Goal: Task Accomplishment & Management: Use online tool/utility

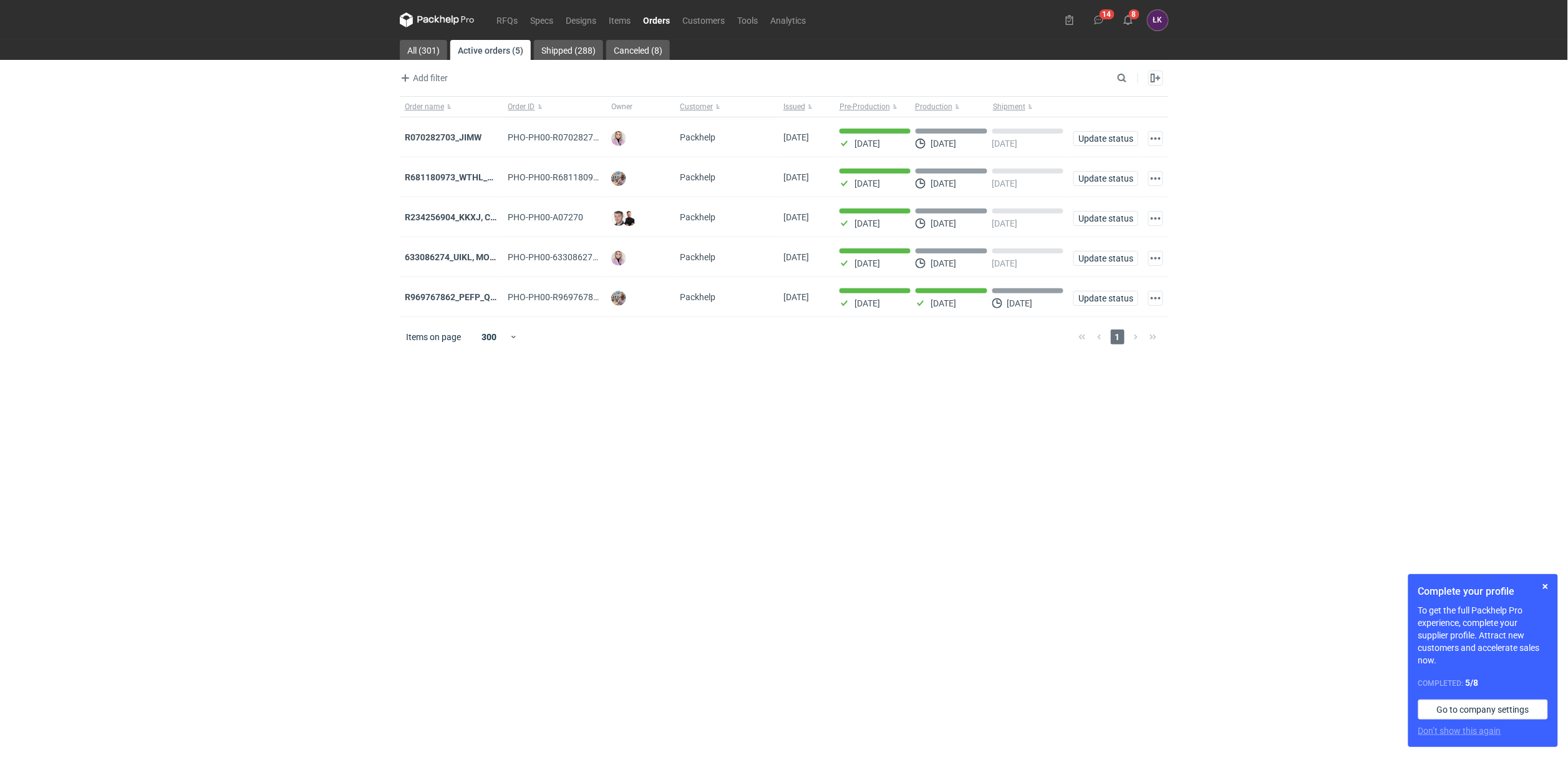
click at [665, 23] on link "Orders" at bounding box center [656, 20] width 39 height 15
click at [441, 175] on strong "R681180973_WTHL_GFSV" at bounding box center [457, 177] width 105 height 10
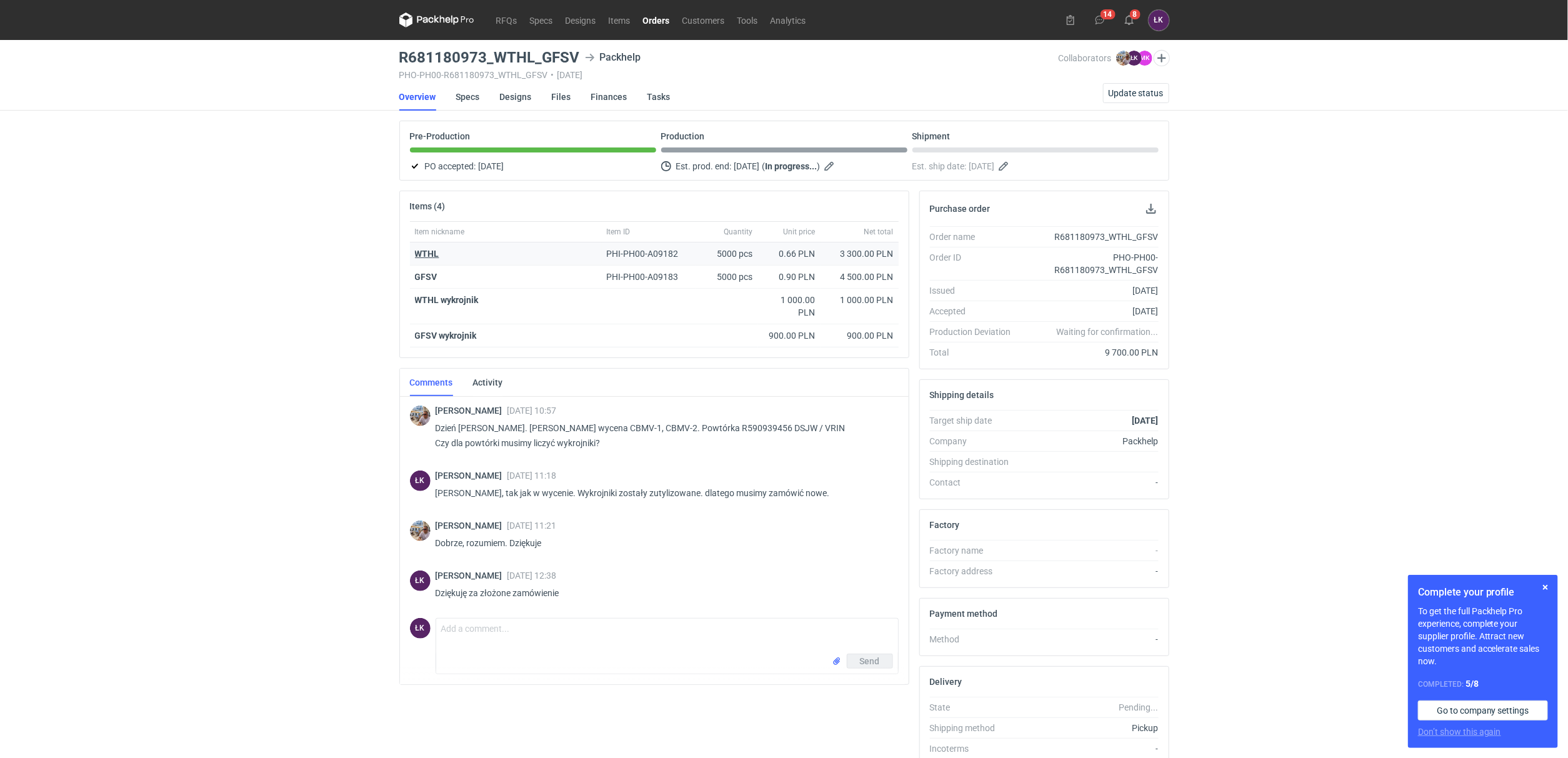
click at [424, 256] on strong "WTHL" at bounding box center [426, 254] width 24 height 10
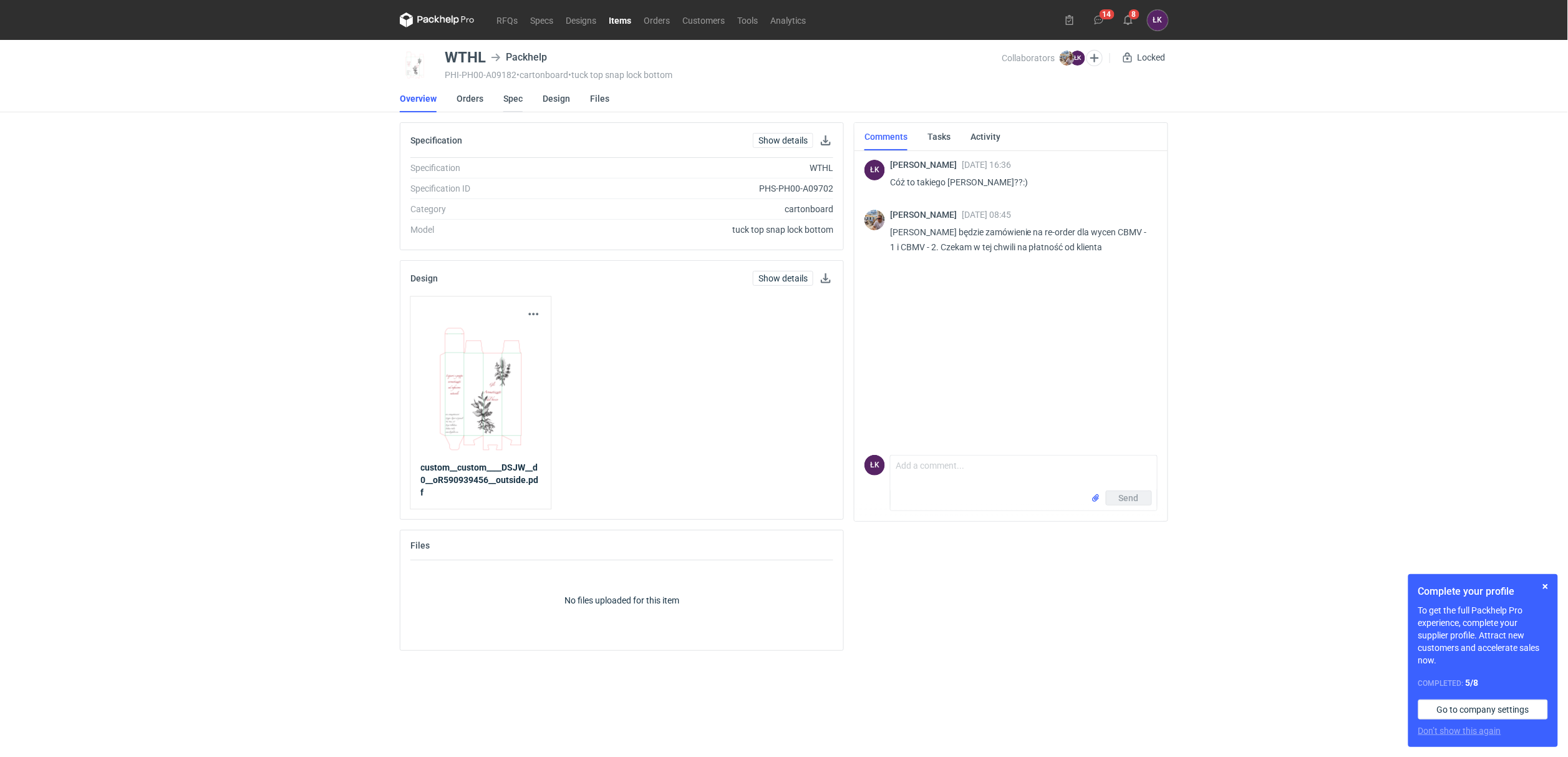
click at [516, 102] on link "Spec" at bounding box center [513, 98] width 19 height 27
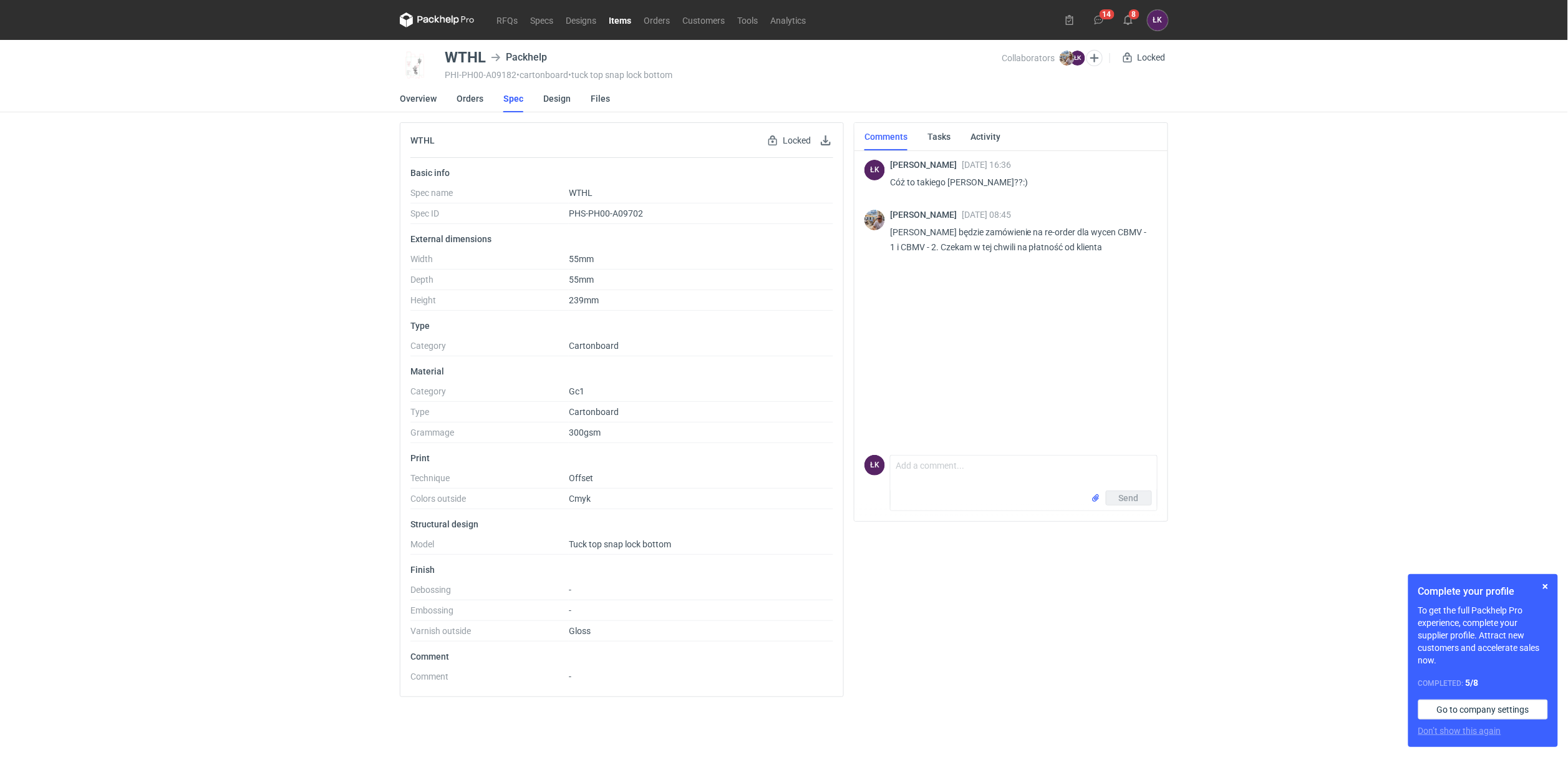
click at [238, 315] on div "RFQs Specs Designs Items Orders Customers Tools Analytics 14 8 ŁK Łukasz Kowals…" at bounding box center [784, 378] width 1568 height 757
click at [421, 101] on link "Overview" at bounding box center [418, 98] width 37 height 27
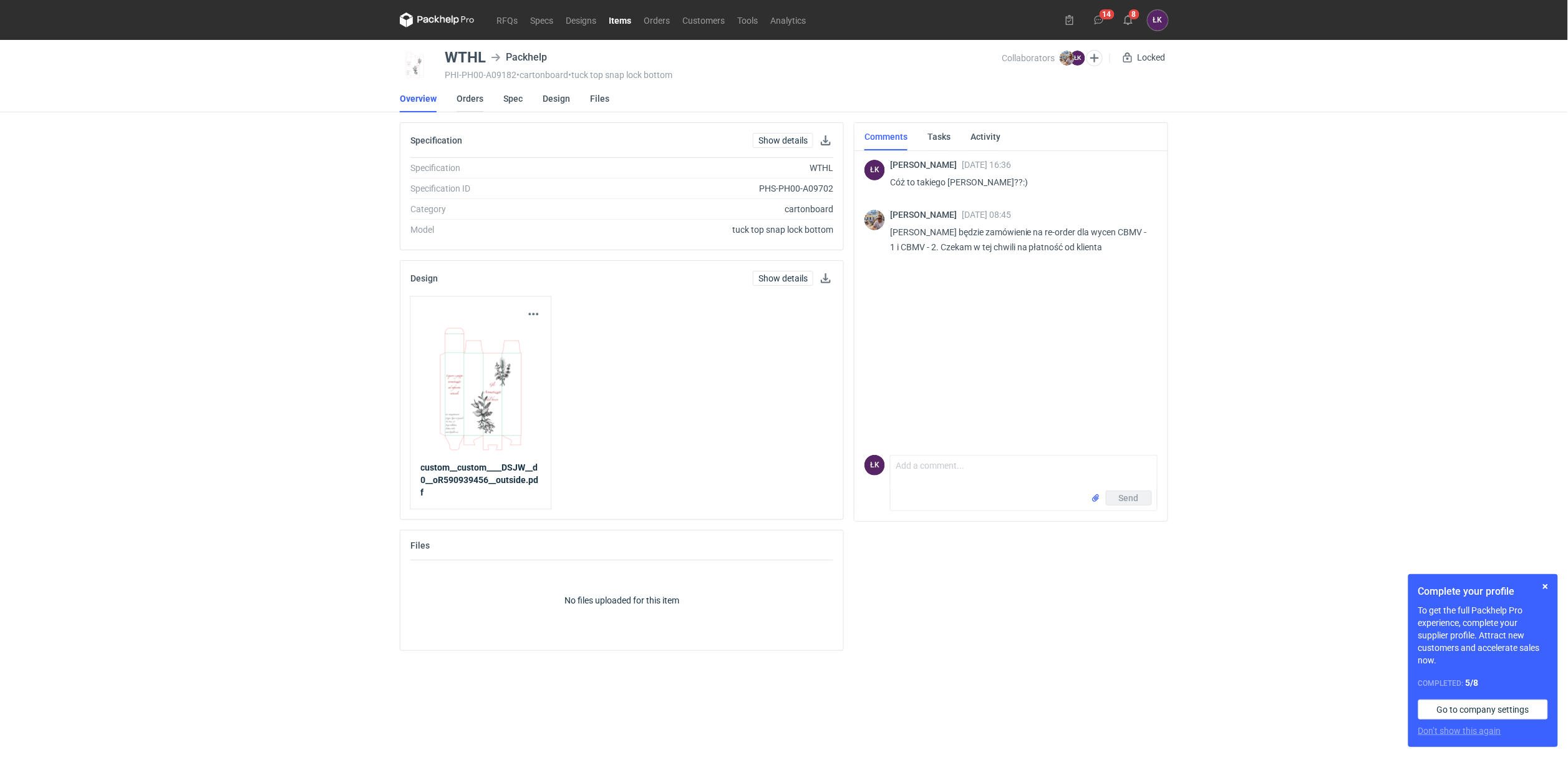
click at [461, 96] on link "Orders" at bounding box center [470, 98] width 27 height 27
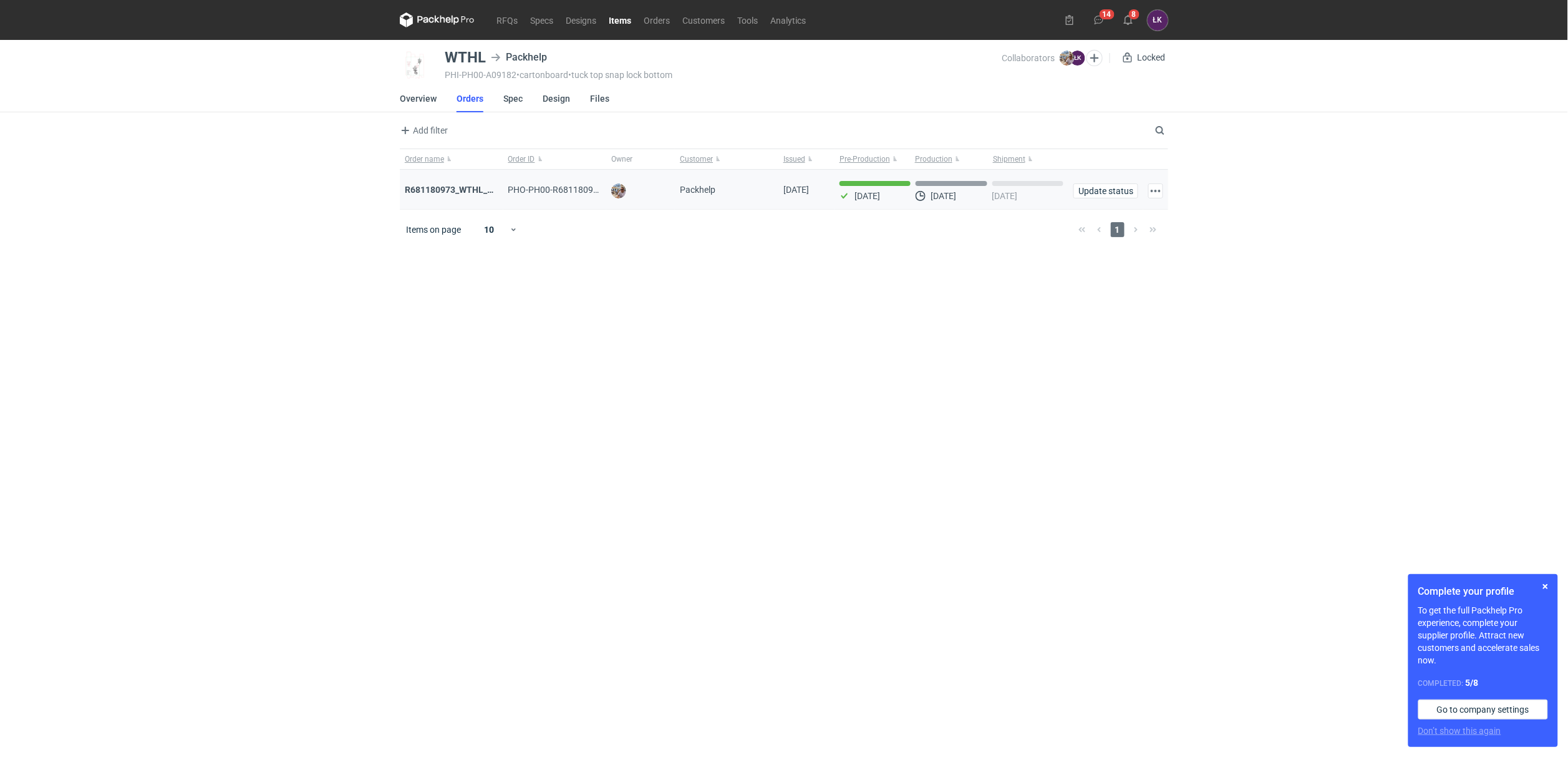
click at [449, 182] on div "R681180973_WTHL_GFSV" at bounding box center [451, 190] width 103 height 40
click at [447, 193] on strong "R681180973_WTHL_GFSV" at bounding box center [457, 190] width 105 height 10
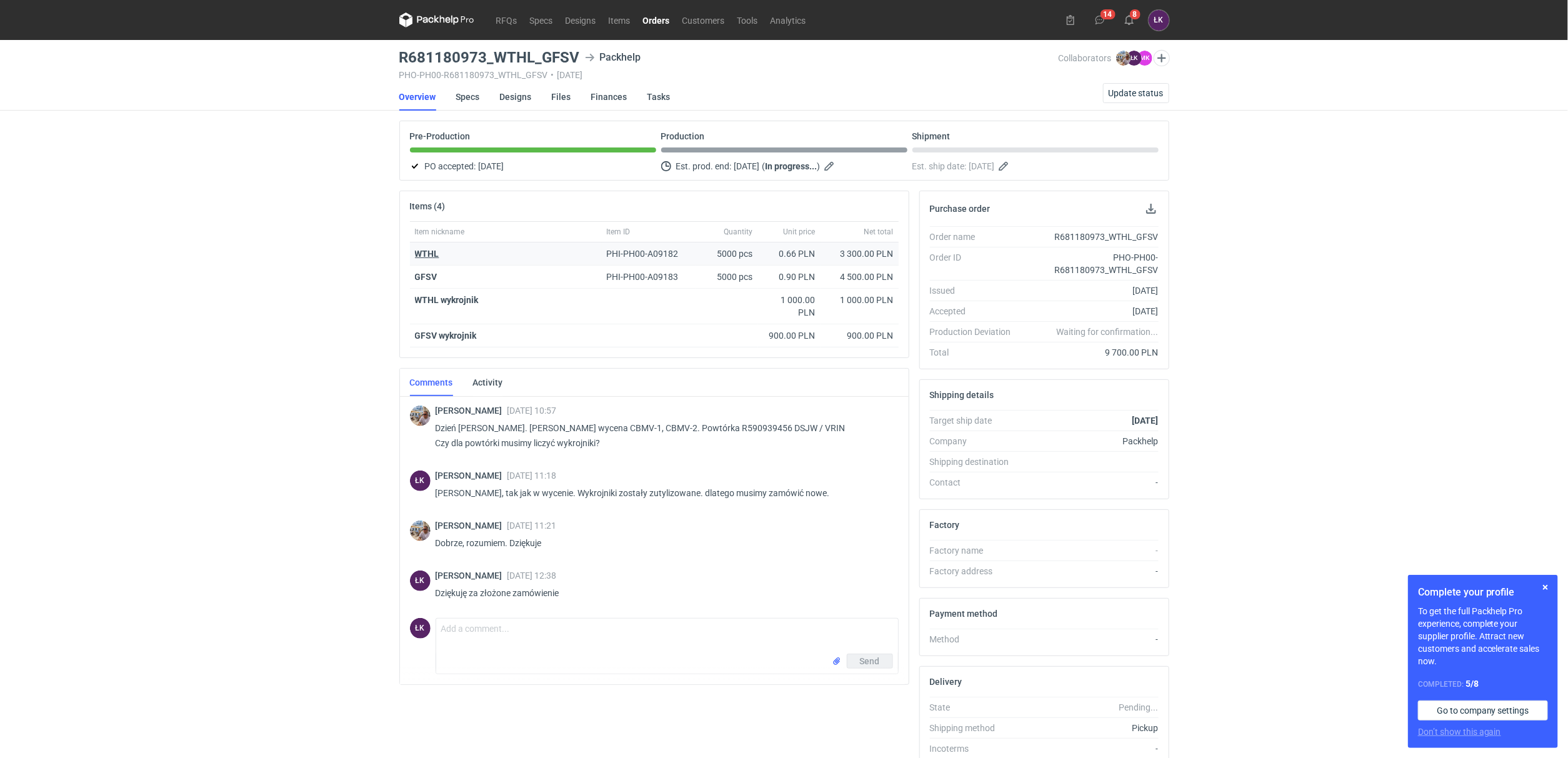
click at [433, 253] on strong "WTHL" at bounding box center [426, 254] width 24 height 10
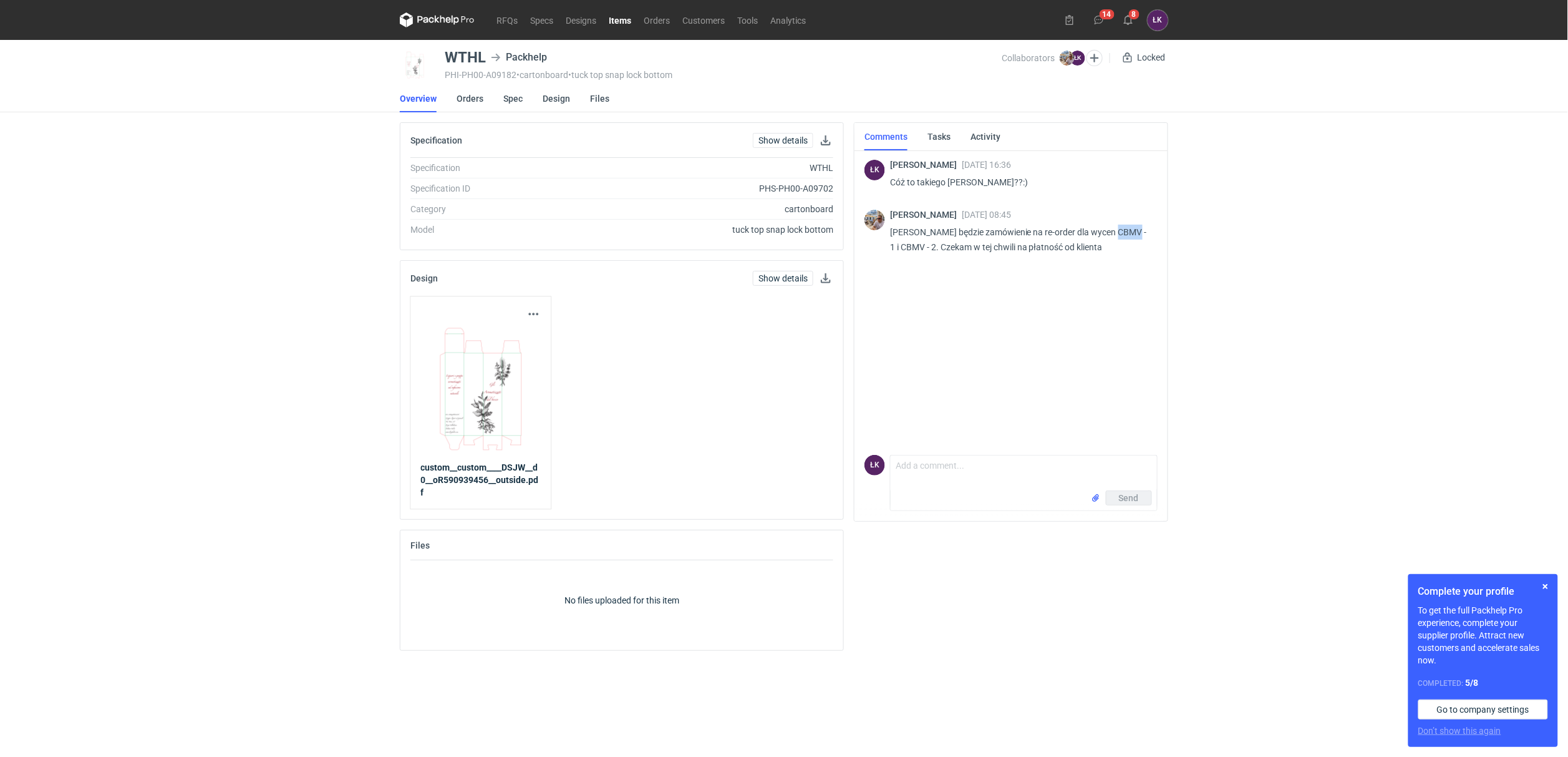
drag, startPoint x: 1111, startPoint y: 231, endPoint x: 1135, endPoint y: 230, distance: 24.0
click at [1135, 230] on p "Panie Łukaszu będzie zamówienie na re-order dla wycen CBMV - 1 i CBMV - 2. Czek…" at bounding box center [1018, 240] width 257 height 30
copy p "CBMV"
click at [187, 265] on div "RFQs Specs Designs Items Orders Customers Tools Analytics 14 8 ŁK Łukasz Kowals…" at bounding box center [784, 378] width 1568 height 757
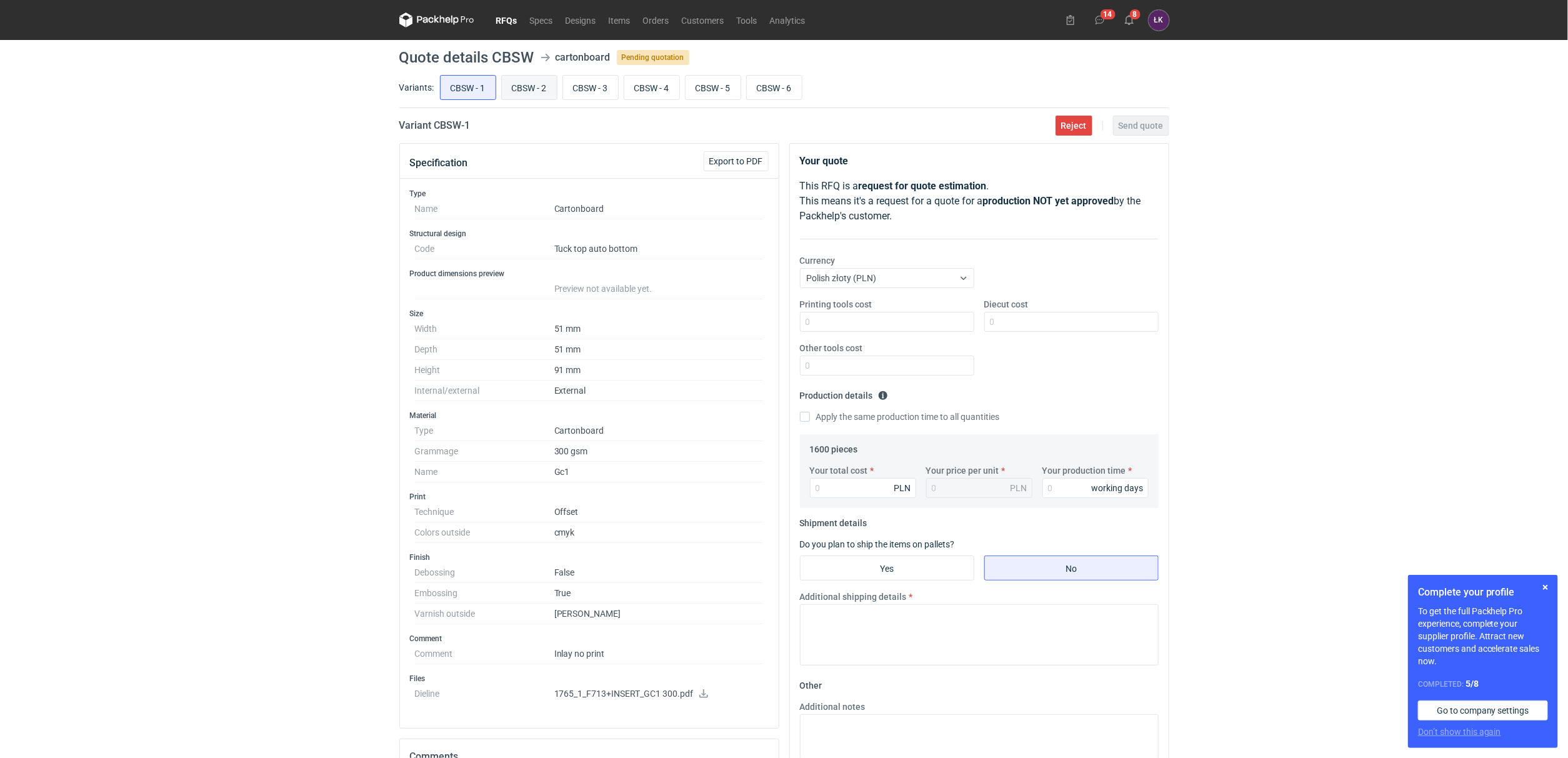
click at [535, 92] on input "CBSW - 2" at bounding box center [530, 88] width 55 height 23
radio input "true"
click at [616, 93] on input "CBSW - 3" at bounding box center [591, 88] width 55 height 23
radio input "true"
click at [679, 93] on input "CBSW - 4" at bounding box center [651, 88] width 55 height 23
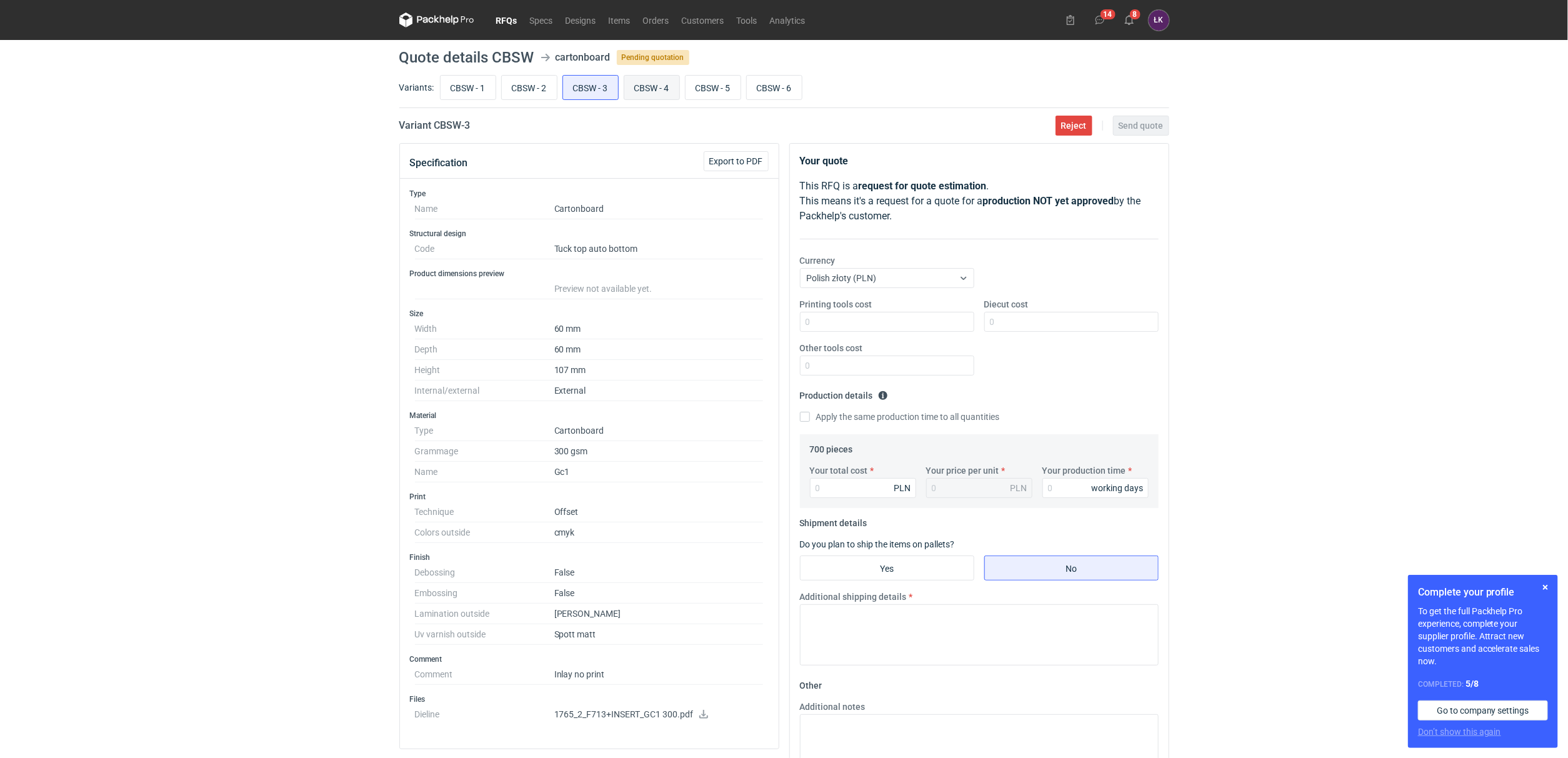
radio input "true"
click at [701, 93] on input "CBSW - 5" at bounding box center [713, 88] width 55 height 23
radio input "true"
click at [766, 93] on input "CBSW - 6" at bounding box center [774, 88] width 55 height 23
radio input "true"
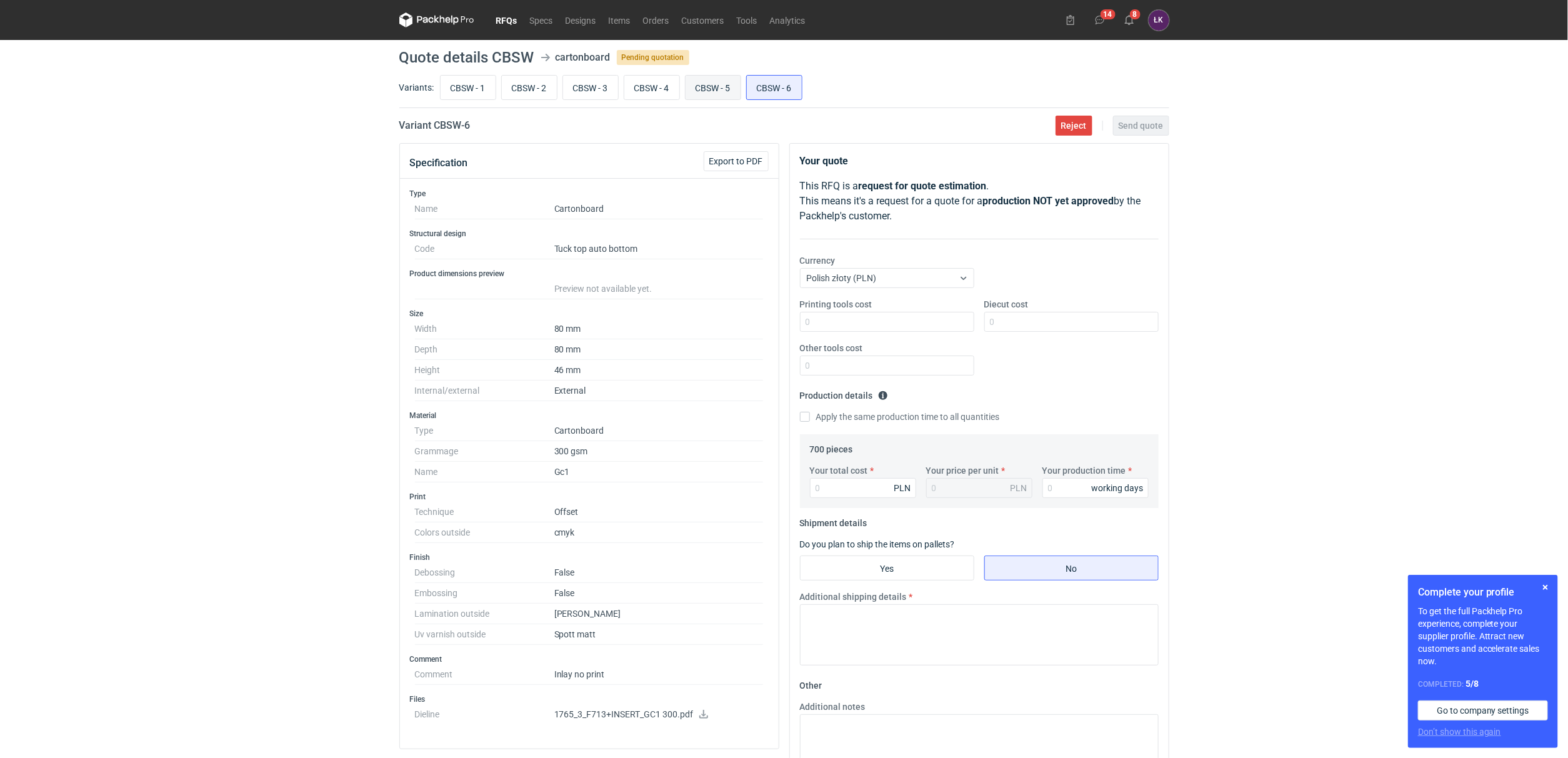
click at [726, 92] on input "CBSW - 5" at bounding box center [713, 88] width 55 height 23
radio input "true"
click at [646, 92] on input "CBSW - 4" at bounding box center [651, 88] width 55 height 23
radio input "true"
click at [510, 95] on input "CBSW - 2" at bounding box center [530, 88] width 55 height 23
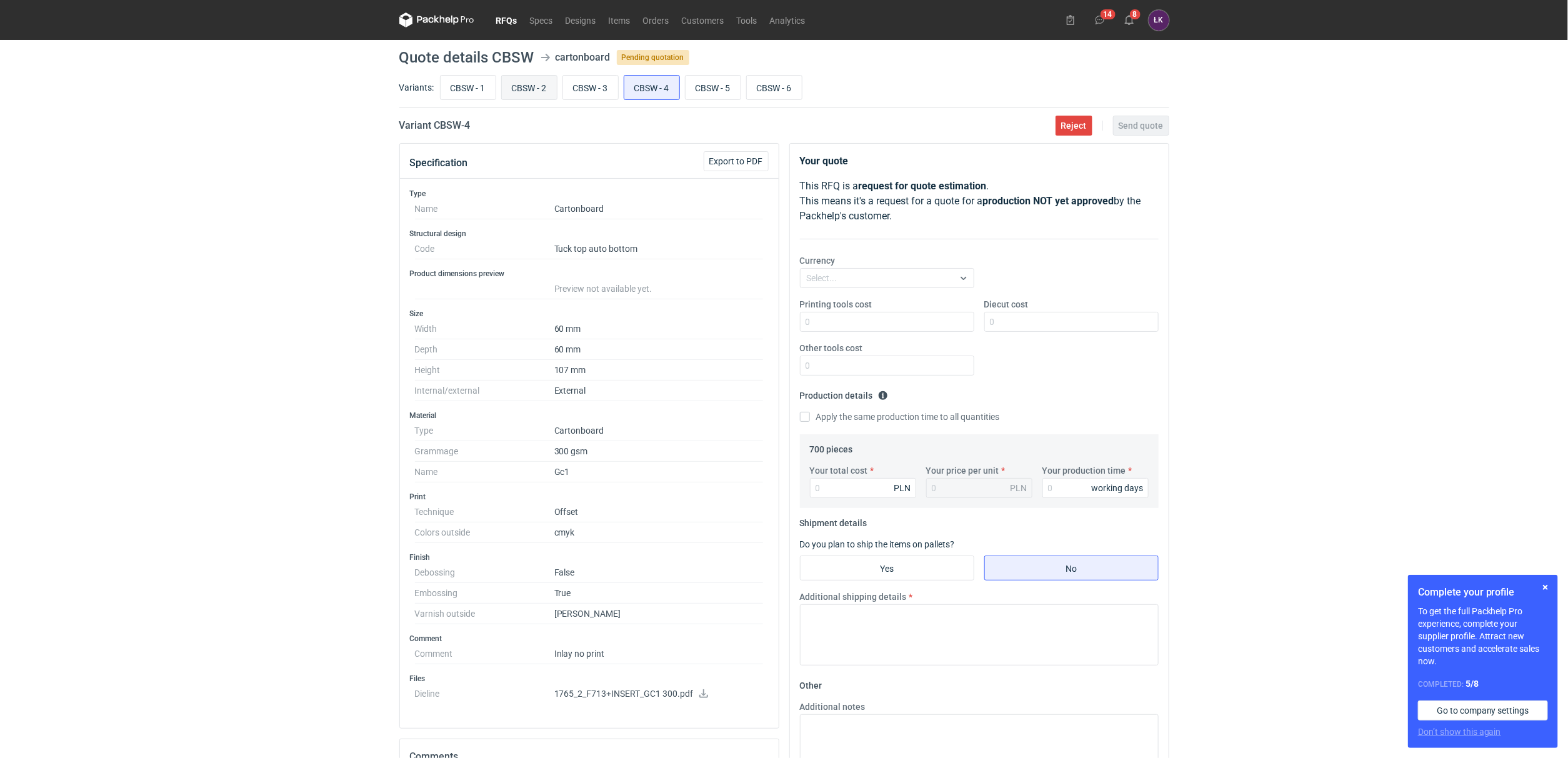
radio input "true"
click at [456, 93] on input "CBSW - 1" at bounding box center [468, 88] width 55 height 23
radio input "true"
click at [504, 16] on link "RFQs" at bounding box center [506, 20] width 33 height 15
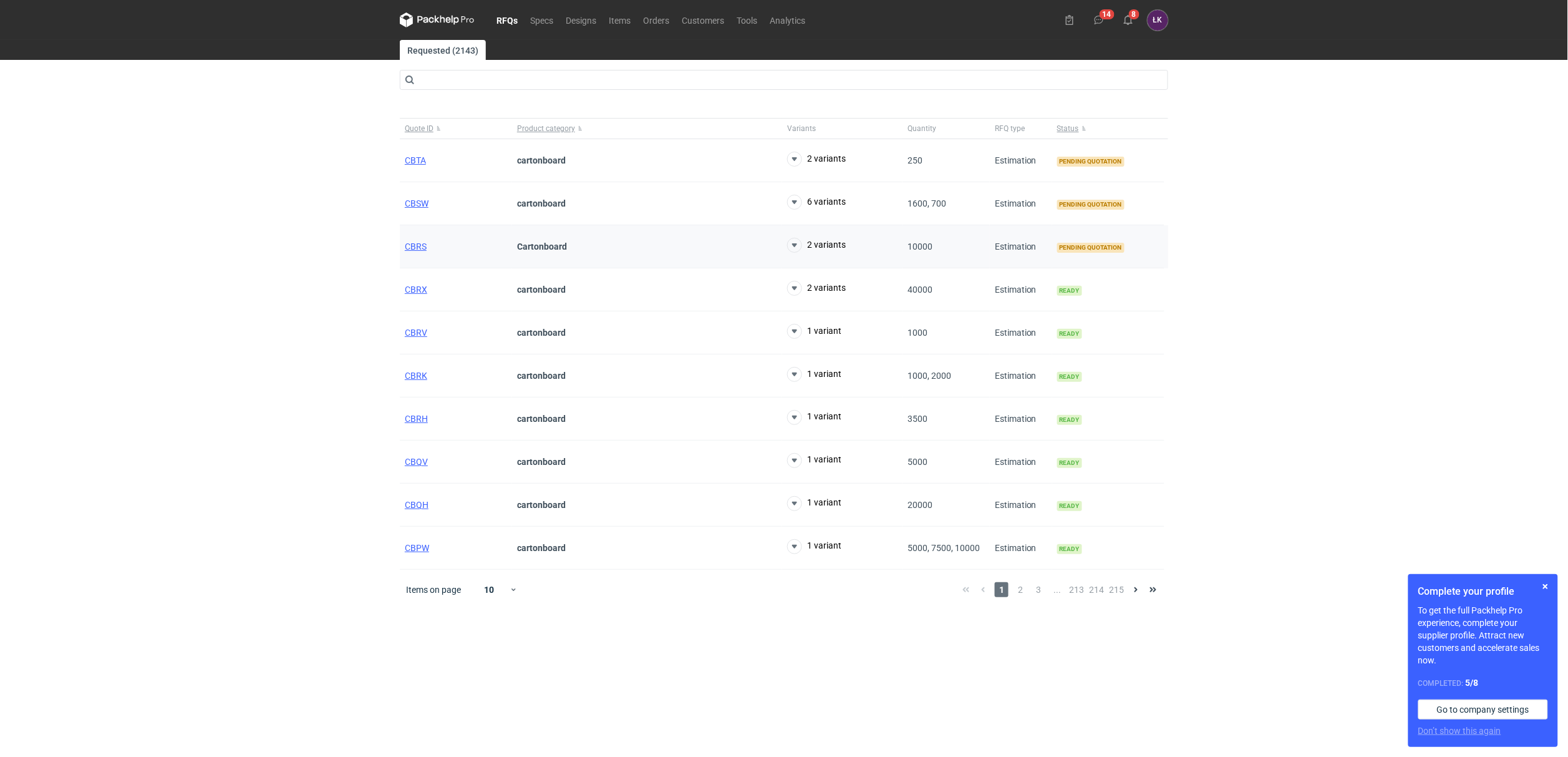
click at [421, 252] on div "CBRS" at bounding box center [455, 247] width 112 height 43
click at [423, 244] on span "CBRS" at bounding box center [416, 247] width 22 height 10
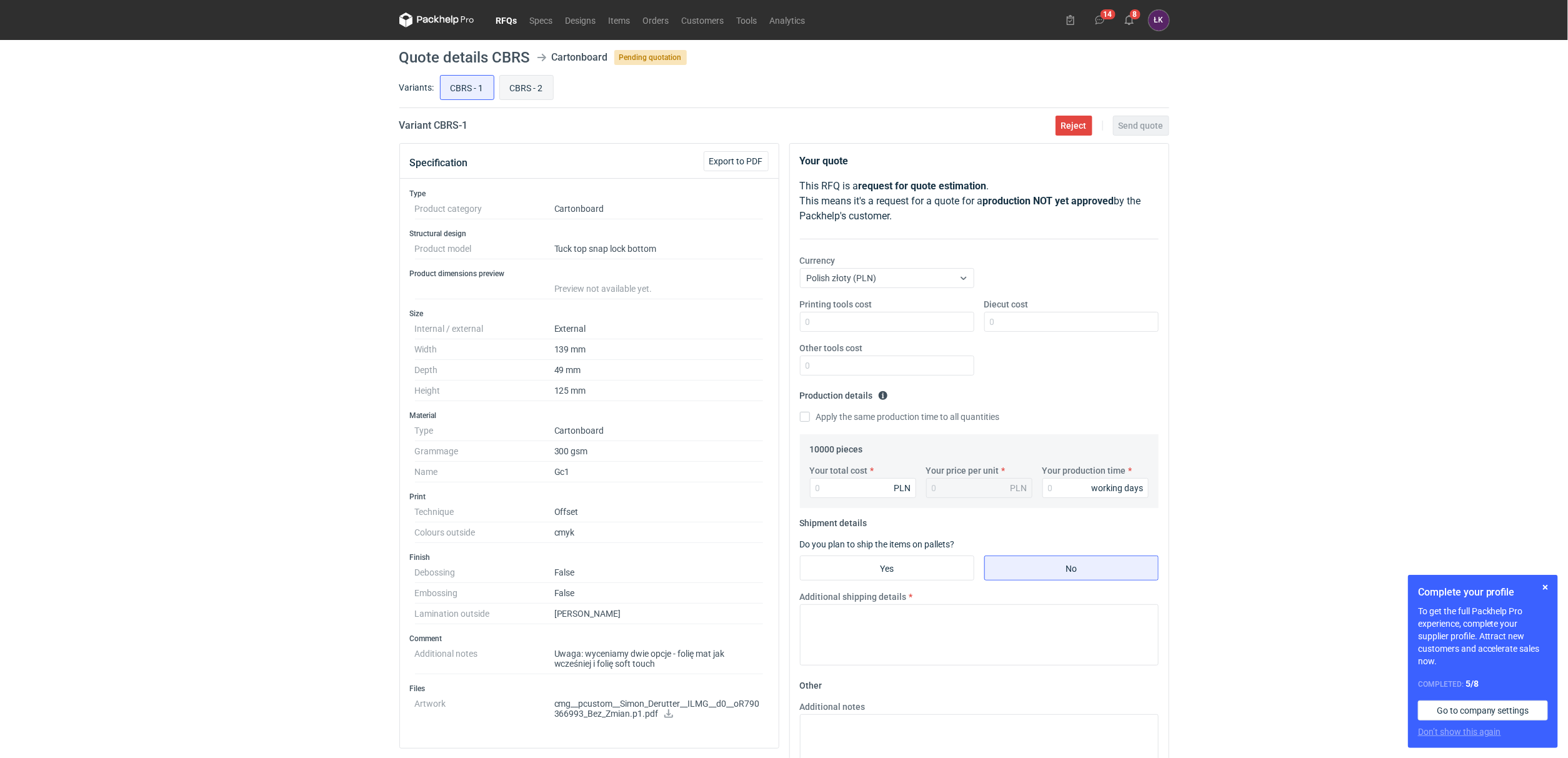
click at [530, 88] on input "CBRS - 2" at bounding box center [526, 88] width 53 height 23
radio input "true"
click at [485, 90] on input "CBRS - 1" at bounding box center [467, 88] width 53 height 23
radio input "true"
click at [497, 90] on div "CBRS - 1 CBRS - 2" at bounding box center [802, 88] width 731 height 30
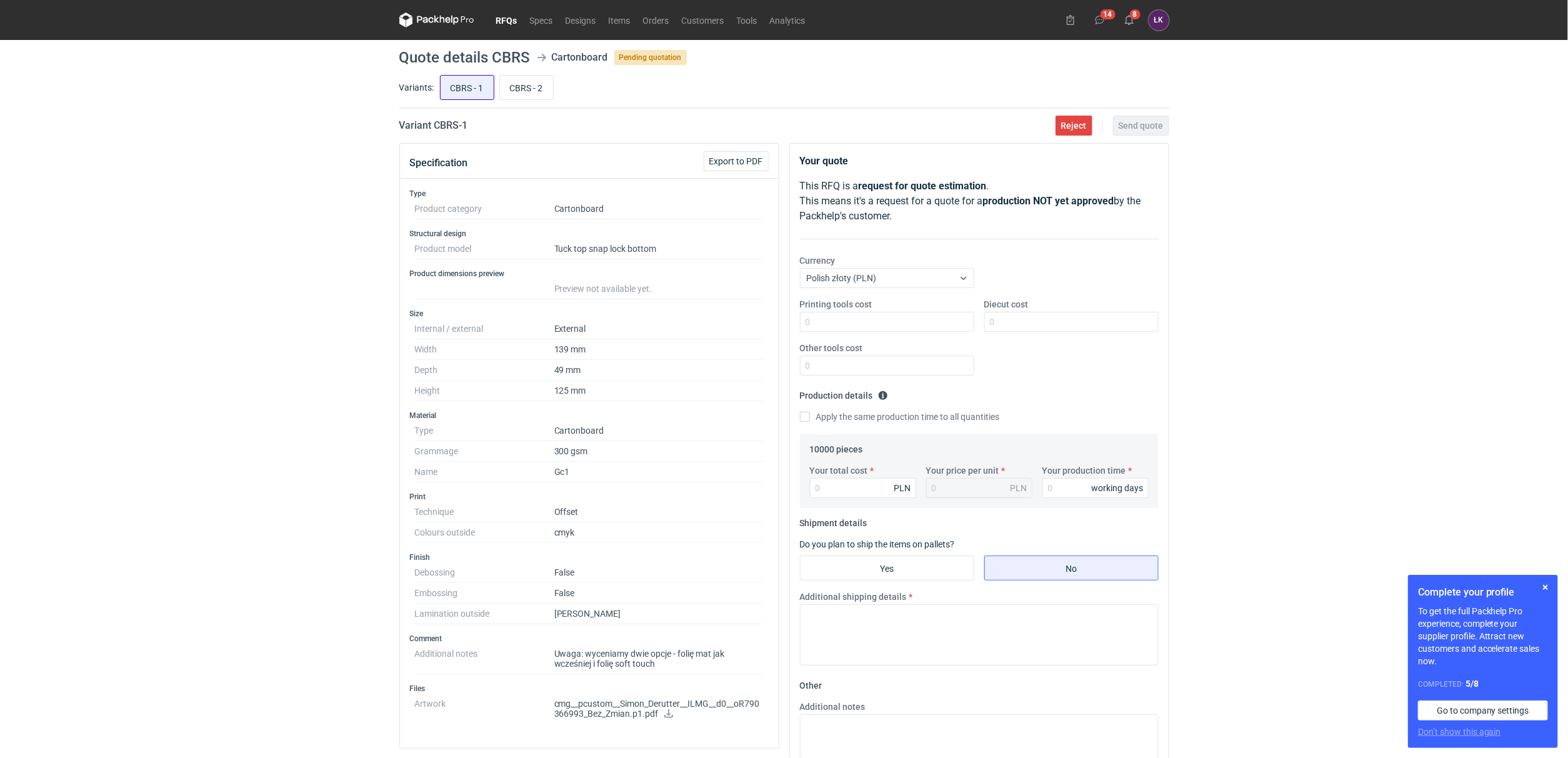
click at [467, 90] on input "CBRS - 1" at bounding box center [467, 88] width 53 height 23
click at [1124, 16] on icon at bounding box center [1129, 20] width 10 height 10
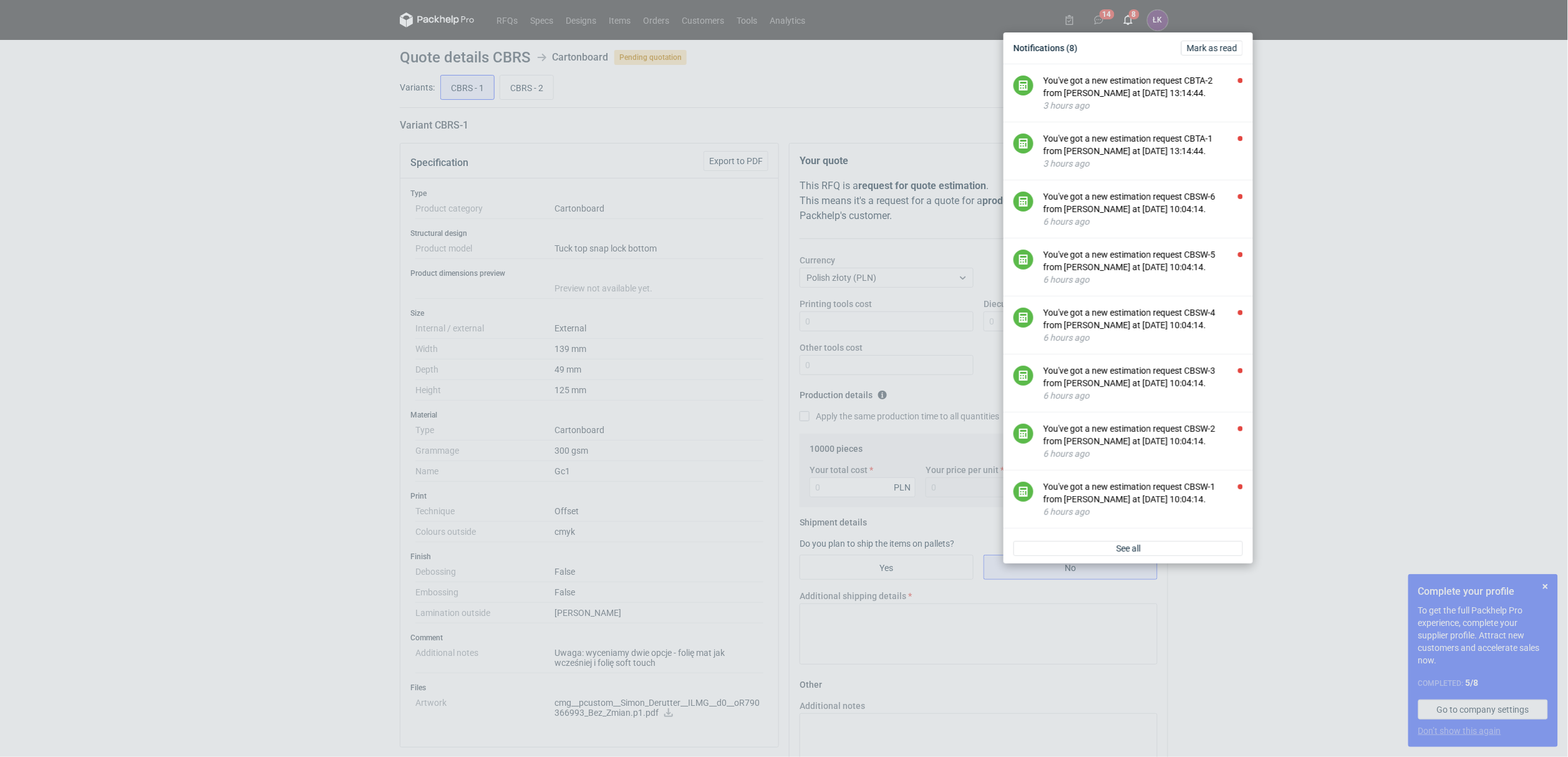
drag, startPoint x: 33, startPoint y: 244, endPoint x: 139, endPoint y: 132, distance: 154.2
click at [33, 242] on div "Notifications (8) Mark as read You've got a new estimation request CBTA-2 from …" at bounding box center [784, 378] width 1568 height 757
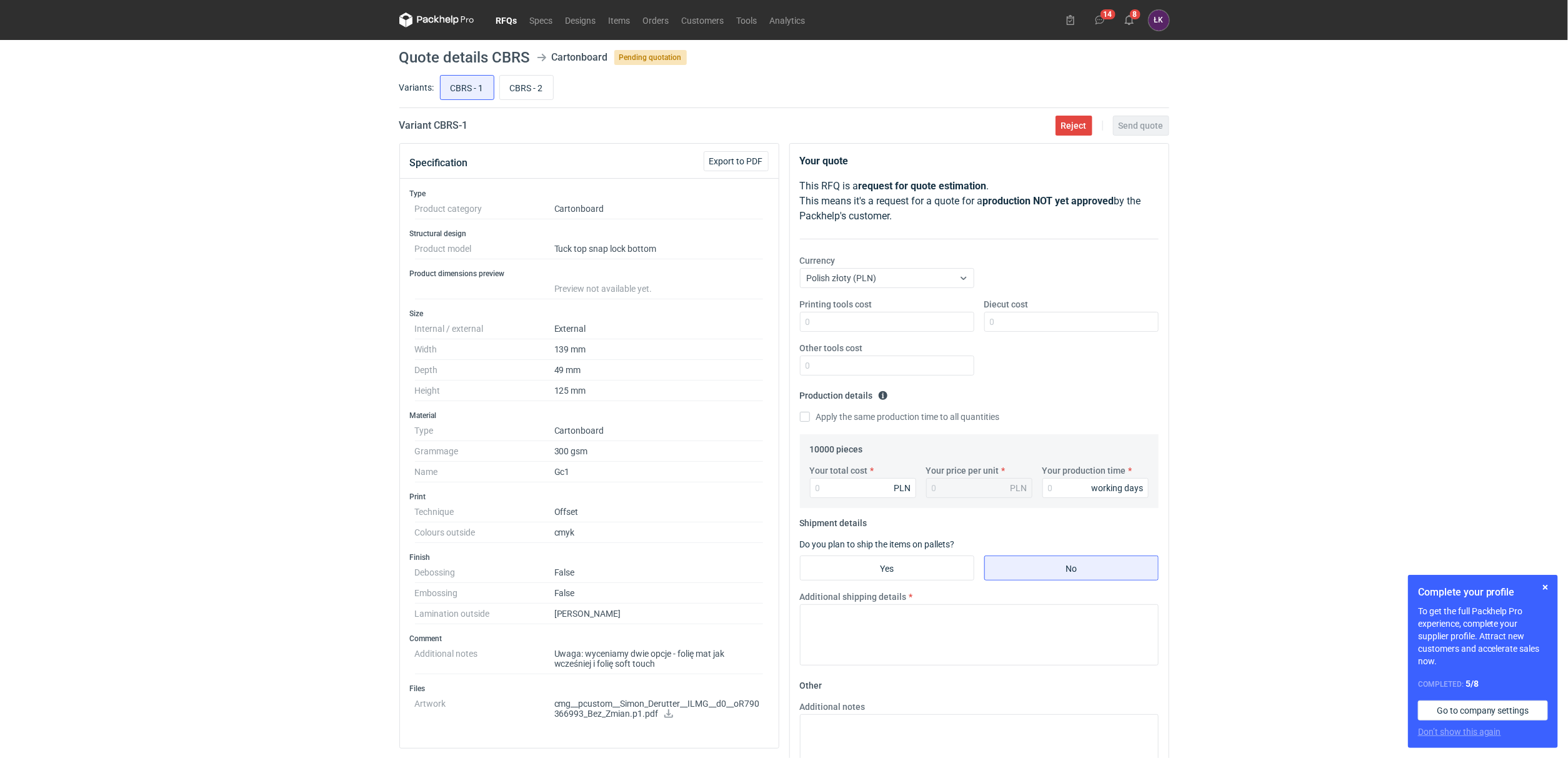
click at [505, 21] on link "RFQs" at bounding box center [506, 20] width 33 height 15
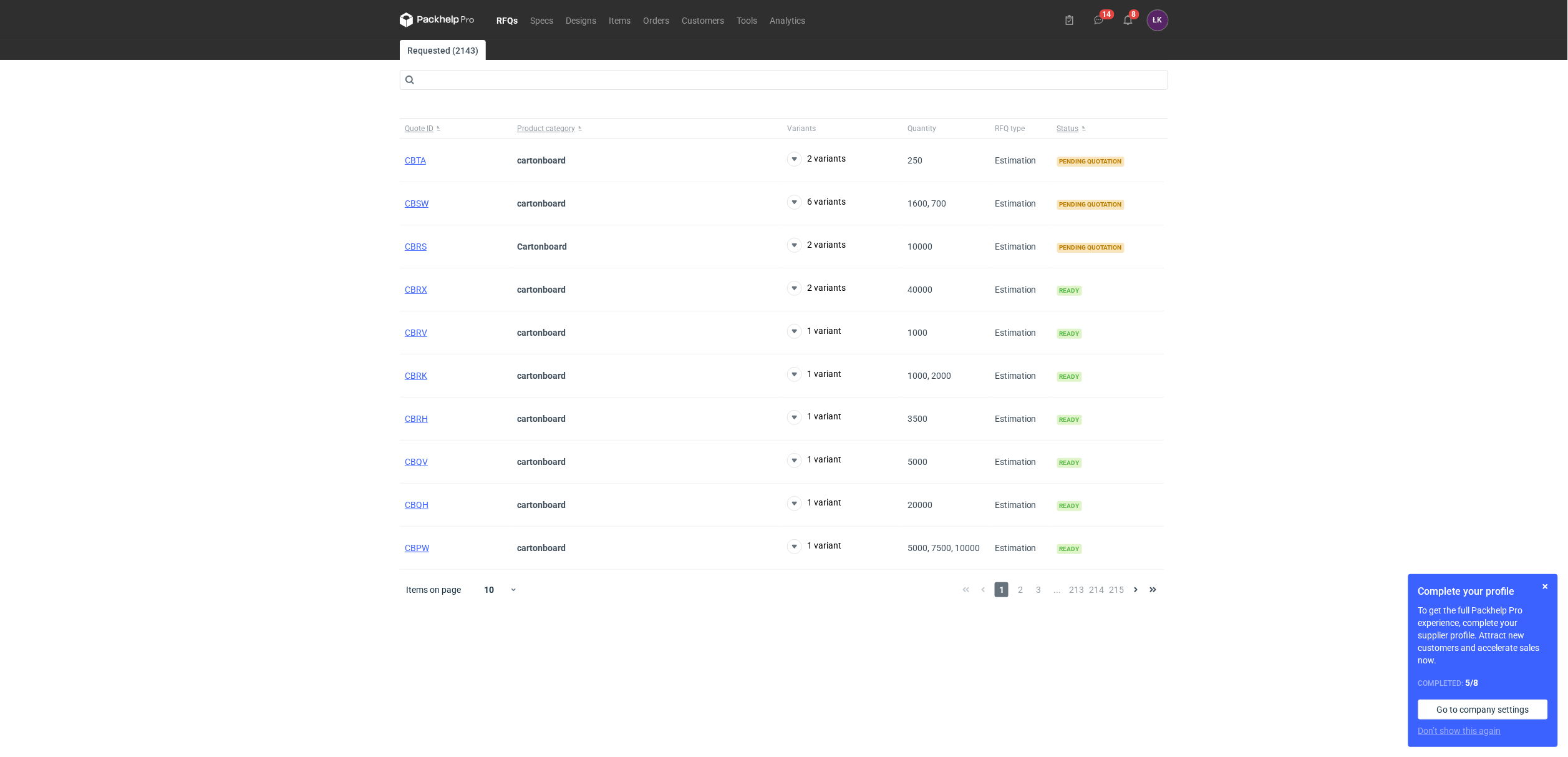
click at [1349, 252] on div "RFQs Specs Designs Items Orders Customers Tools Analytics 14 8 ŁK Łukasz Kowals…" at bounding box center [784, 378] width 1568 height 757
click at [410, 161] on span "CBTA" at bounding box center [415, 161] width 21 height 10
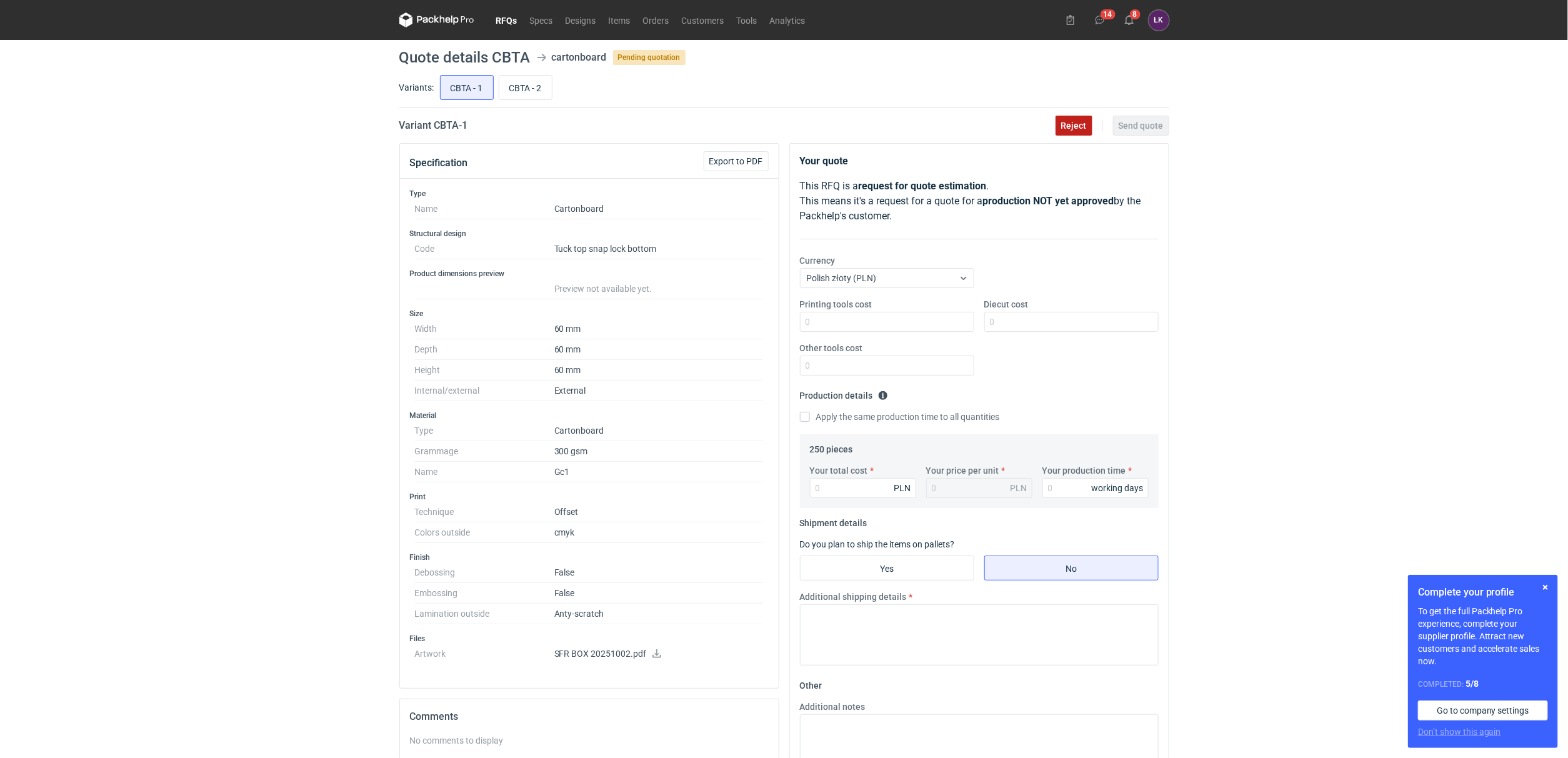
click at [1076, 122] on span "Reject" at bounding box center [1073, 125] width 26 height 8
click at [527, 81] on input "CBTA - 2" at bounding box center [525, 88] width 53 height 23
radio input "true"
click at [465, 83] on input "CBTA - 1" at bounding box center [466, 88] width 53 height 23
radio input "true"
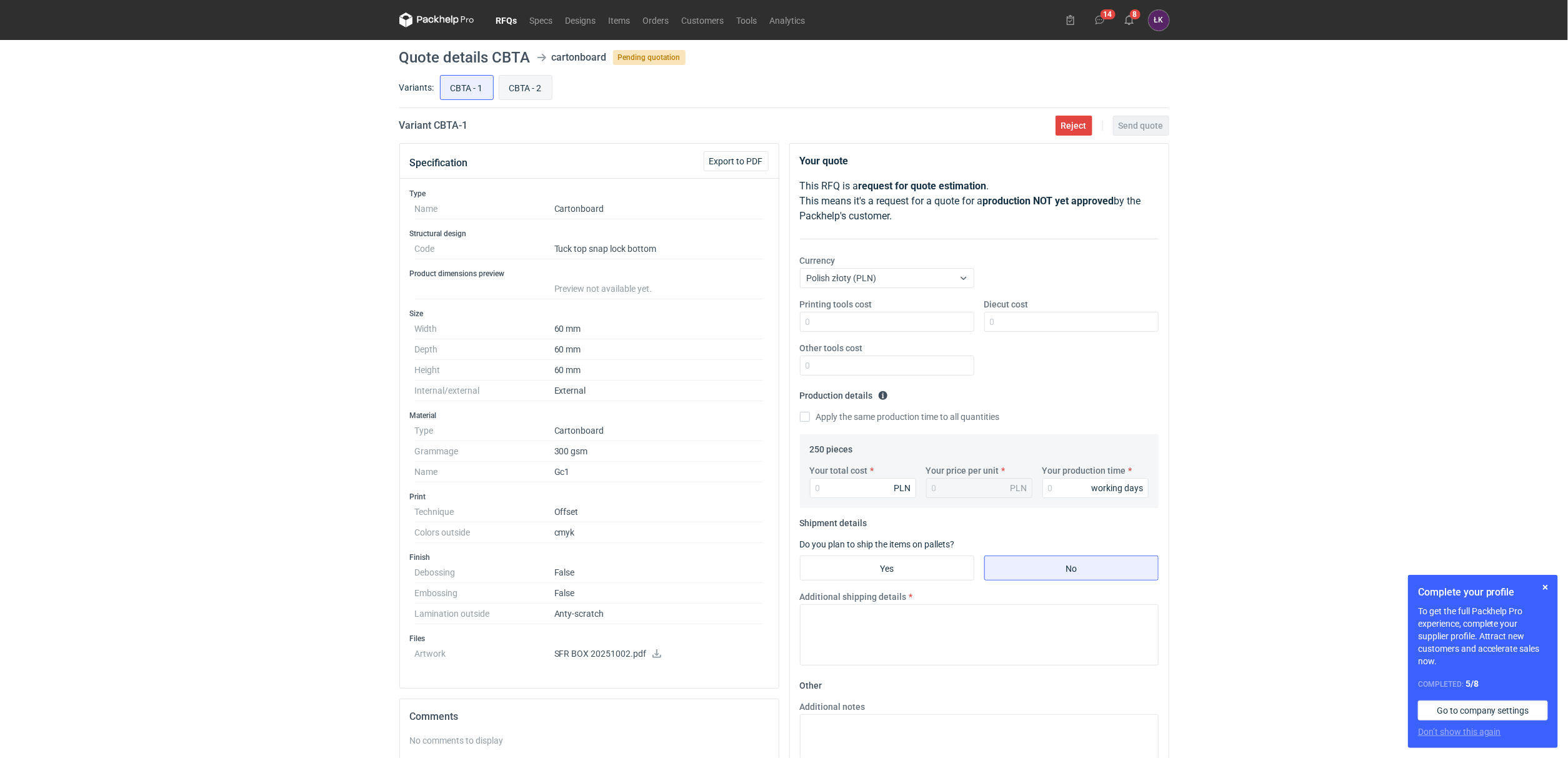
click at [515, 83] on input "CBTA - 2" at bounding box center [525, 88] width 53 height 23
radio input "true"
click at [480, 83] on input "CBTA - 1" at bounding box center [466, 88] width 53 height 23
radio input "true"
click at [1083, 121] on span "Reject" at bounding box center [1073, 125] width 26 height 8
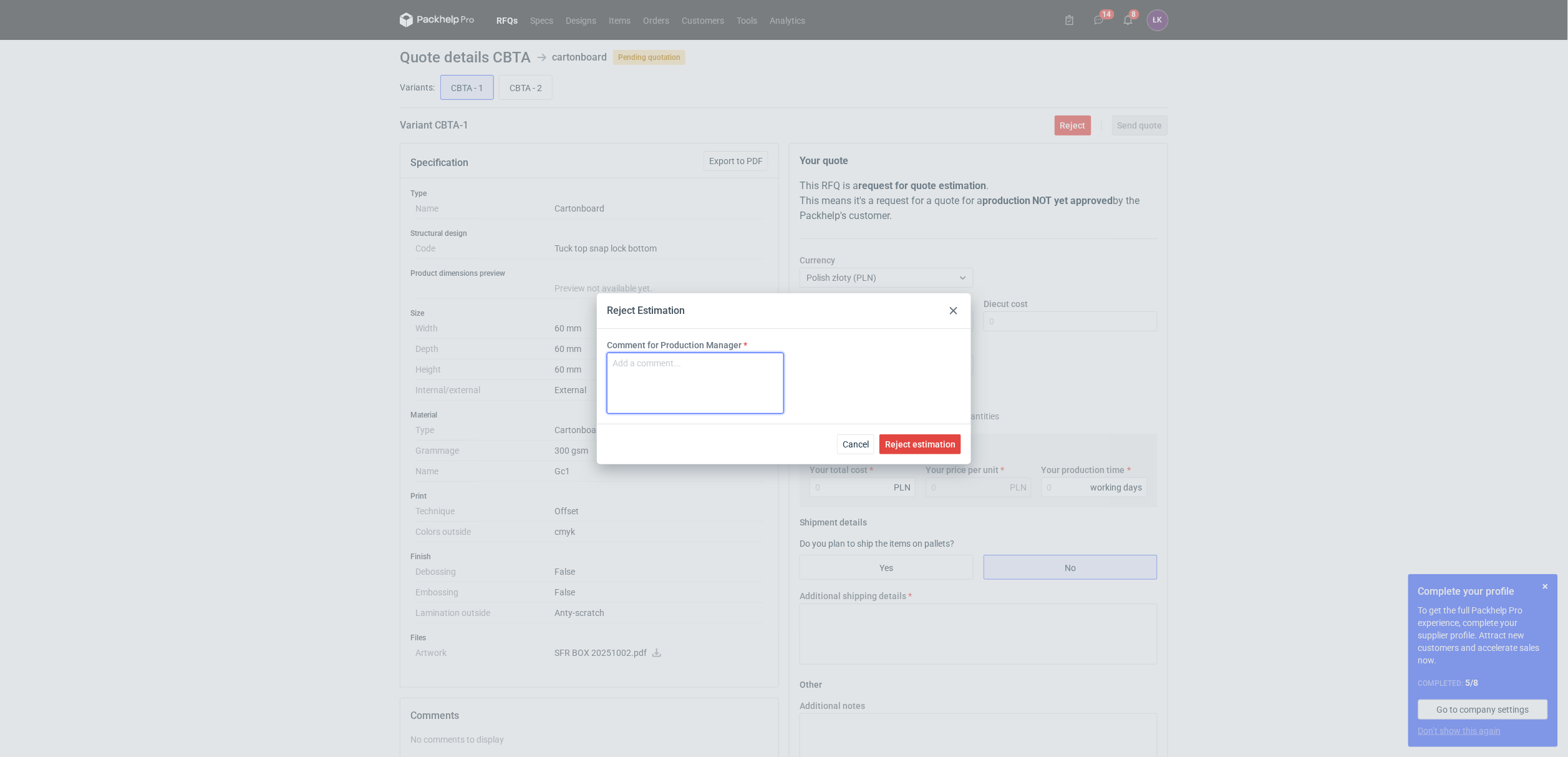
drag, startPoint x: 627, startPoint y: 360, endPoint x: 605, endPoint y: 337, distance: 31.8
click at [627, 361] on textarea "Comment for Production Manager" at bounding box center [695, 382] width 177 height 61
type textarea "zbyt małe zamówienie"
click at [920, 451] on button "Reject estimation" at bounding box center [920, 444] width 82 height 20
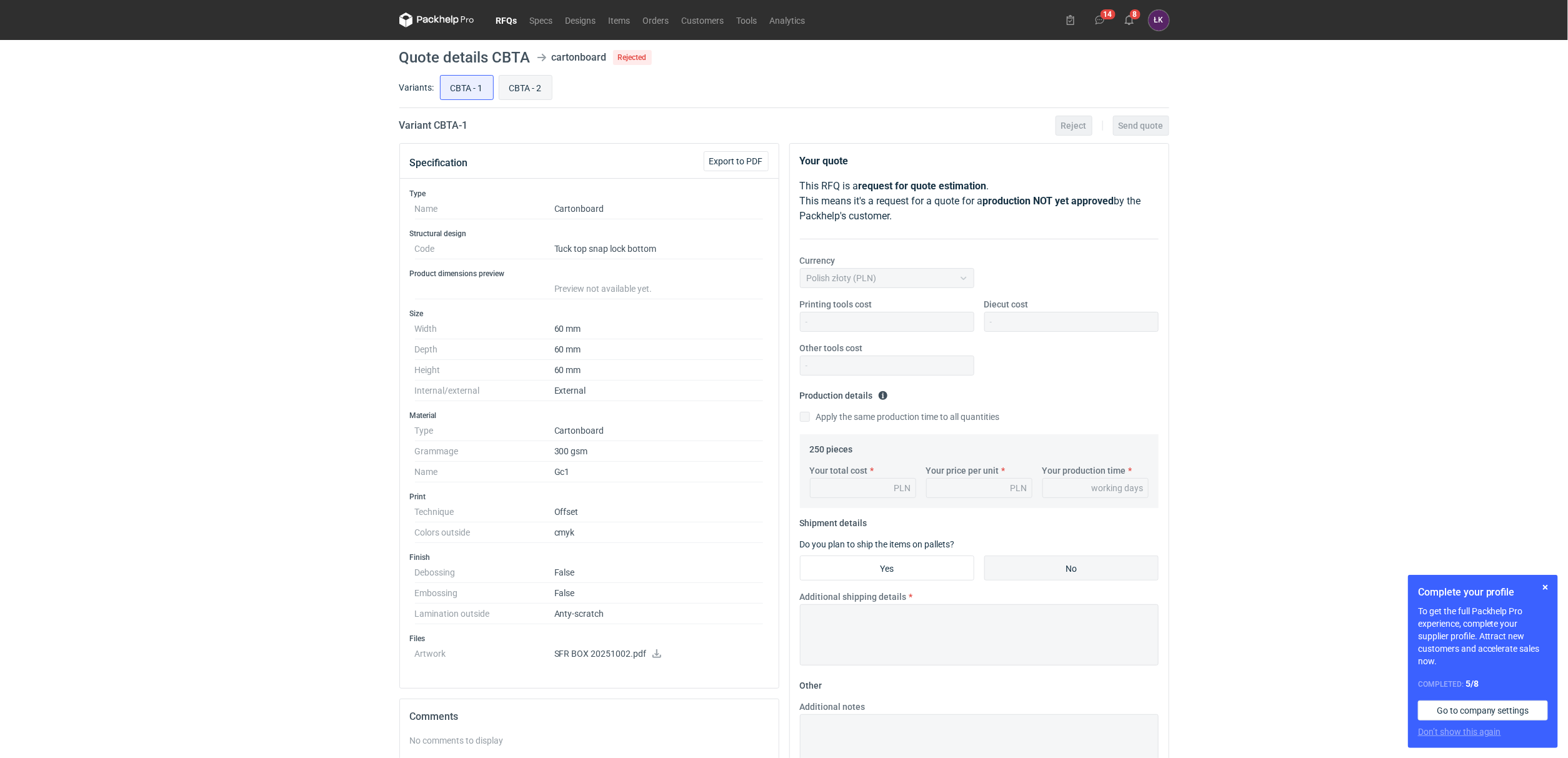
click at [535, 91] on input "CBTA - 2" at bounding box center [525, 88] width 53 height 23
radio input "true"
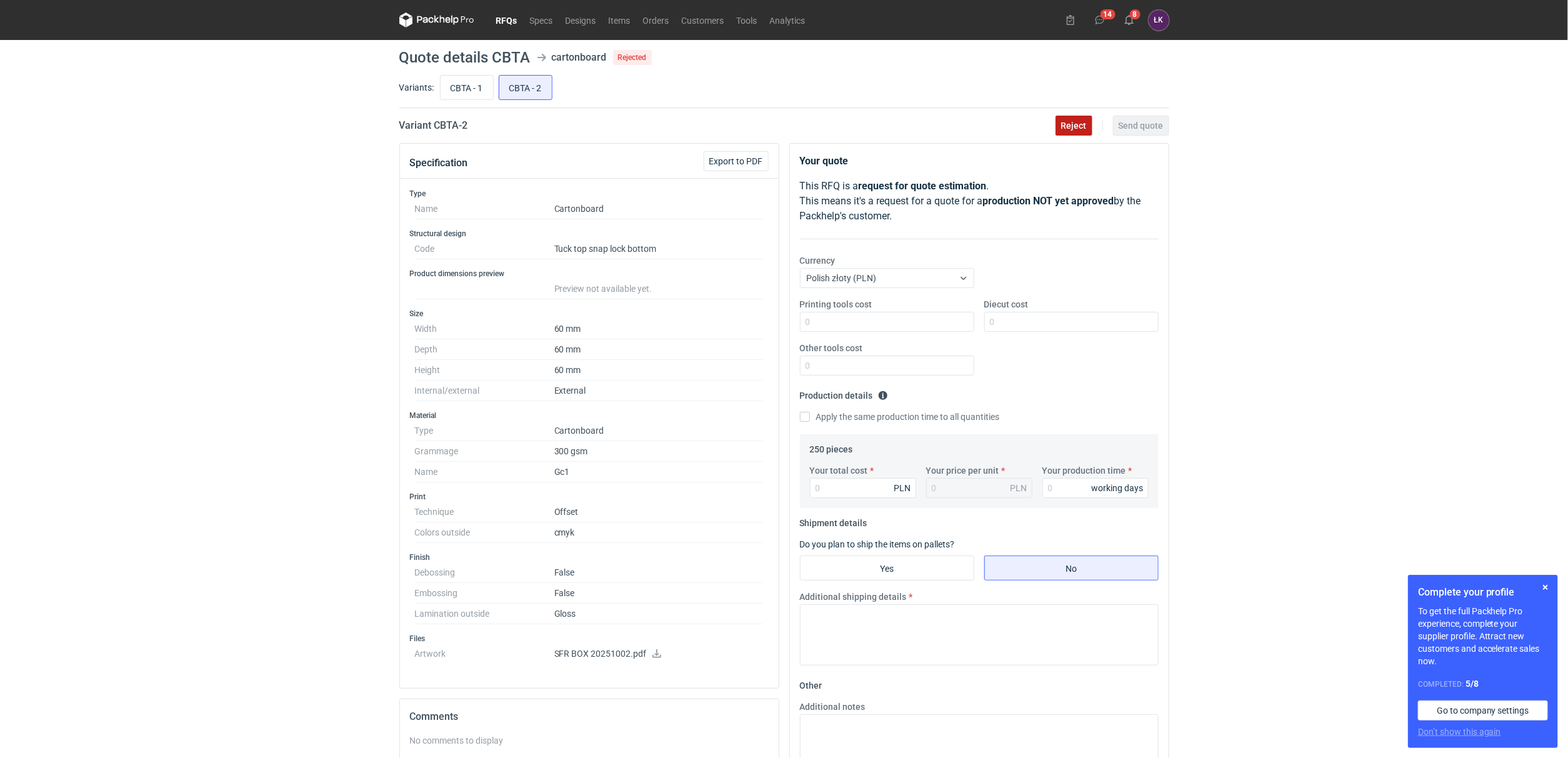
click at [1079, 126] on span "Reject" at bounding box center [1073, 125] width 26 height 8
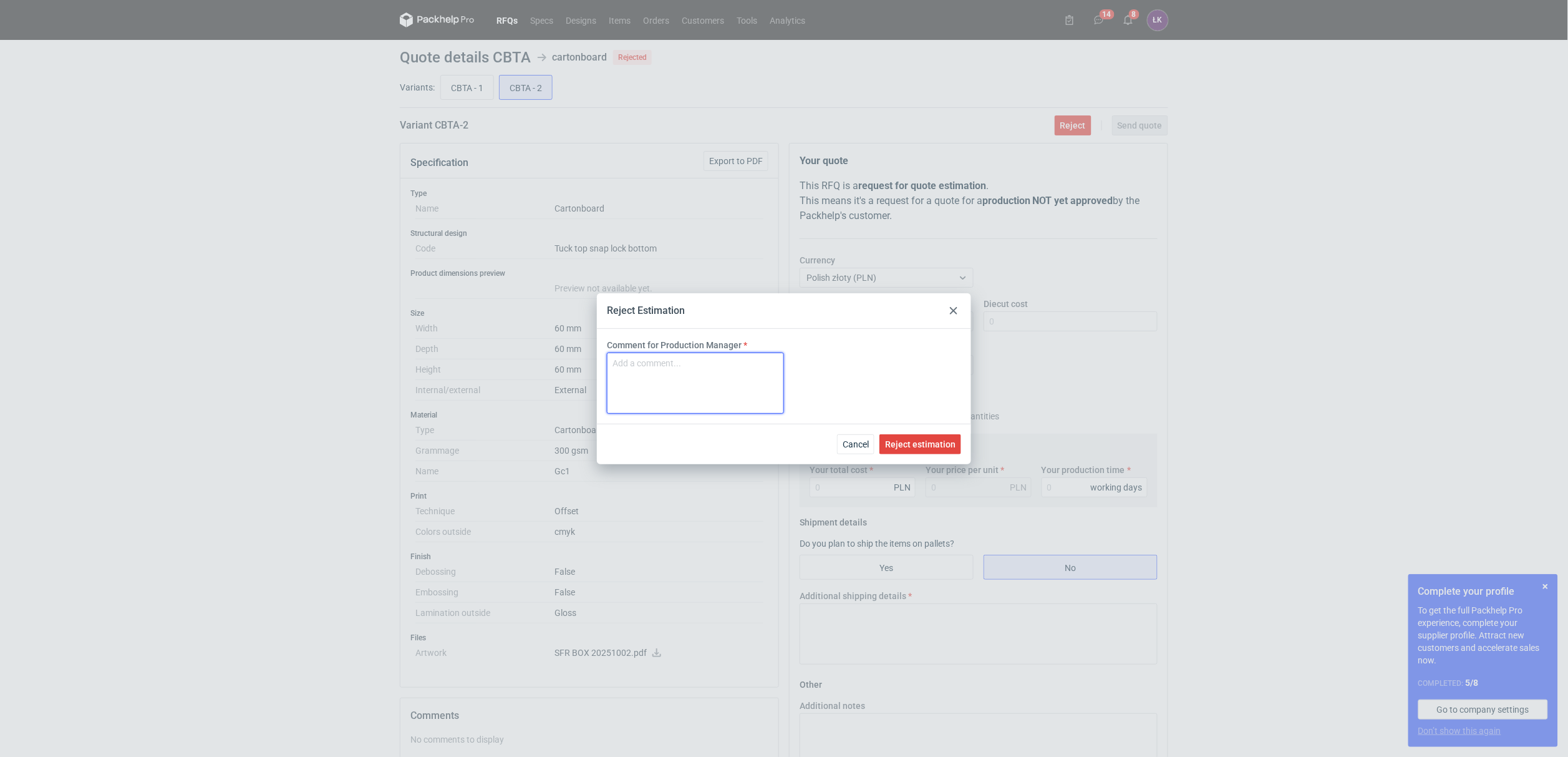
click at [702, 374] on textarea "Comment for Production Manager" at bounding box center [695, 382] width 177 height 61
paste textarea "zbyt małe zamówienie"
type textarea "zbyt małe zamówienie"
click at [942, 447] on span "Reject estimation" at bounding box center [920, 444] width 71 height 8
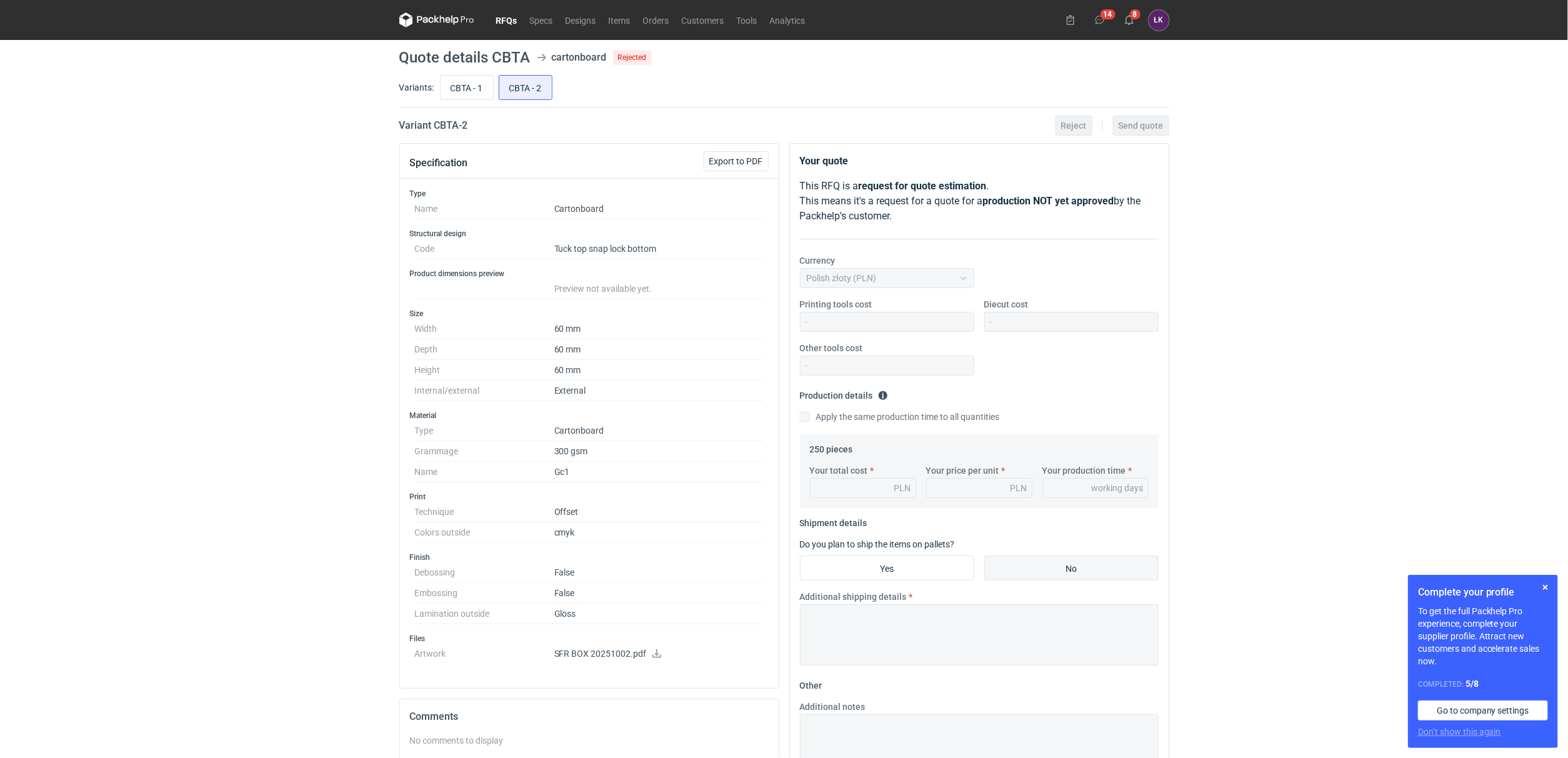
click at [514, 22] on link "RFQs" at bounding box center [506, 20] width 33 height 15
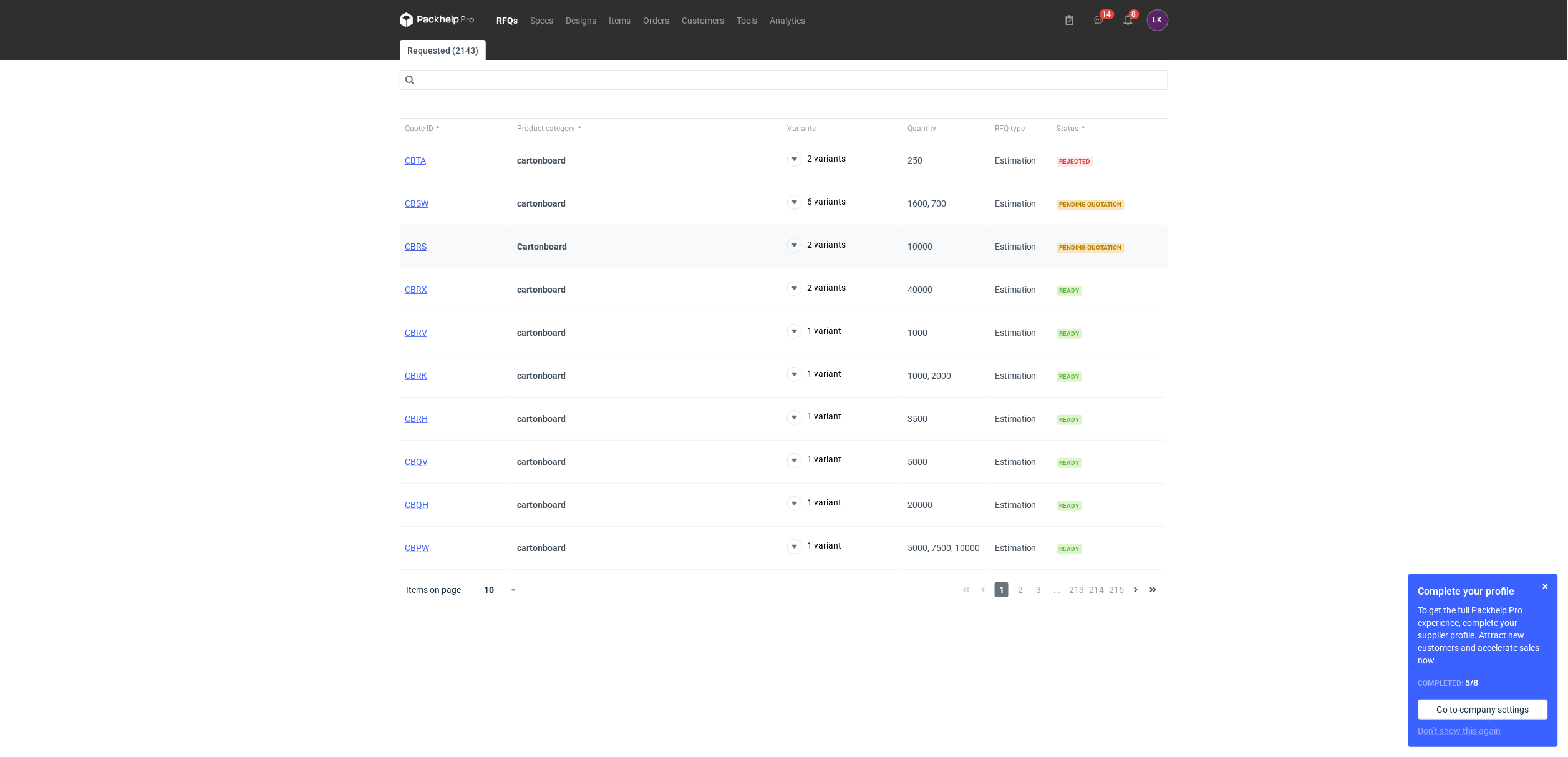
click at [411, 246] on span "CBRS" at bounding box center [416, 247] width 22 height 10
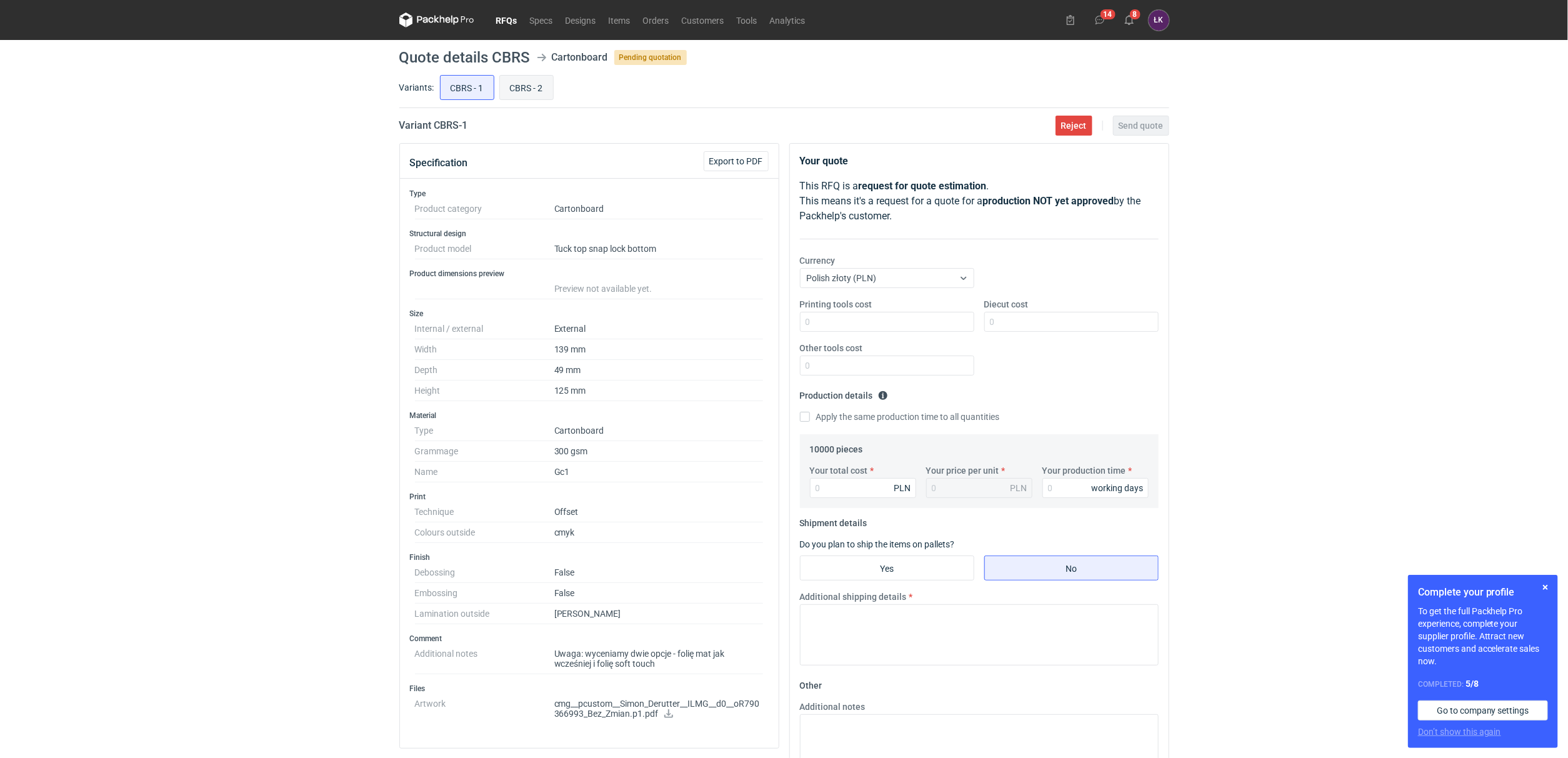
click at [532, 89] on input "CBRS - 2" at bounding box center [526, 88] width 53 height 23
radio input "true"
click at [487, 90] on input "CBRS - 1" at bounding box center [467, 88] width 53 height 23
radio input "true"
click at [532, 88] on input "CBRS - 2" at bounding box center [526, 88] width 53 height 23
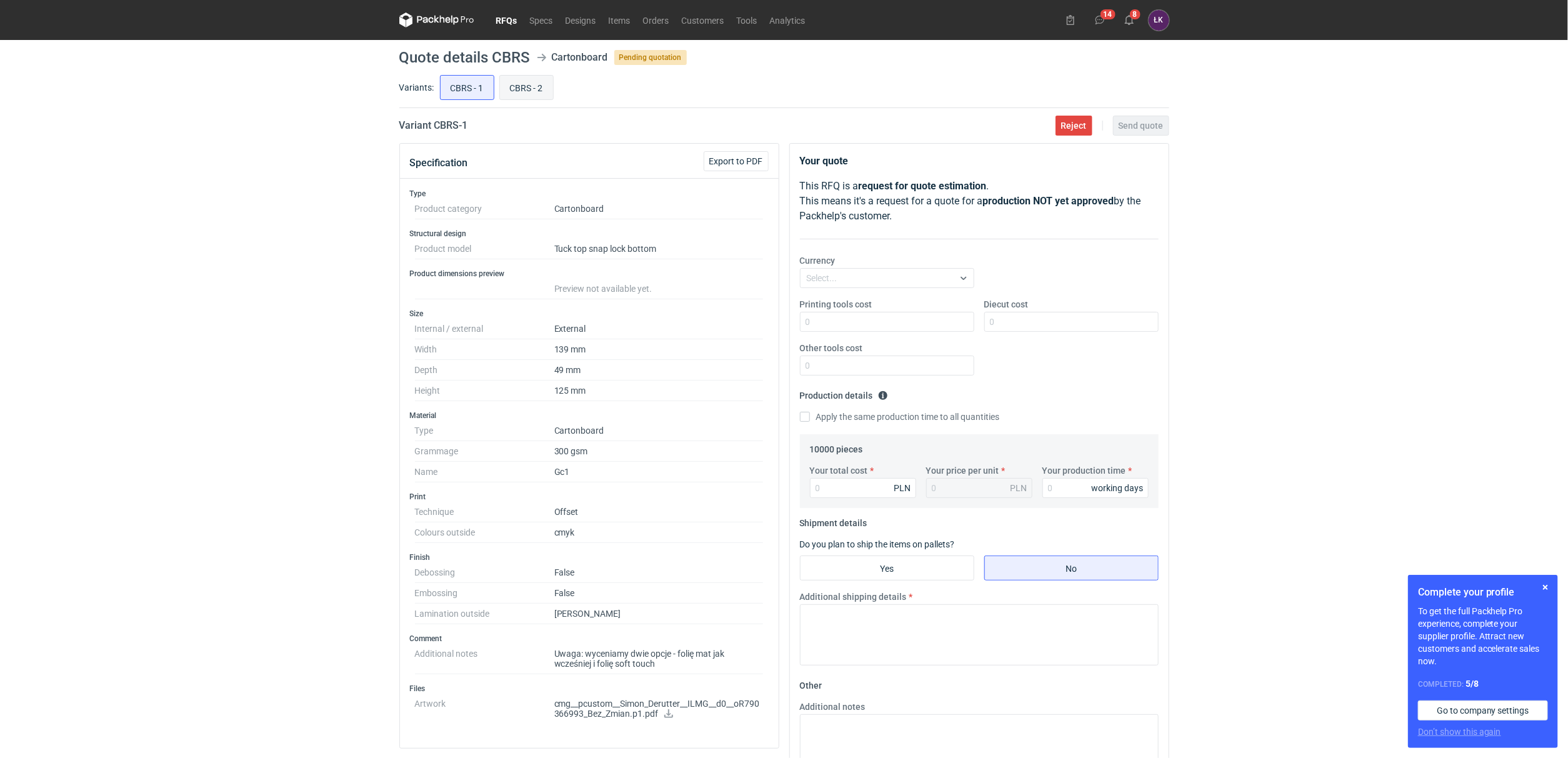
radio input "true"
click at [494, 98] on div "CBRS - 1 CBRS - 2" at bounding box center [802, 88] width 731 height 30
click at [545, 98] on input "CBRS - 2" at bounding box center [526, 88] width 53 height 23
click at [502, 98] on input "CBRS - 2" at bounding box center [526, 88] width 53 height 23
click at [487, 93] on input "CBRS - 1" at bounding box center [467, 88] width 53 height 23
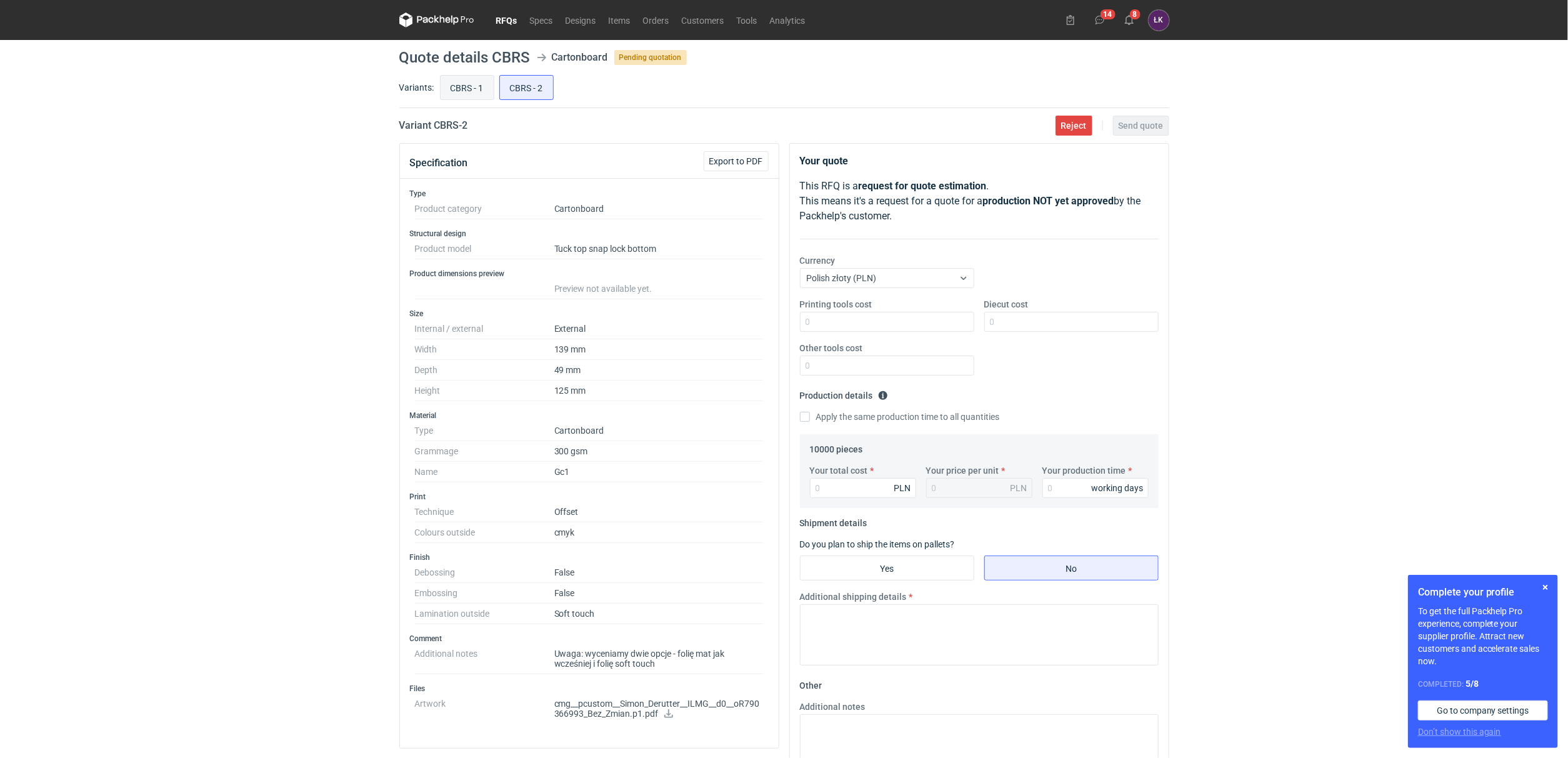
radio input "true"
click at [515, 91] on input "CBRS - 2" at bounding box center [526, 88] width 53 height 23
radio input "true"
click at [478, 91] on input "CBRS - 1" at bounding box center [467, 88] width 53 height 23
radio input "true"
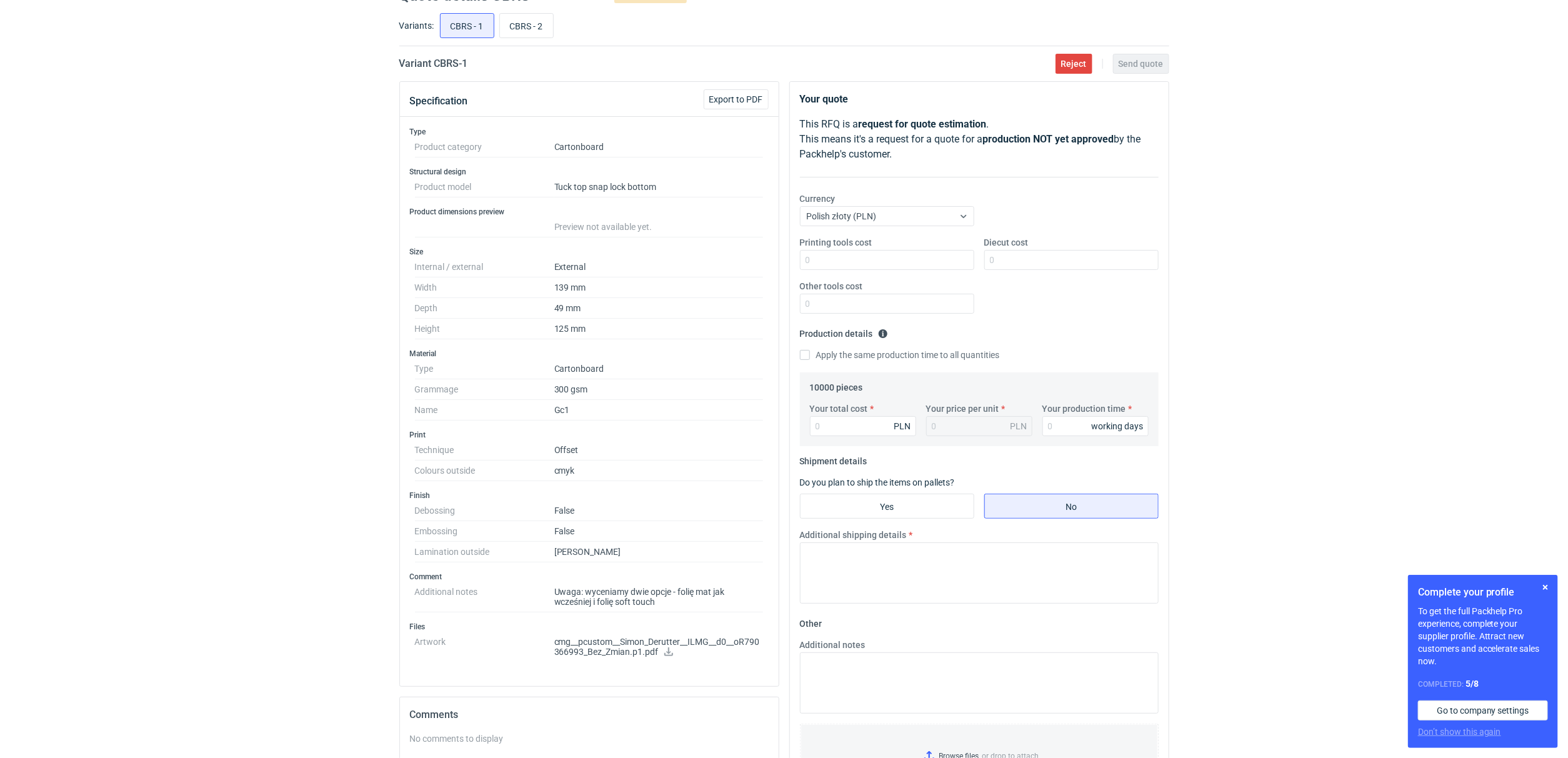
scroll to position [93, 0]
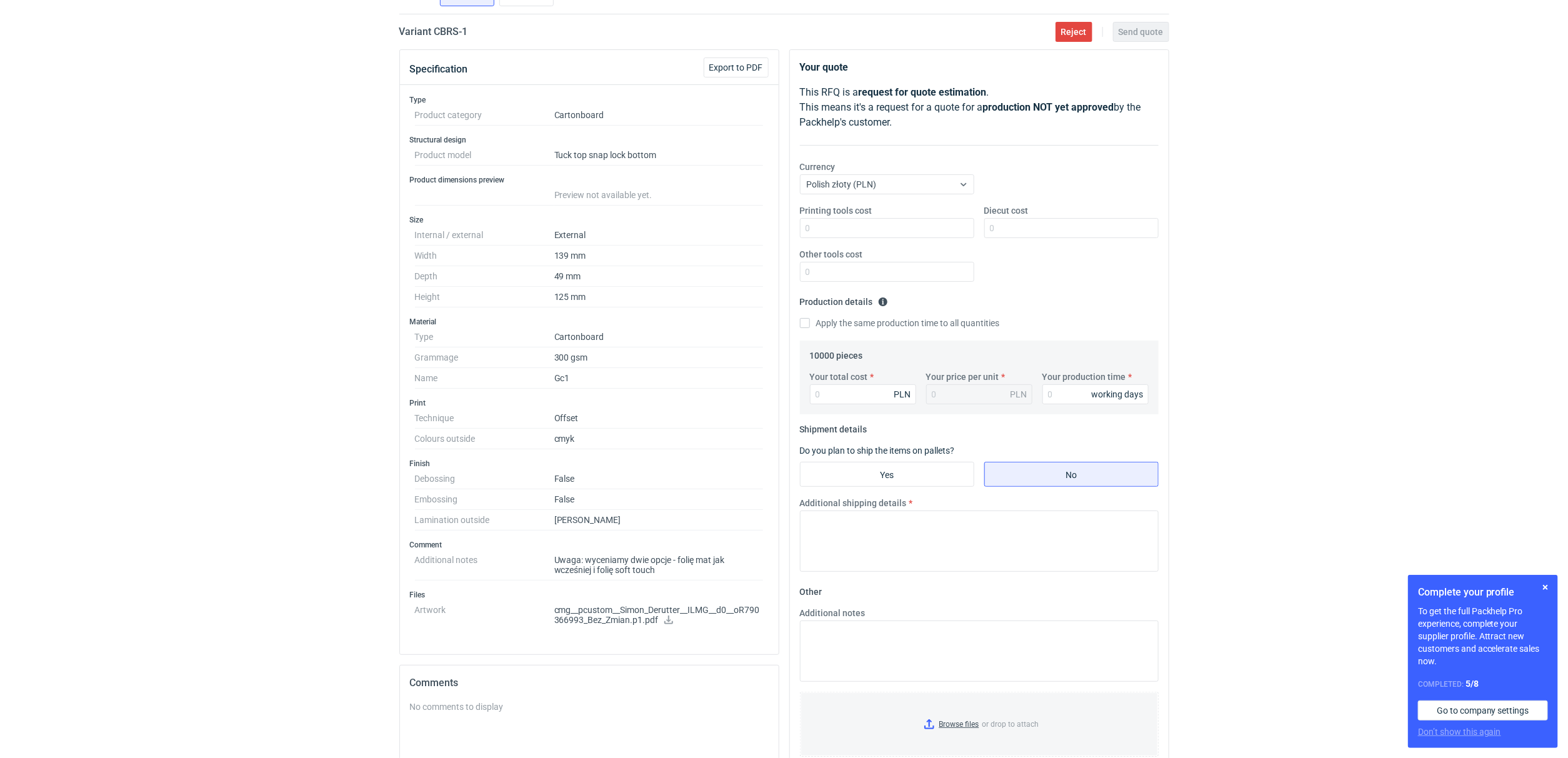
click at [668, 624] on icon at bounding box center [669, 620] width 10 height 8
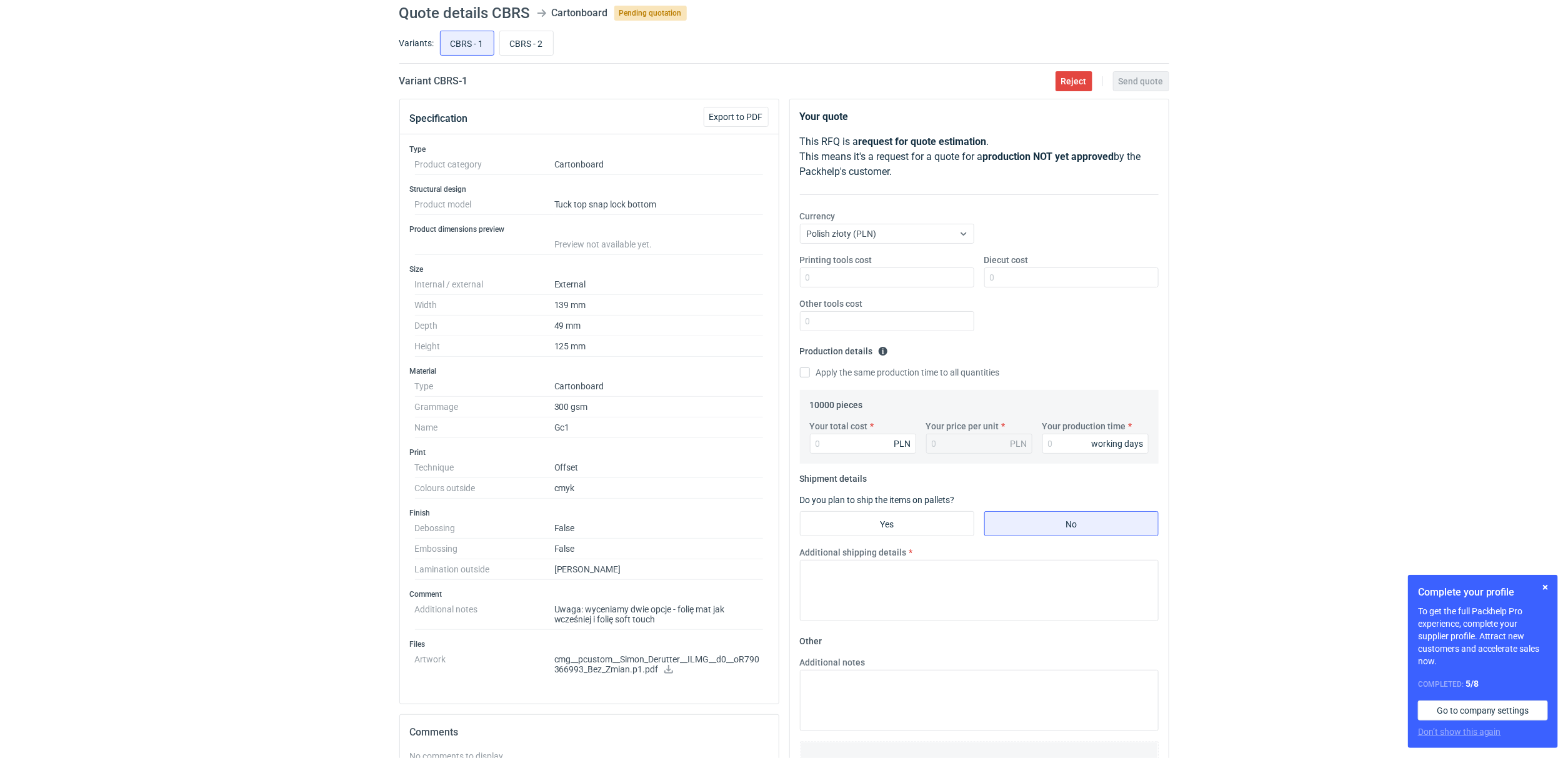
scroll to position [0, 0]
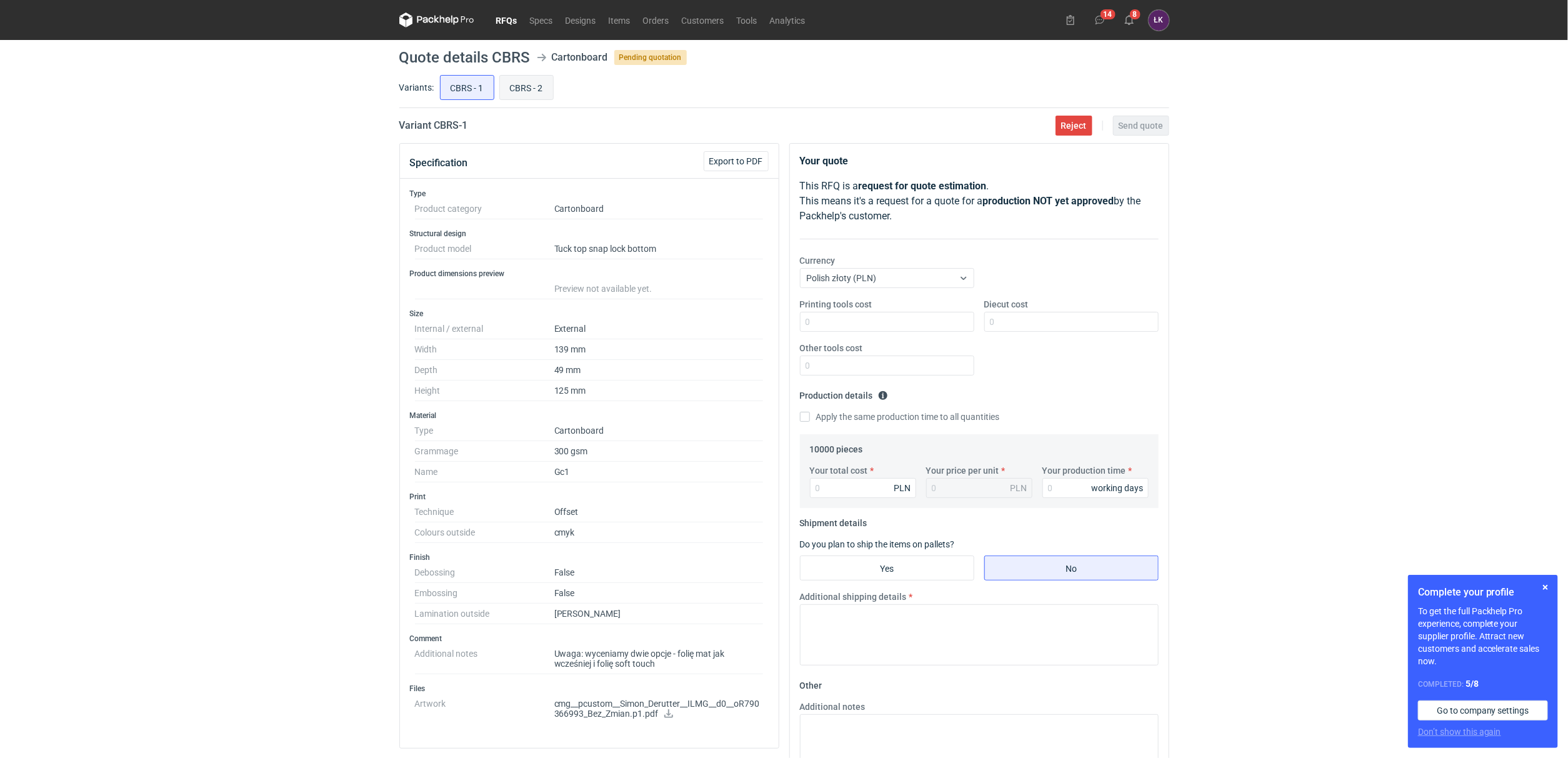
click at [534, 80] on input "CBRS - 2" at bounding box center [526, 88] width 53 height 23
radio input "true"
click at [462, 81] on input "CBRS - 1" at bounding box center [467, 88] width 53 height 23
radio input "true"
click at [530, 84] on input "CBRS - 2" at bounding box center [526, 88] width 53 height 23
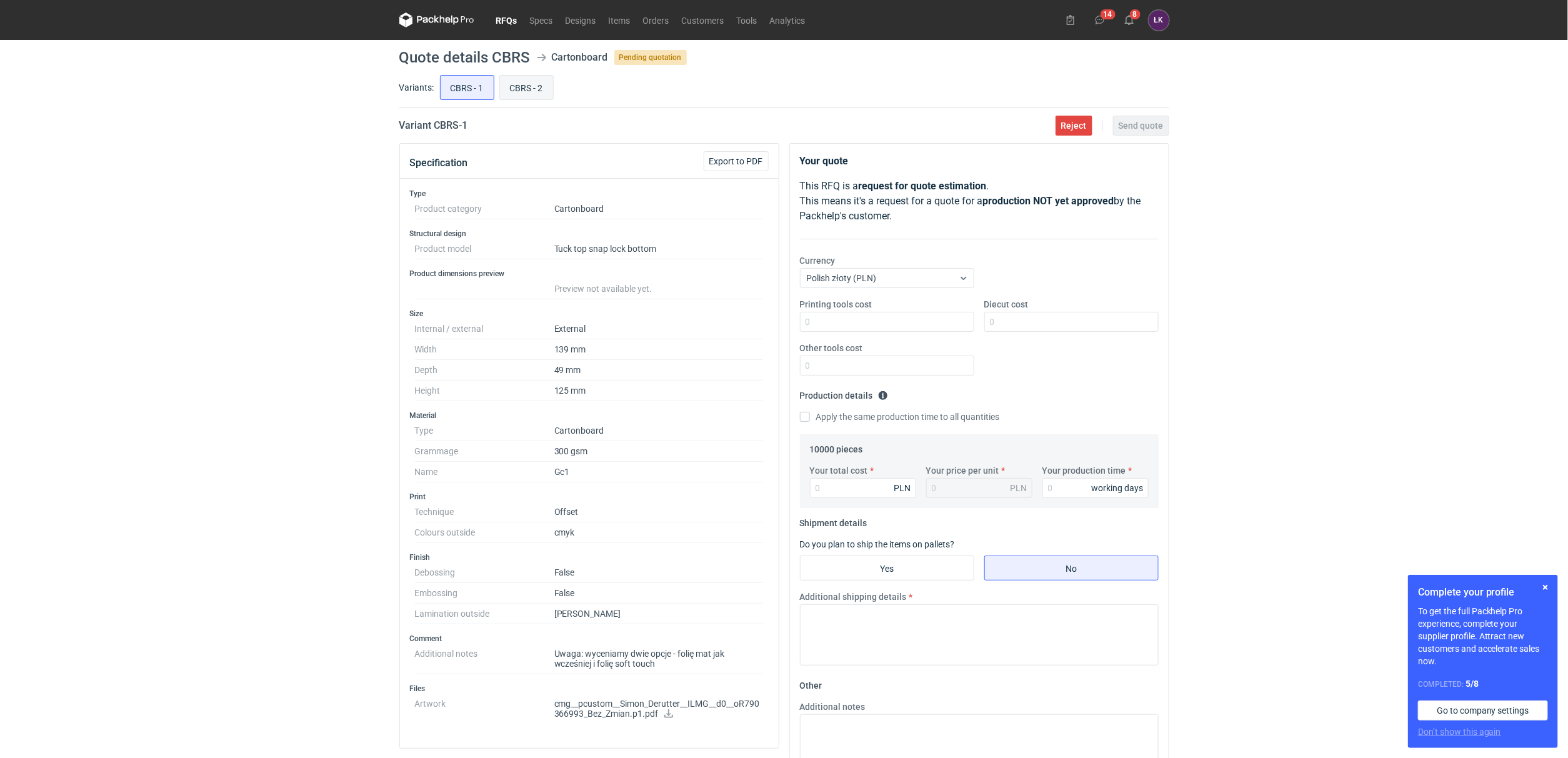
radio input "true"
drag, startPoint x: 495, startPoint y: 53, endPoint x: 535, endPoint y: 56, distance: 40.1
click at [535, 56] on header "Quote details CBRS Cartonboard Pending quotation" at bounding box center [784, 58] width 770 height 15
copy header "CBRS"
click at [1329, 328] on div "RFQs Specs Designs Items Orders Customers Tools Analytics 14 8 ŁK Łukasz Kowals…" at bounding box center [784, 379] width 1568 height 758
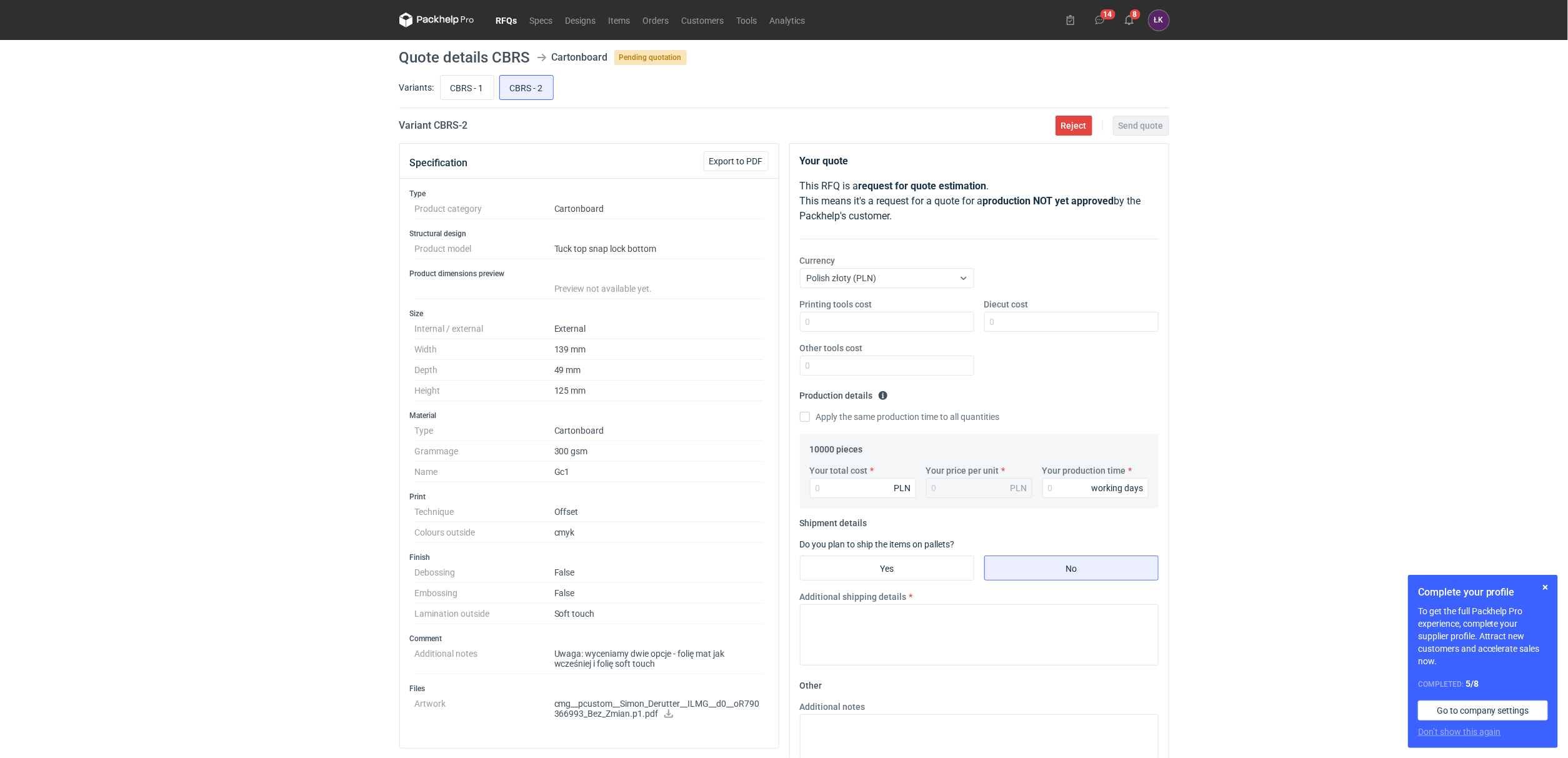
click at [258, 337] on div "RFQs Specs Designs Items Orders Customers Tools Analytics 14 8 ŁK Łukasz Kowals…" at bounding box center [784, 379] width 1568 height 758
click at [284, 464] on div "RFQs Specs Designs Items Orders Customers Tools Analytics 14 8 ŁK Łukasz Kowals…" at bounding box center [784, 379] width 1568 height 758
click at [475, 84] on input "CBRS - 1" at bounding box center [467, 88] width 53 height 23
radio input "true"
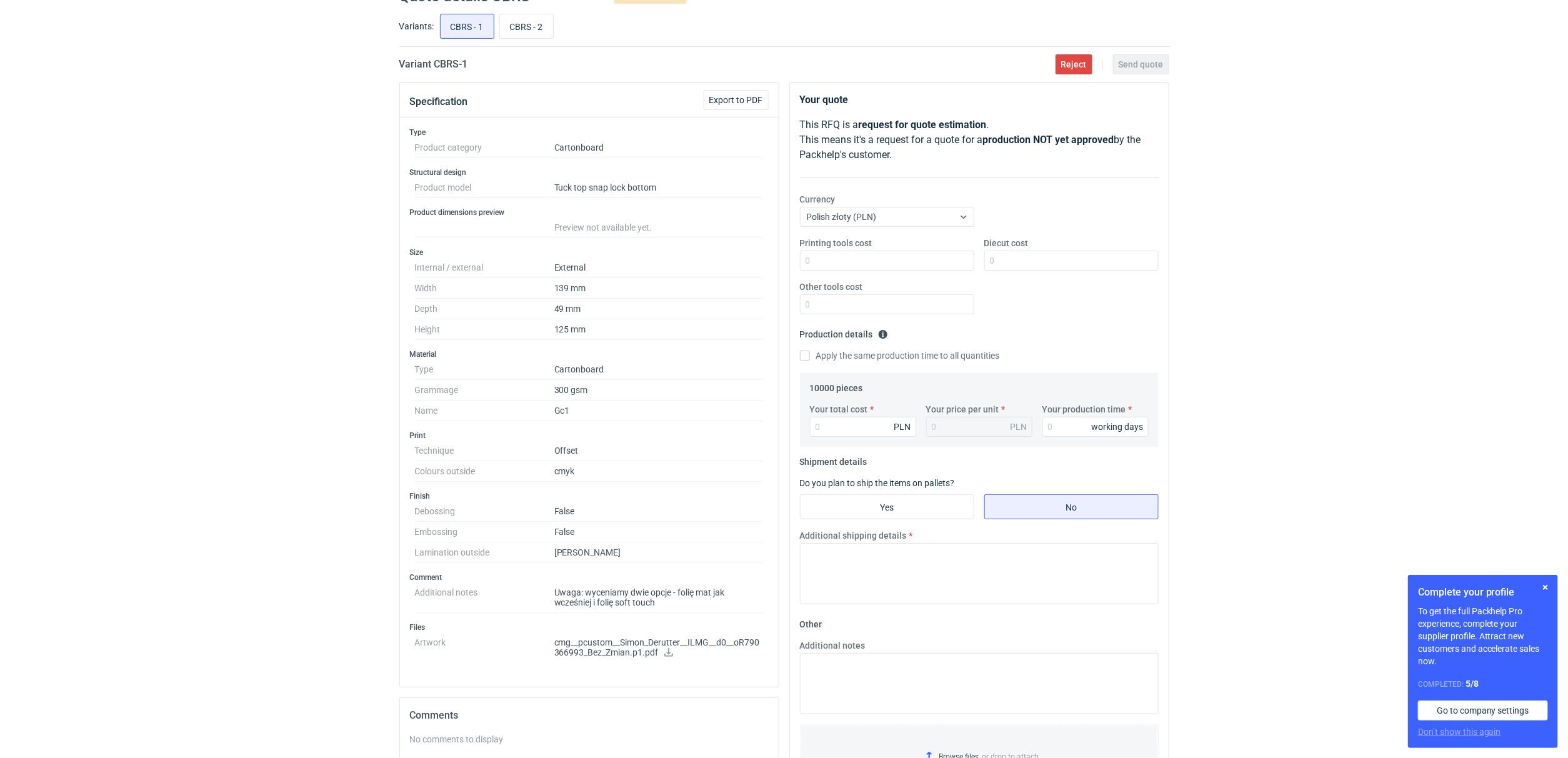
scroll to position [93, 0]
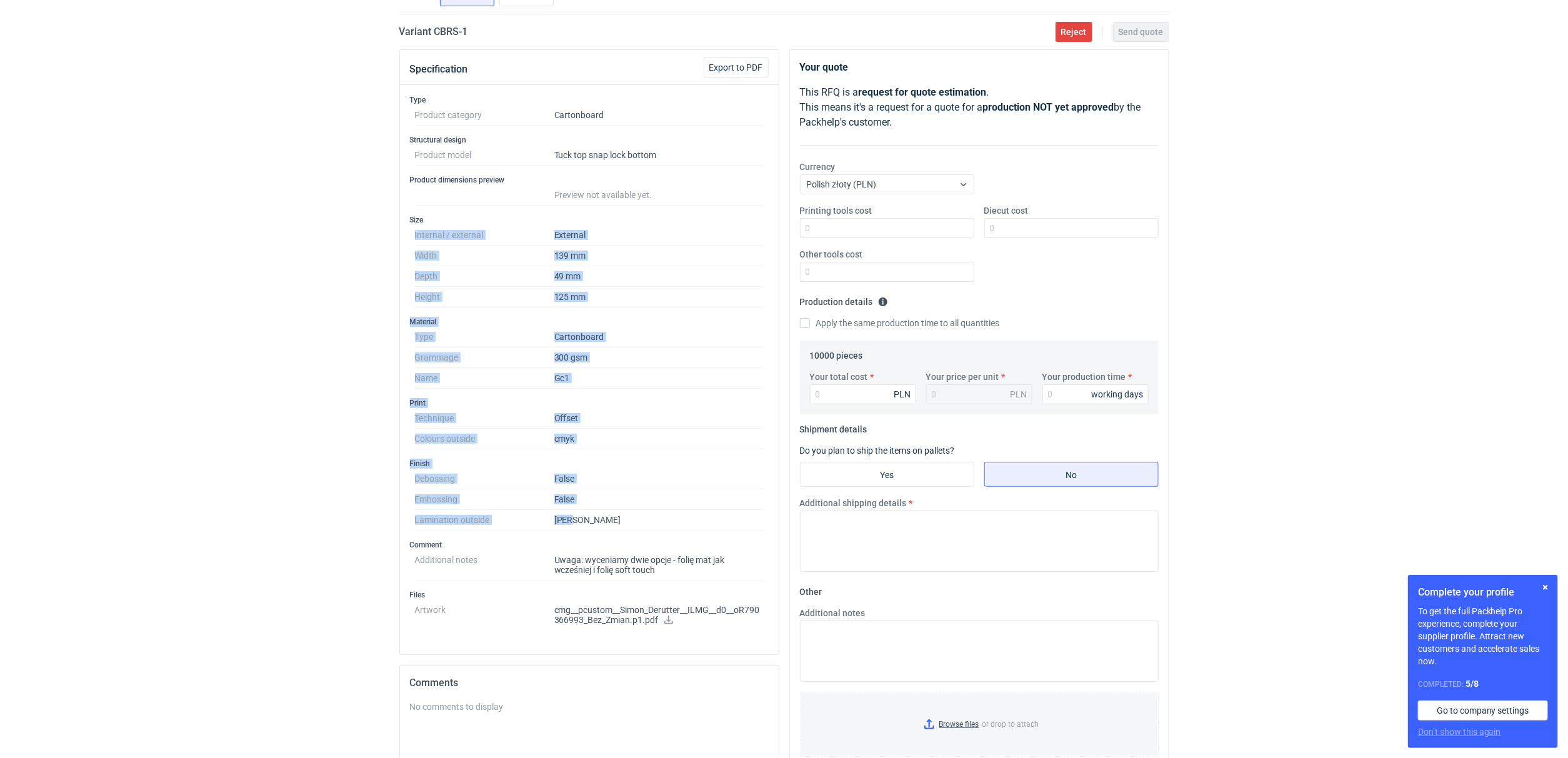
drag, startPoint x: 402, startPoint y: 238, endPoint x: 613, endPoint y: 527, distance: 357.8
click at [613, 527] on div "Specification Export to PDF Type Product category Cartonboard Structural design…" at bounding box center [589, 506] width 389 height 915
click at [631, 492] on dd "False" at bounding box center [658, 499] width 209 height 21
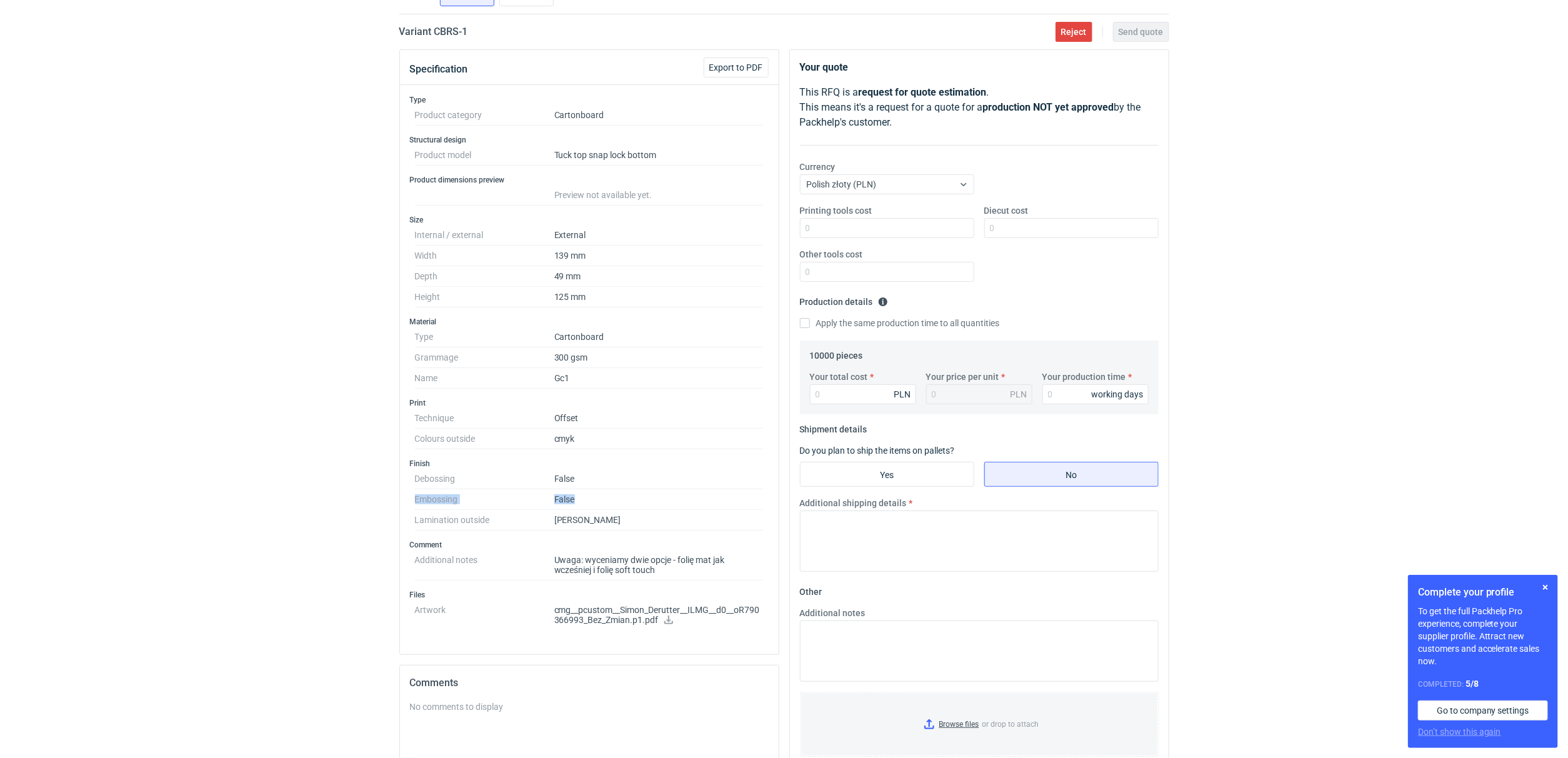
drag, startPoint x: 576, startPoint y: 506, endPoint x: 381, endPoint y: 498, distance: 195.2
click at [381, 498] on div "RFQs Specs Designs Items Orders Customers Tools Analytics 14 8 ŁK Łukasz Kowals…" at bounding box center [784, 285] width 1568 height 758
drag, startPoint x: 625, startPoint y: 532, endPoint x: 369, endPoint y: 469, distance: 263.6
click at [369, 469] on div "RFQs Specs Designs Items Orders Customers Tools Analytics 14 8 ŁK Łukasz Kowals…" at bounding box center [784, 285] width 1568 height 758
click at [297, 394] on div "RFQs Specs Designs Items Orders Customers Tools Analytics 14 8 ŁK Łukasz Kowals…" at bounding box center [784, 285] width 1568 height 758
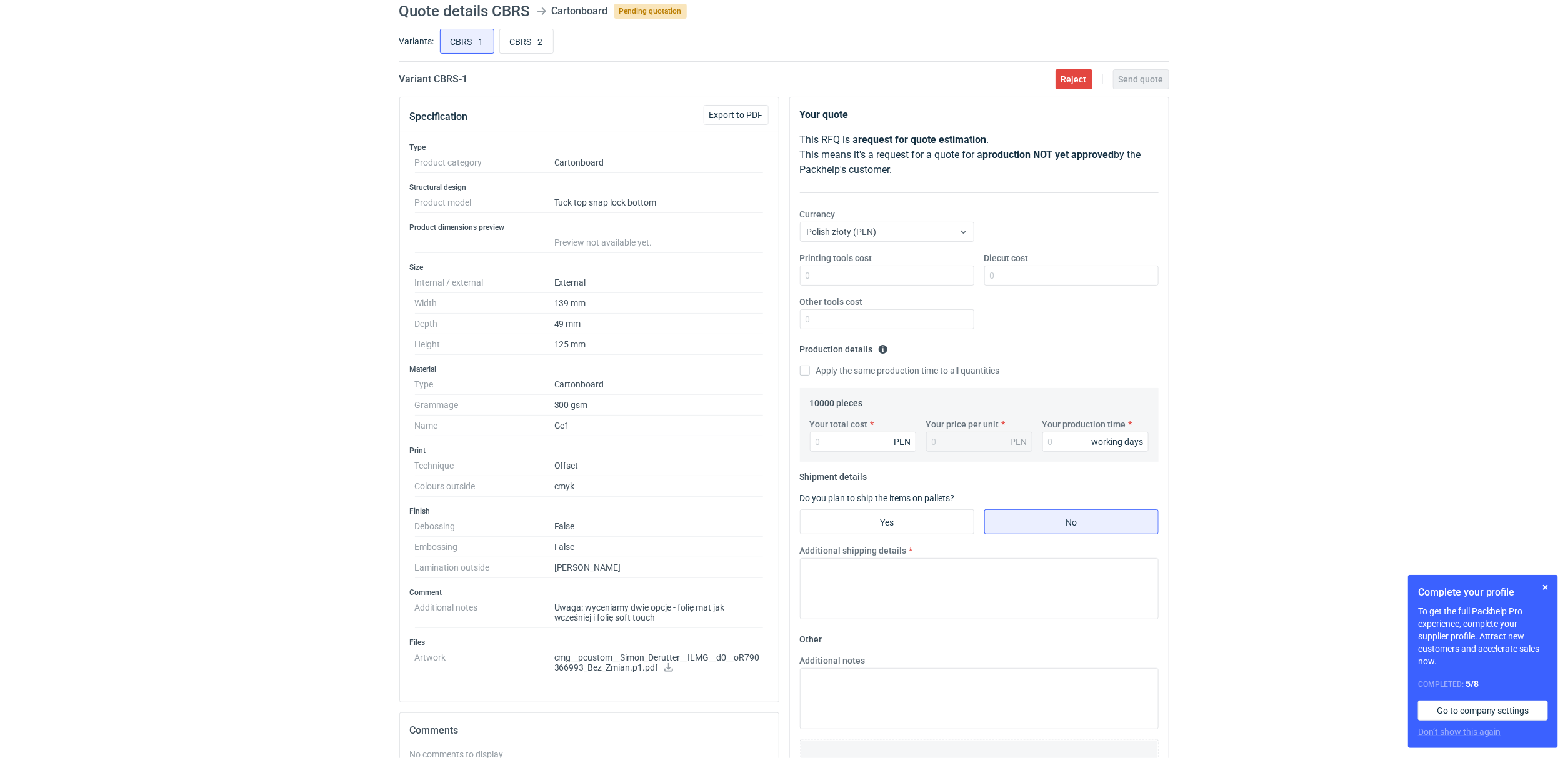
scroll to position [0, 0]
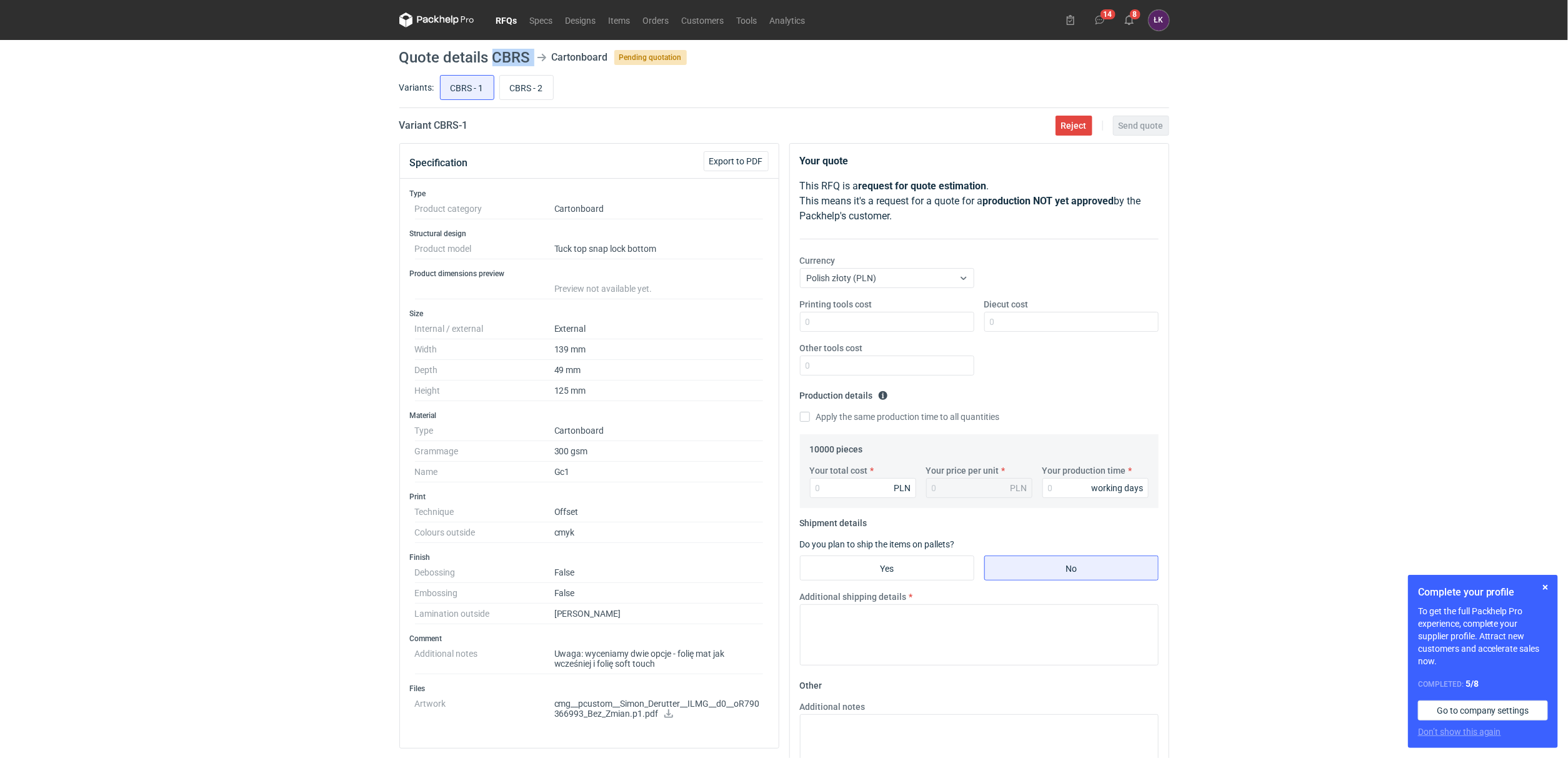
drag, startPoint x: 496, startPoint y: 53, endPoint x: 535, endPoint y: 53, distance: 39.0
click at [535, 53] on header "Quote details CBRS Cartonboard Pending quotation" at bounding box center [784, 58] width 770 height 15
copy header "CBRS"
click at [453, 76] on input "CBRS - 1" at bounding box center [467, 88] width 53 height 23
click at [862, 497] on input "Your total cost" at bounding box center [862, 488] width 106 height 20
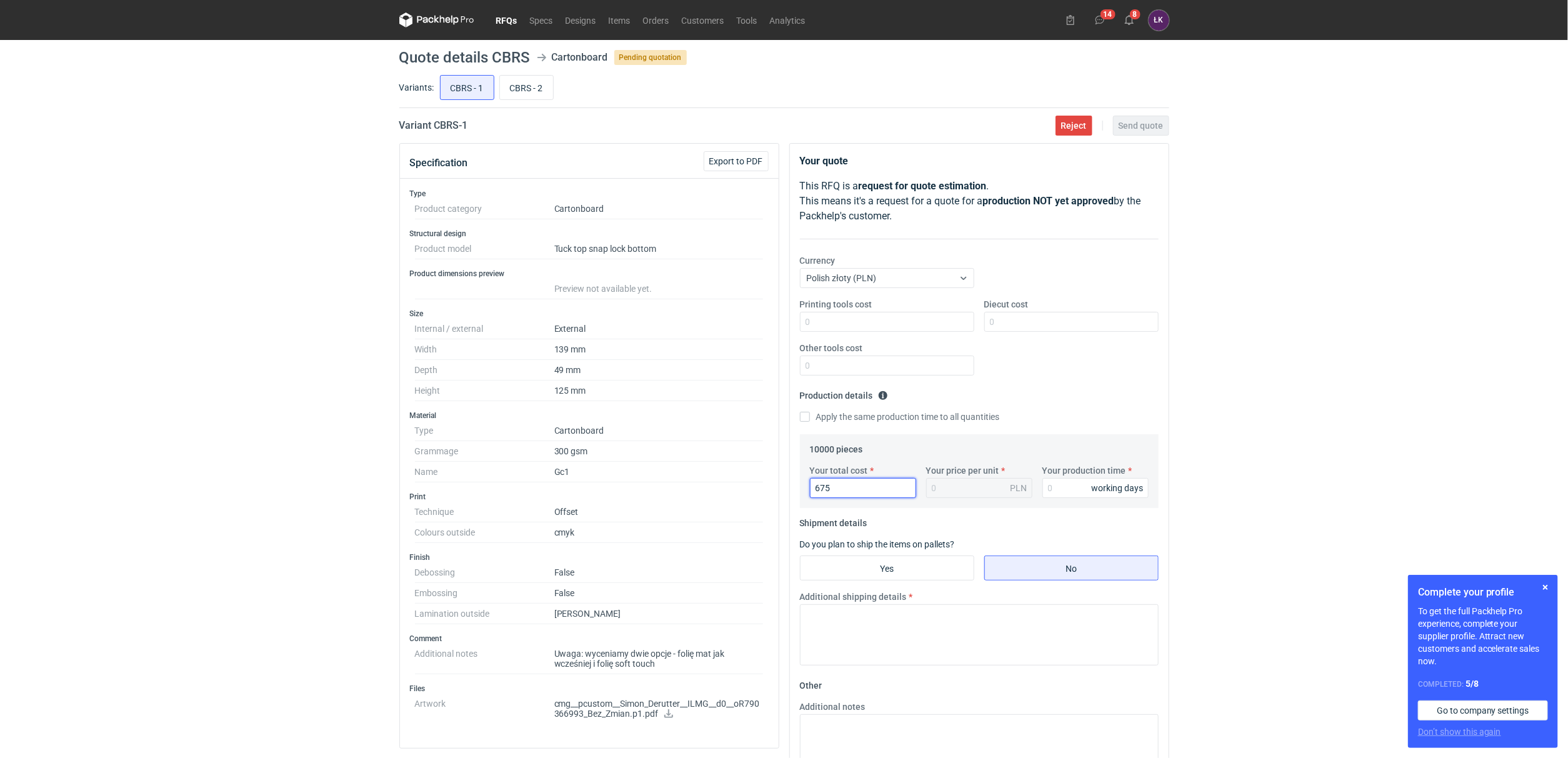
type input "6750"
type input "0.68"
type input "6750"
click at [1058, 481] on input "Your production time" at bounding box center [1095, 488] width 106 height 20
type input "15"
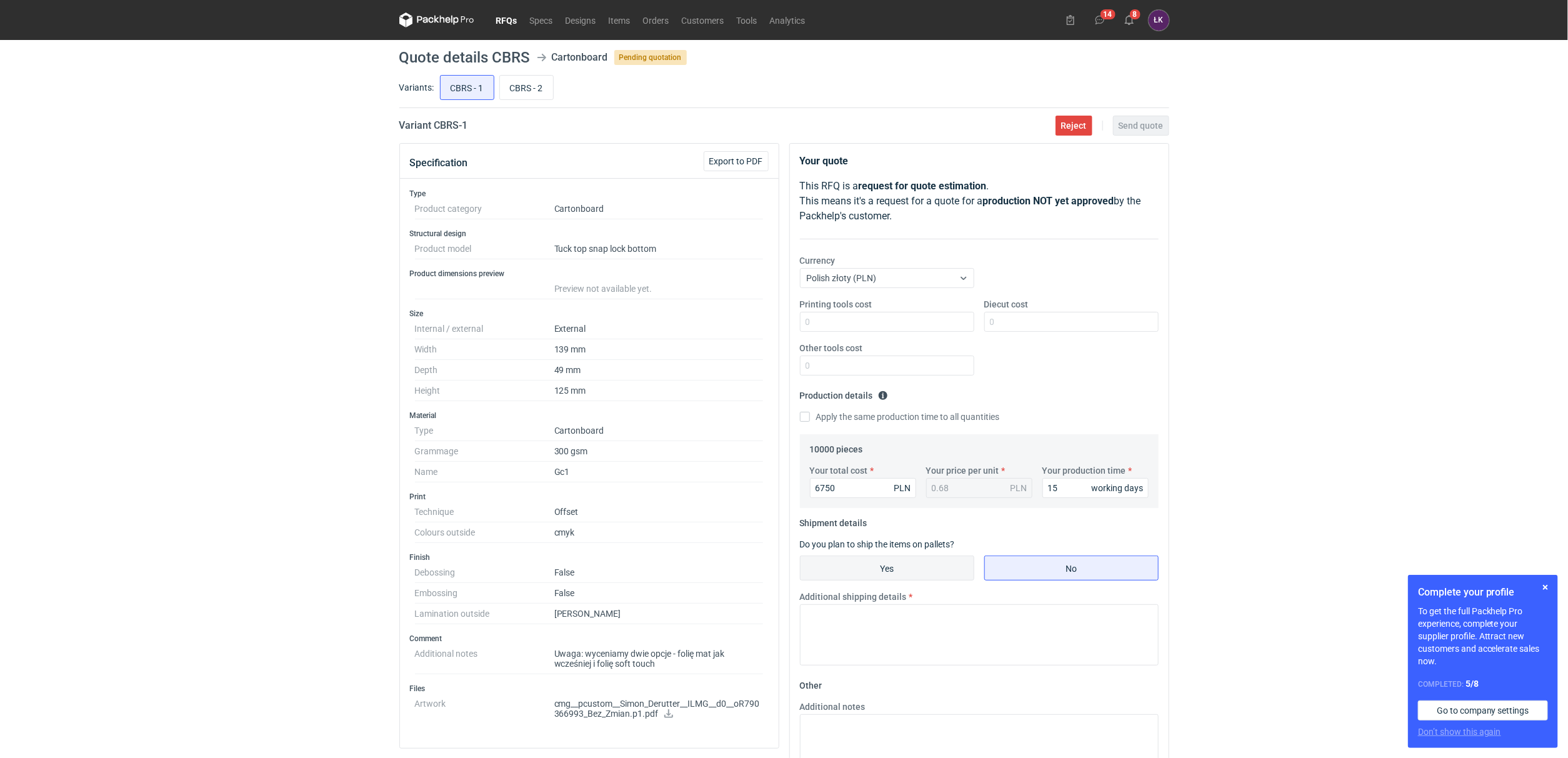
click at [905, 561] on input "Yes" at bounding box center [887, 568] width 173 height 23
radio input "true"
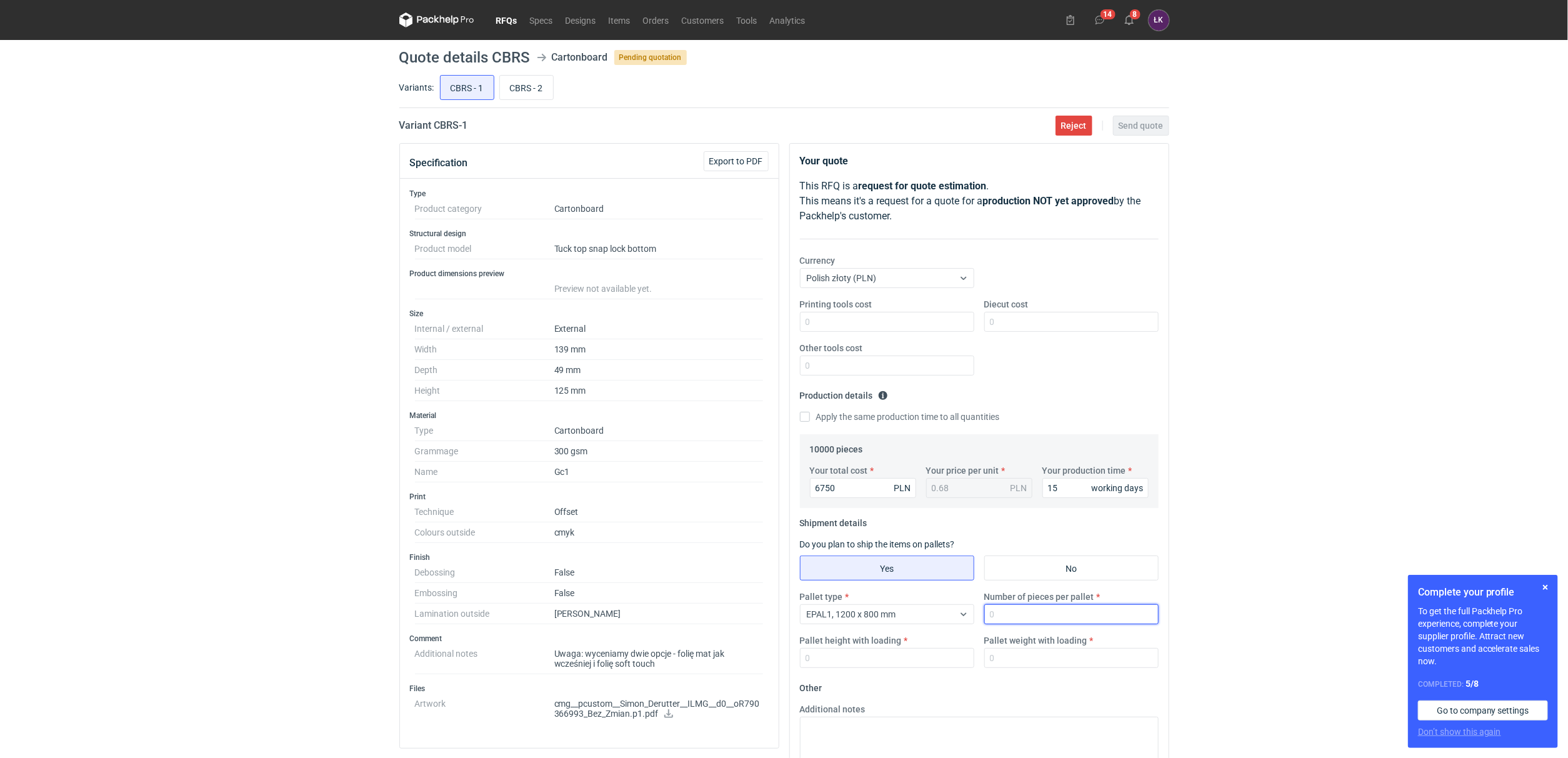
click at [1057, 615] on input "Number of pieces per pallet" at bounding box center [1071, 614] width 174 height 20
type input "10000"
click at [1005, 669] on div "Pallet type EPAL1, 1200 x 800 mm Number of pieces per pallet 10000 Pallet heigh…" at bounding box center [979, 634] width 369 height 88
click at [1005, 666] on input "Pallet weight with loading" at bounding box center [1071, 658] width 174 height 20
type input "250"
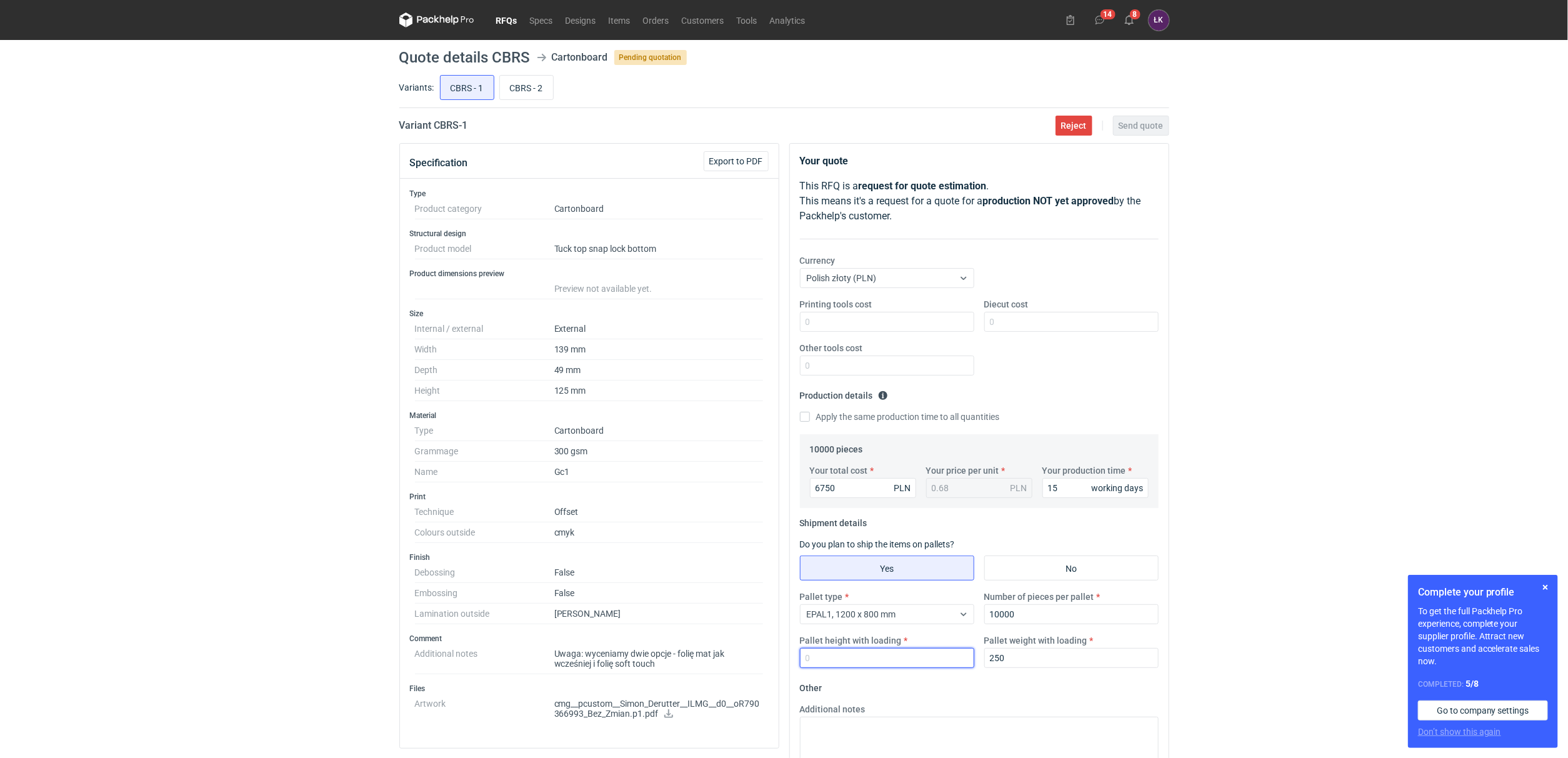
click at [841, 659] on input "Pallet height with loading" at bounding box center [887, 658] width 174 height 20
type input "170"
click at [1184, 545] on div "RFQs Specs Designs Items Orders Customers Tools Analytics 14 8 ŁK Łukasz Kowals…" at bounding box center [784, 379] width 1568 height 758
click at [1008, 325] on input "Diecut cost" at bounding box center [1071, 322] width 174 height 20
type input "850"
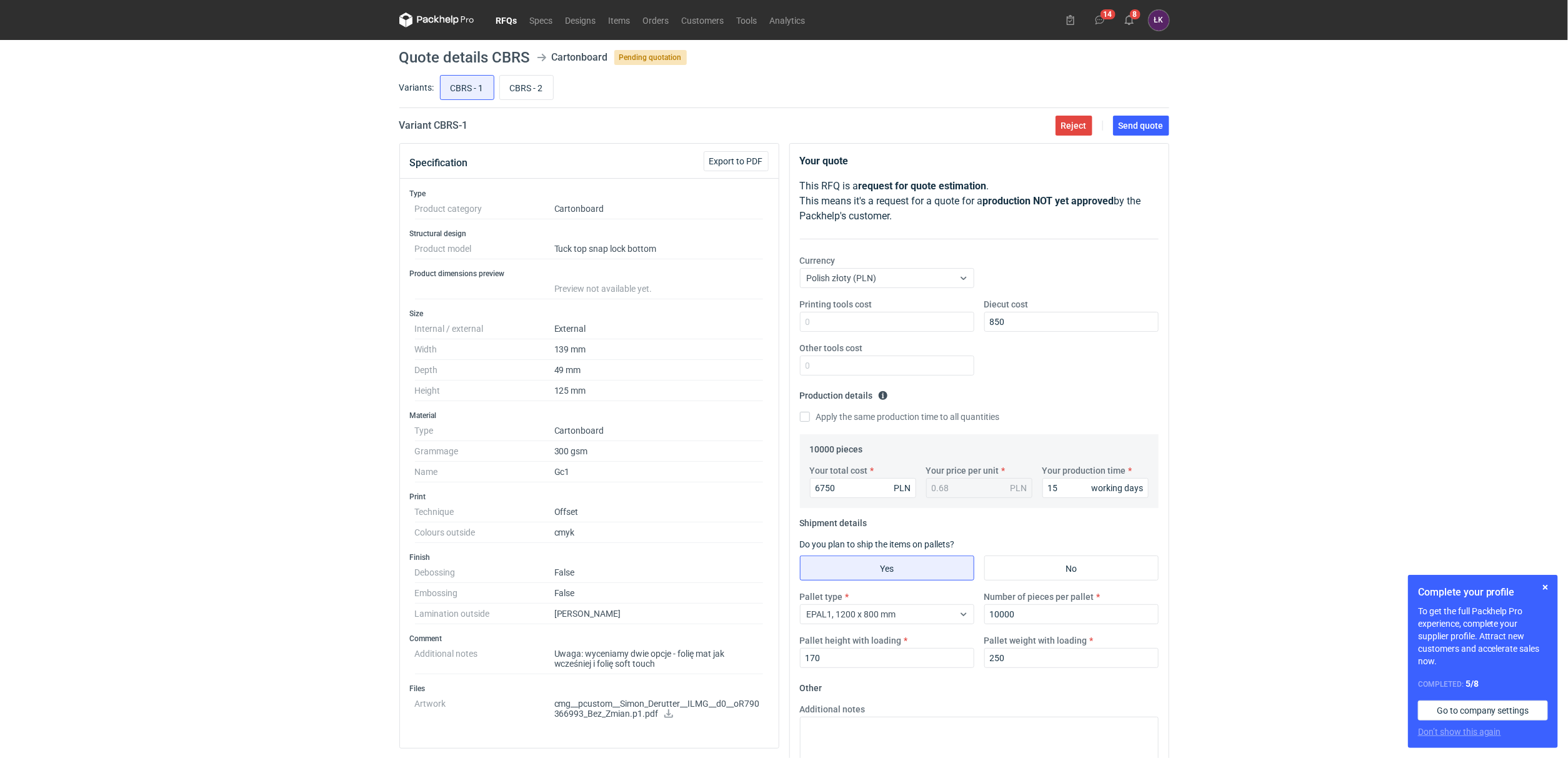
click at [1403, 404] on div "RFQs Specs Designs Items Orders Customers Tools Analytics 14 8 ŁK Łukasz Kowals…" at bounding box center [784, 379] width 1568 height 758
click at [1154, 131] on button "Send quote" at bounding box center [1140, 126] width 56 height 20
click at [530, 89] on input "CBRS - 2" at bounding box center [526, 88] width 53 height 23
radio input "true"
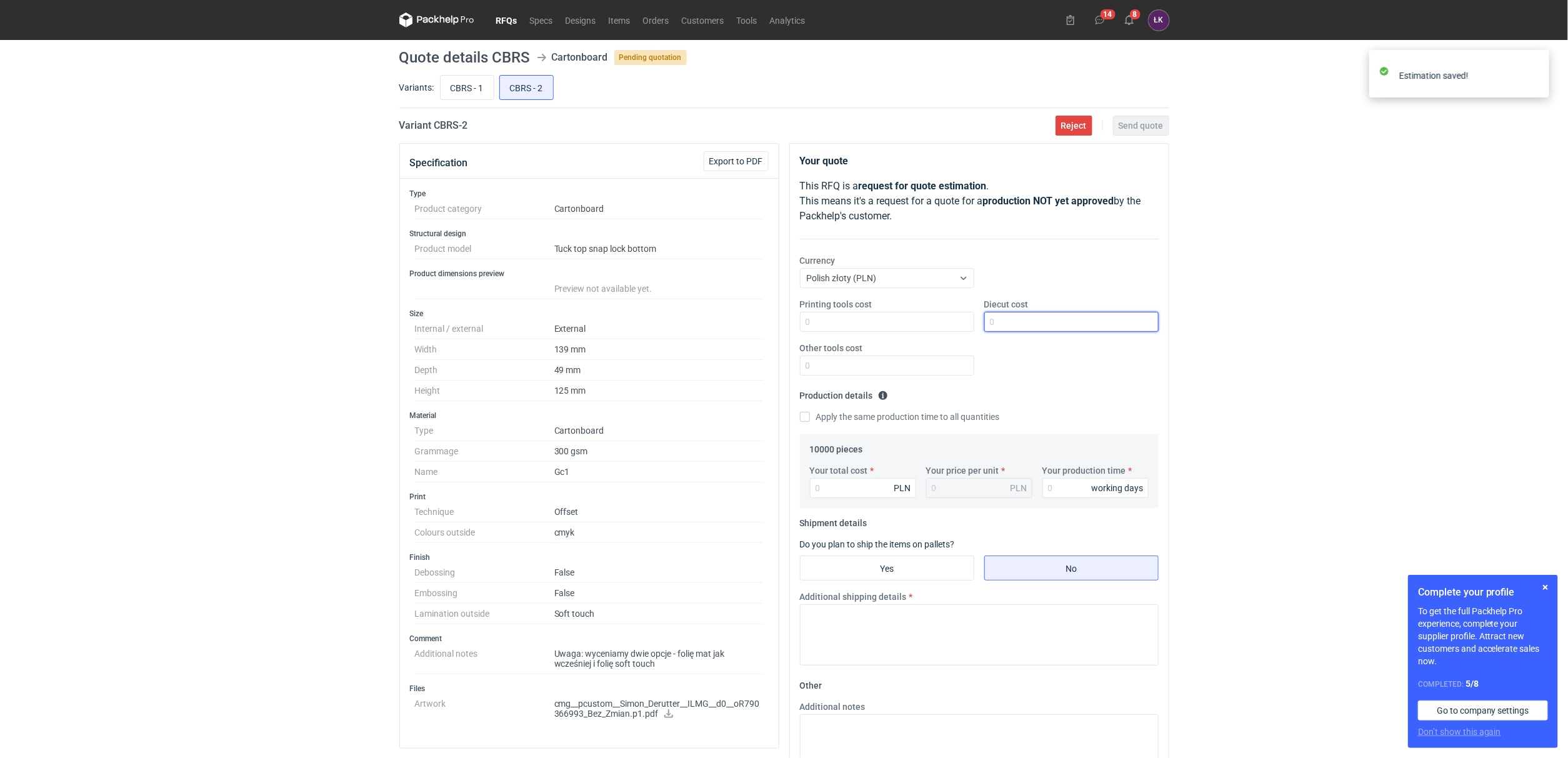
click at [1011, 320] on input "Diecut cost" at bounding box center [1071, 322] width 174 height 20
type input "850"
click at [1044, 498] on input "Your production time" at bounding box center [1095, 488] width 106 height 20
type input "15"
click at [912, 419] on label "Apply the same production time to all quantities" at bounding box center [900, 416] width 200 height 13
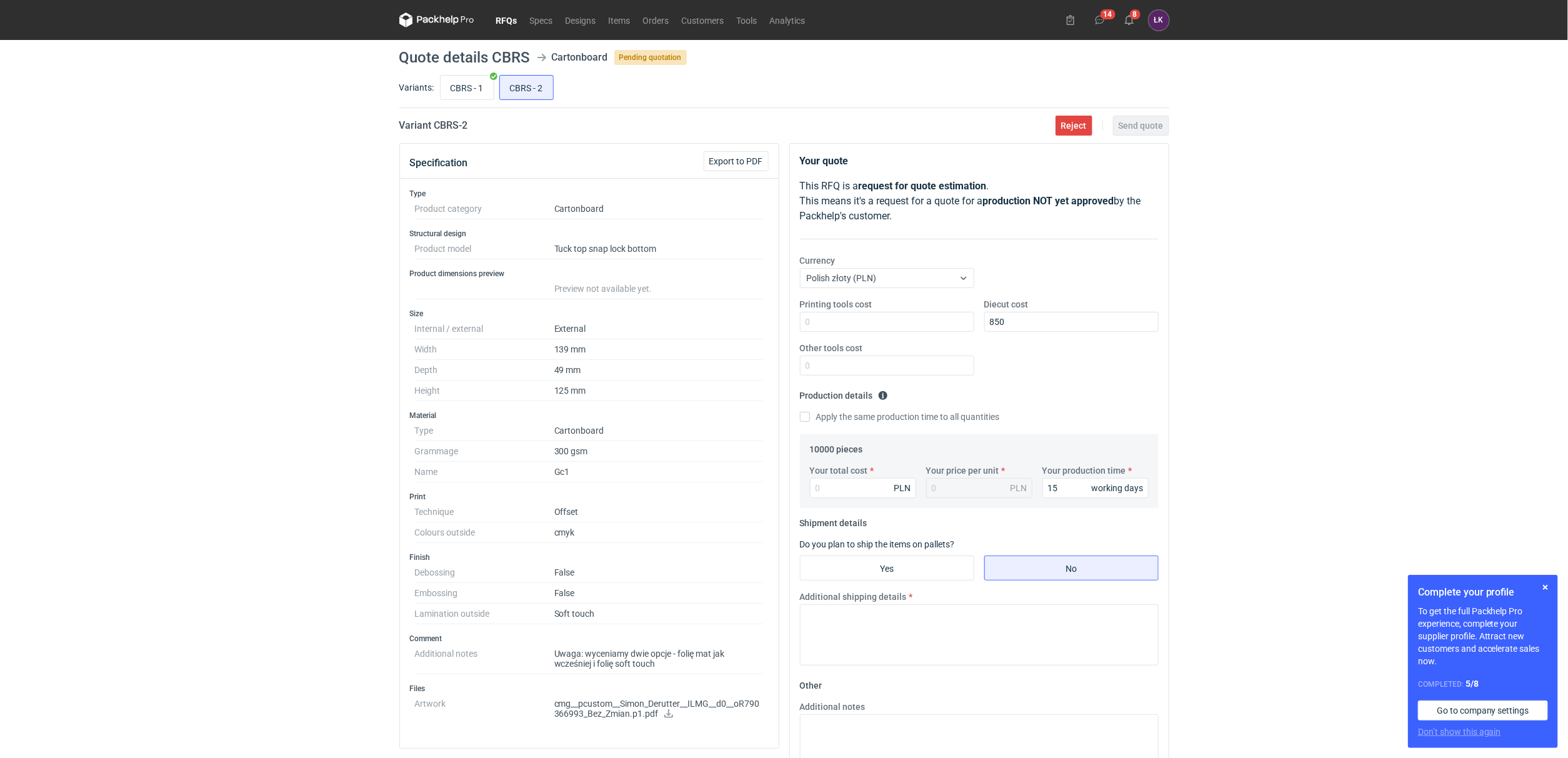
click at [810, 419] on input "Apply the same production time to all quantities" at bounding box center [805, 417] width 10 height 10
checkbox input "true"
click at [841, 487] on input "Your total cost" at bounding box center [862, 488] width 106 height 20
type input "8690"
type input "0.87"
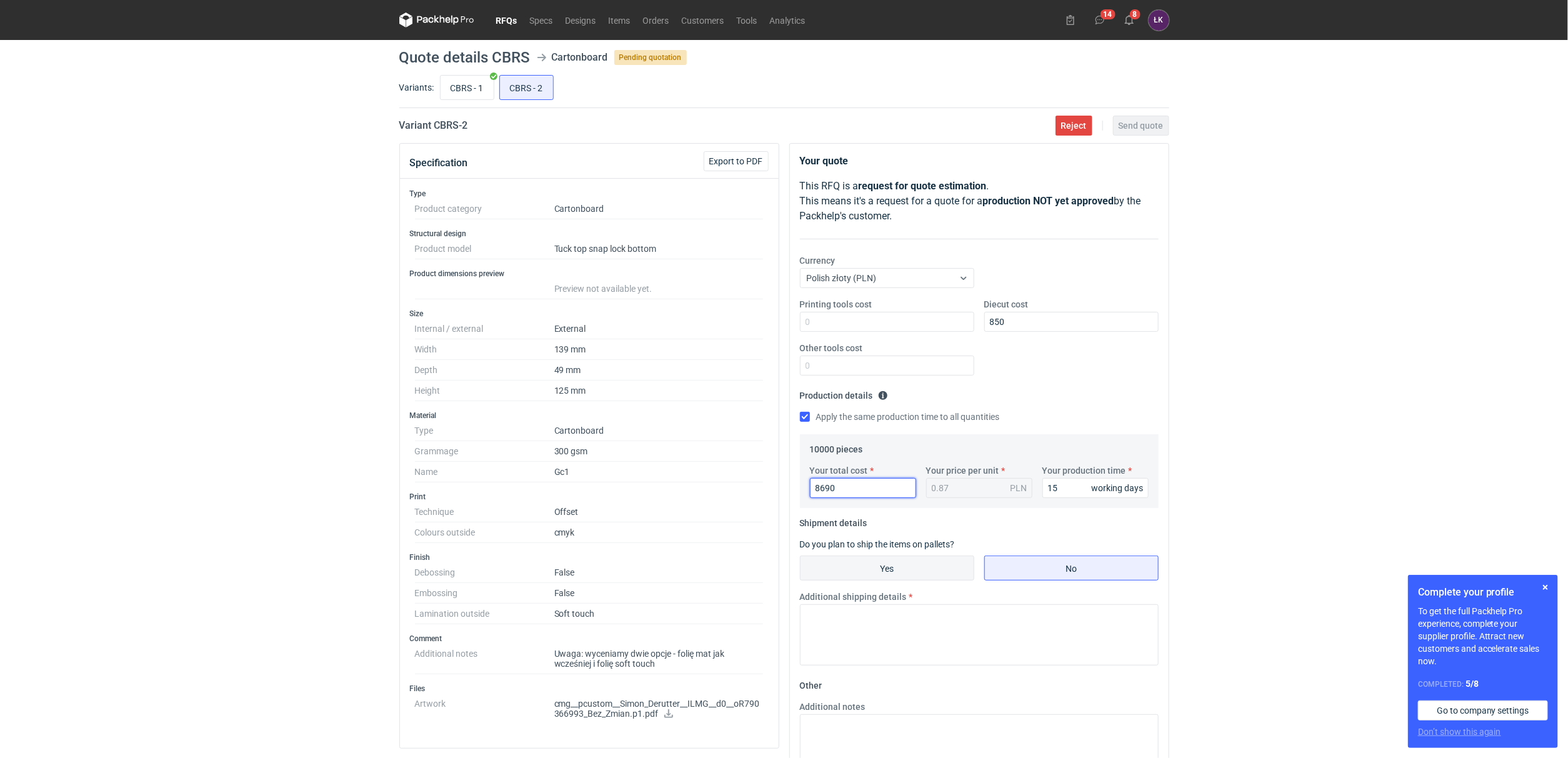
type input "8690"
click at [890, 571] on input "Yes" at bounding box center [887, 568] width 173 height 23
radio input "true"
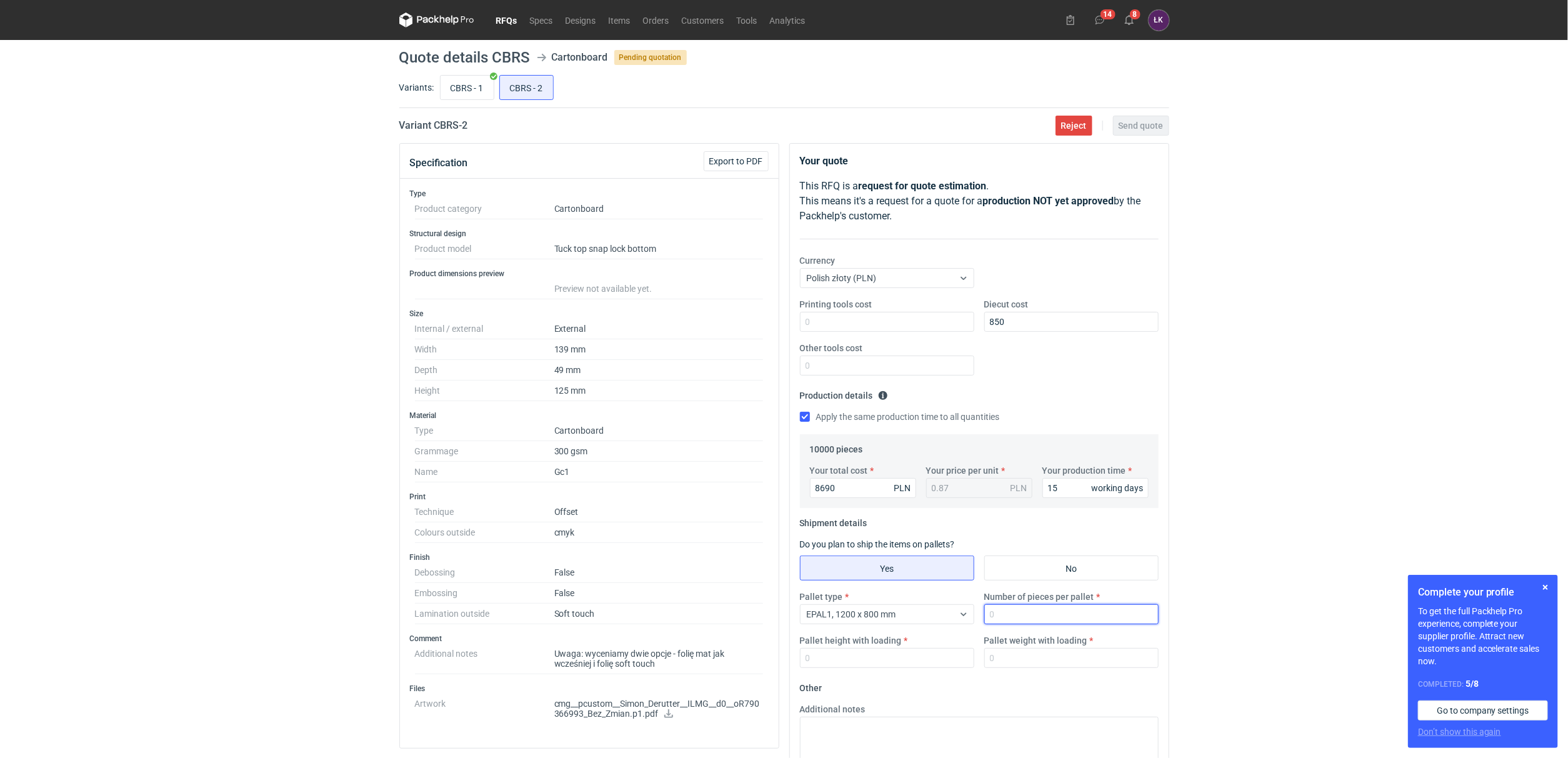
click at [1006, 606] on input "Number of pieces per pallet" at bounding box center [1071, 614] width 174 height 20
type input "10000"
click at [1028, 661] on input "Pallet weight with loading" at bounding box center [1071, 658] width 174 height 20
type input "250"
click at [447, 76] on input "CBRS - 1" at bounding box center [467, 88] width 53 height 23
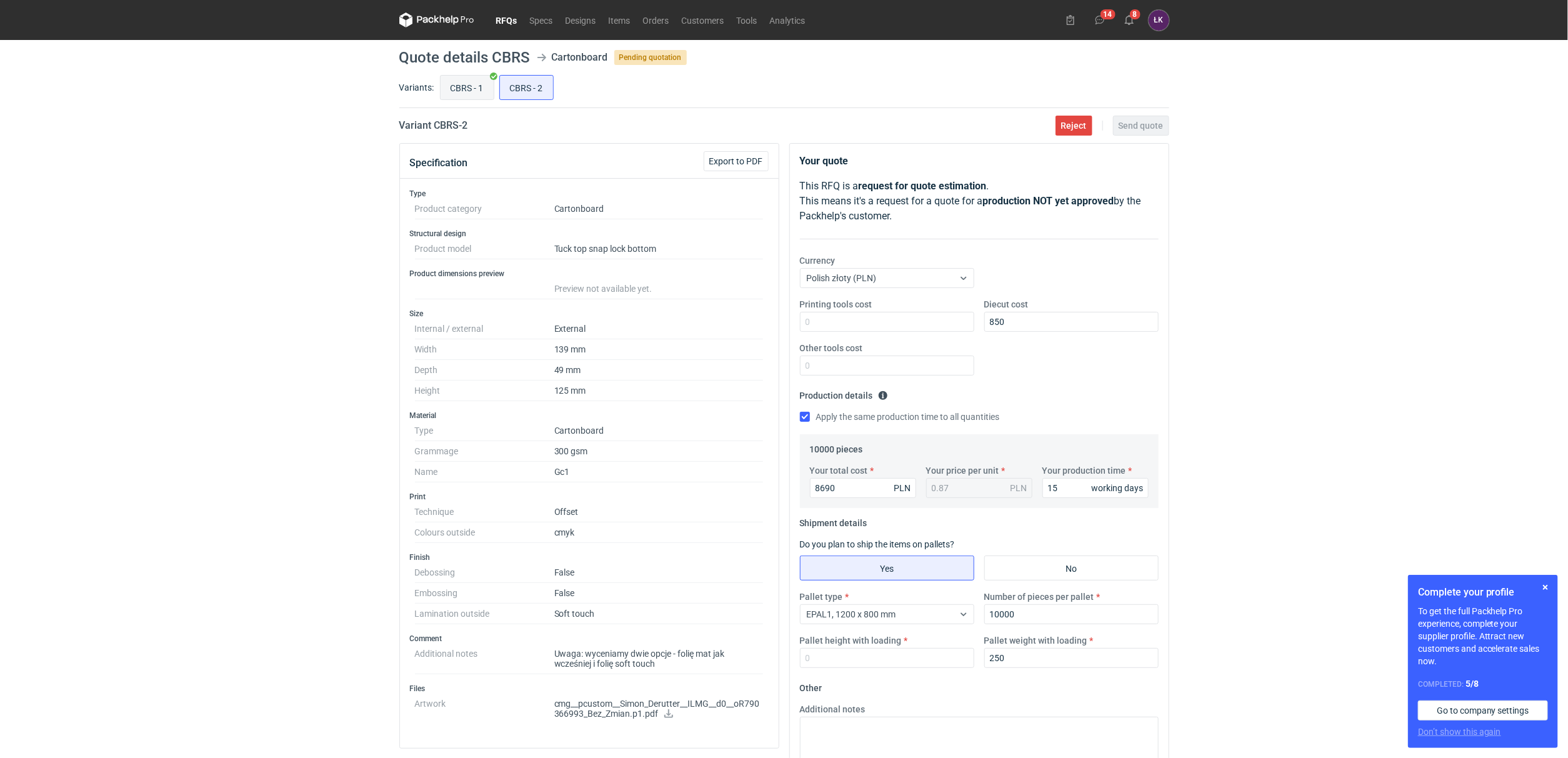
radio input "true"
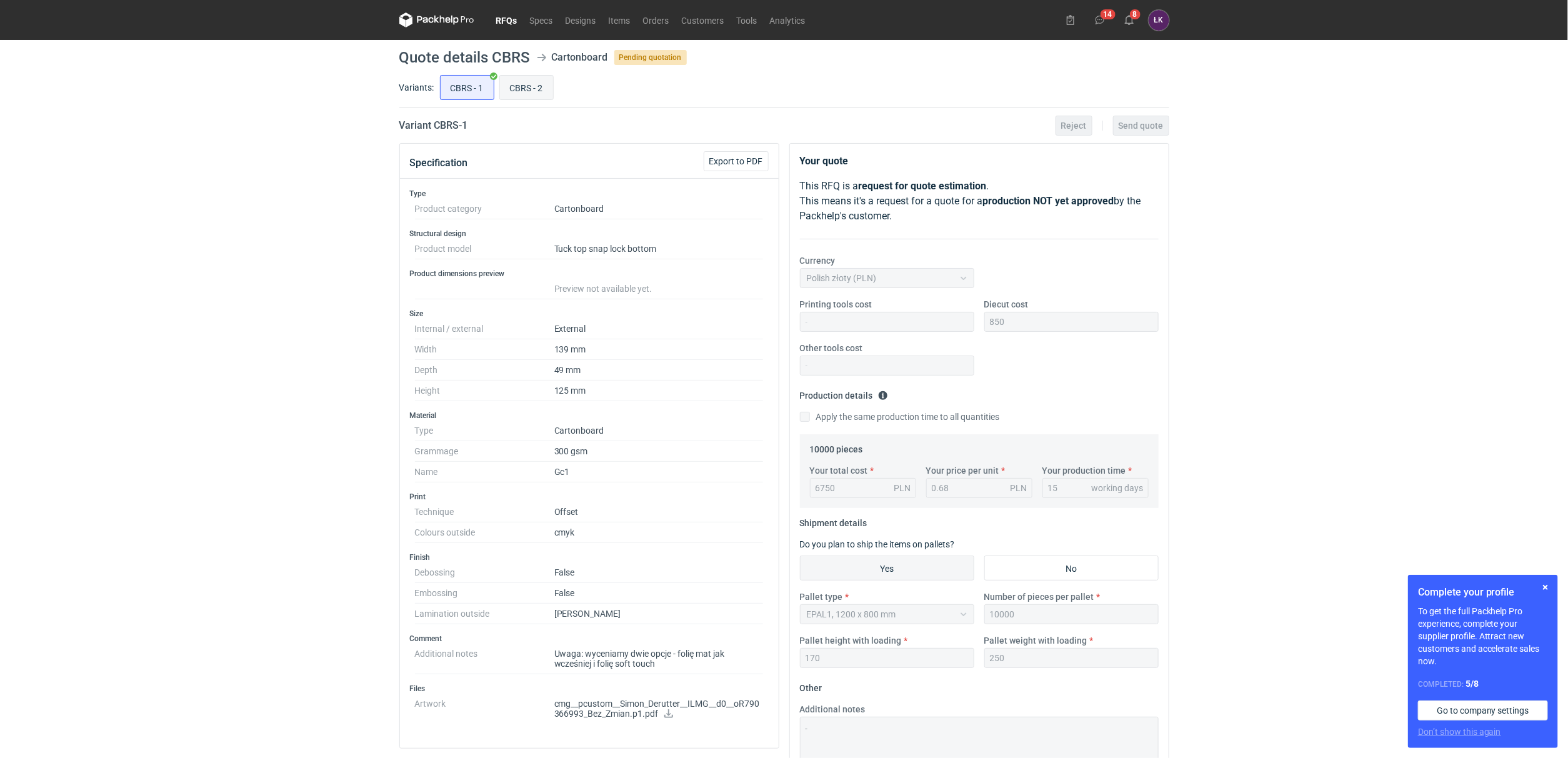
click at [517, 88] on input "CBRS - 2" at bounding box center [526, 88] width 53 height 23
radio input "true"
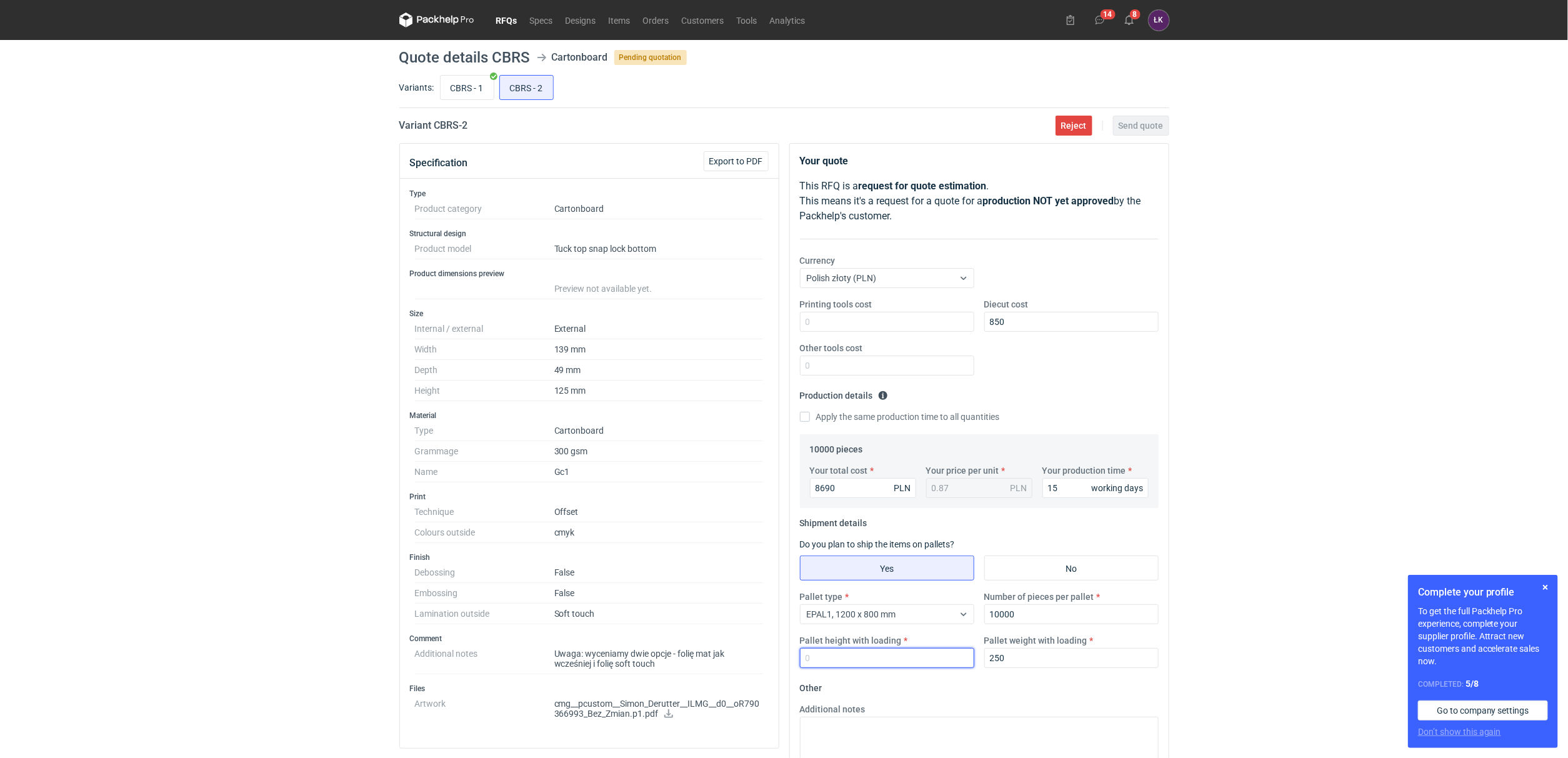
click at [822, 666] on input "Pallet height with loading" at bounding box center [887, 658] width 174 height 20
type input "170"
click at [1302, 274] on div "RFQs Specs Designs Items Orders Customers Tools Analytics 14 8 ŁK Łukasz Kowals…" at bounding box center [784, 379] width 1568 height 758
click at [1154, 129] on span "Send quote" at bounding box center [1141, 125] width 45 height 8
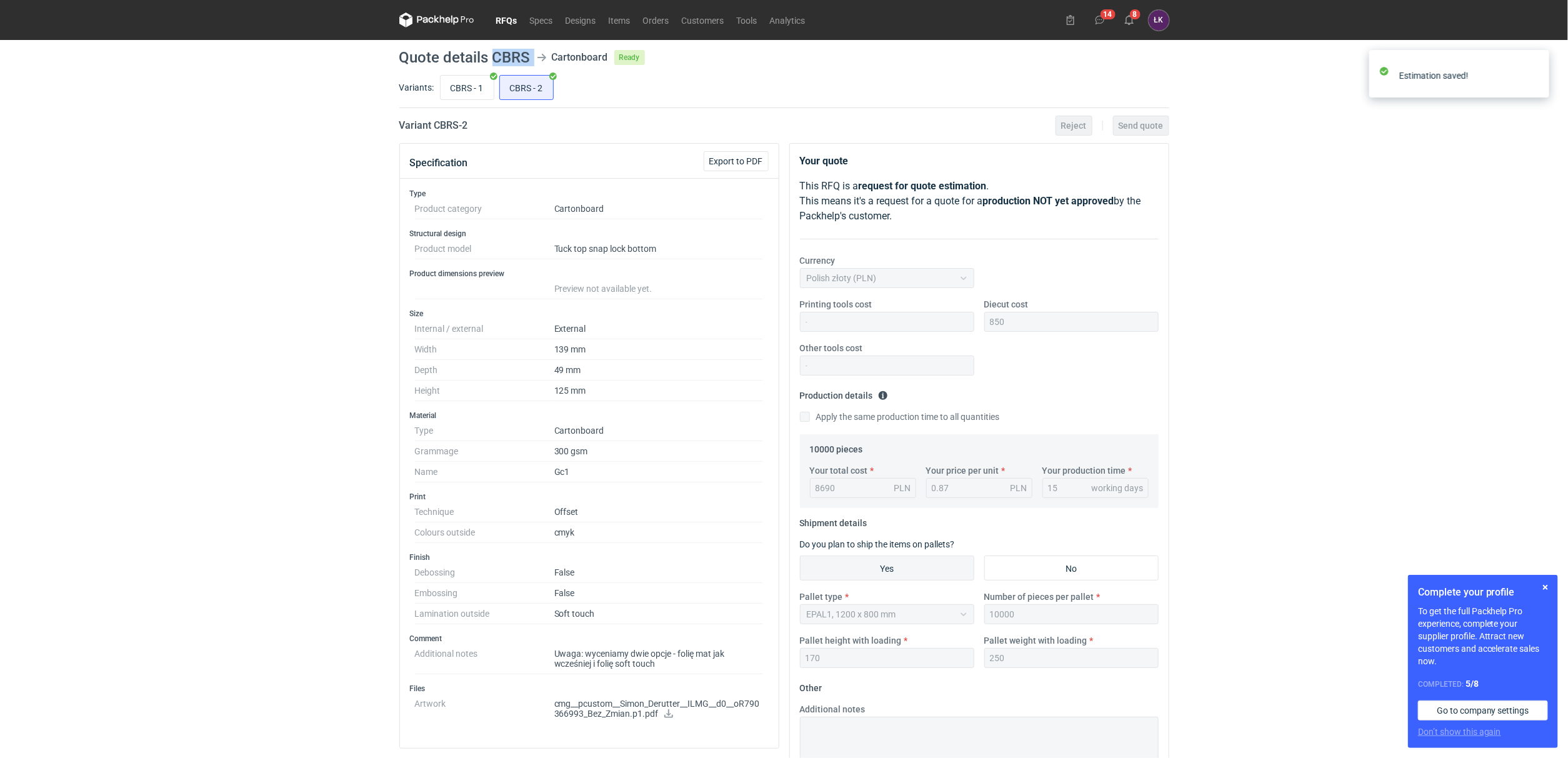
drag, startPoint x: 491, startPoint y: 48, endPoint x: 535, endPoint y: 48, distance: 44.0
click at [535, 50] on header "Quote details CBRS Cartonboard Ready" at bounding box center [784, 58] width 770 height 15
copy header "CBRS"
click at [121, 152] on div "RFQs Specs Designs Items Orders Customers Tools Analytics 14 8 ŁK Łukasz Kowals…" at bounding box center [784, 379] width 1568 height 758
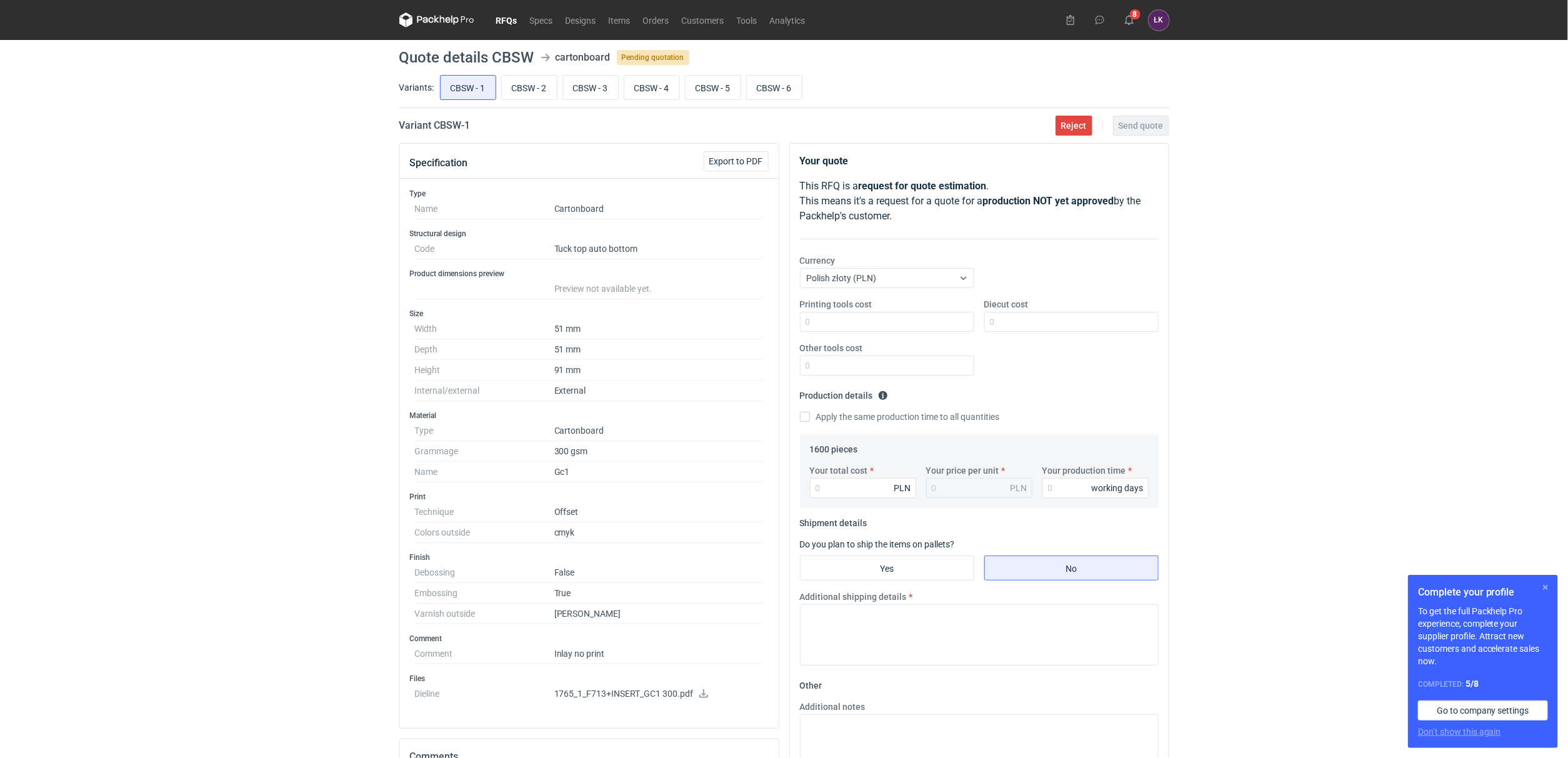
click at [1549, 588] on button "button" at bounding box center [1545, 587] width 15 height 15
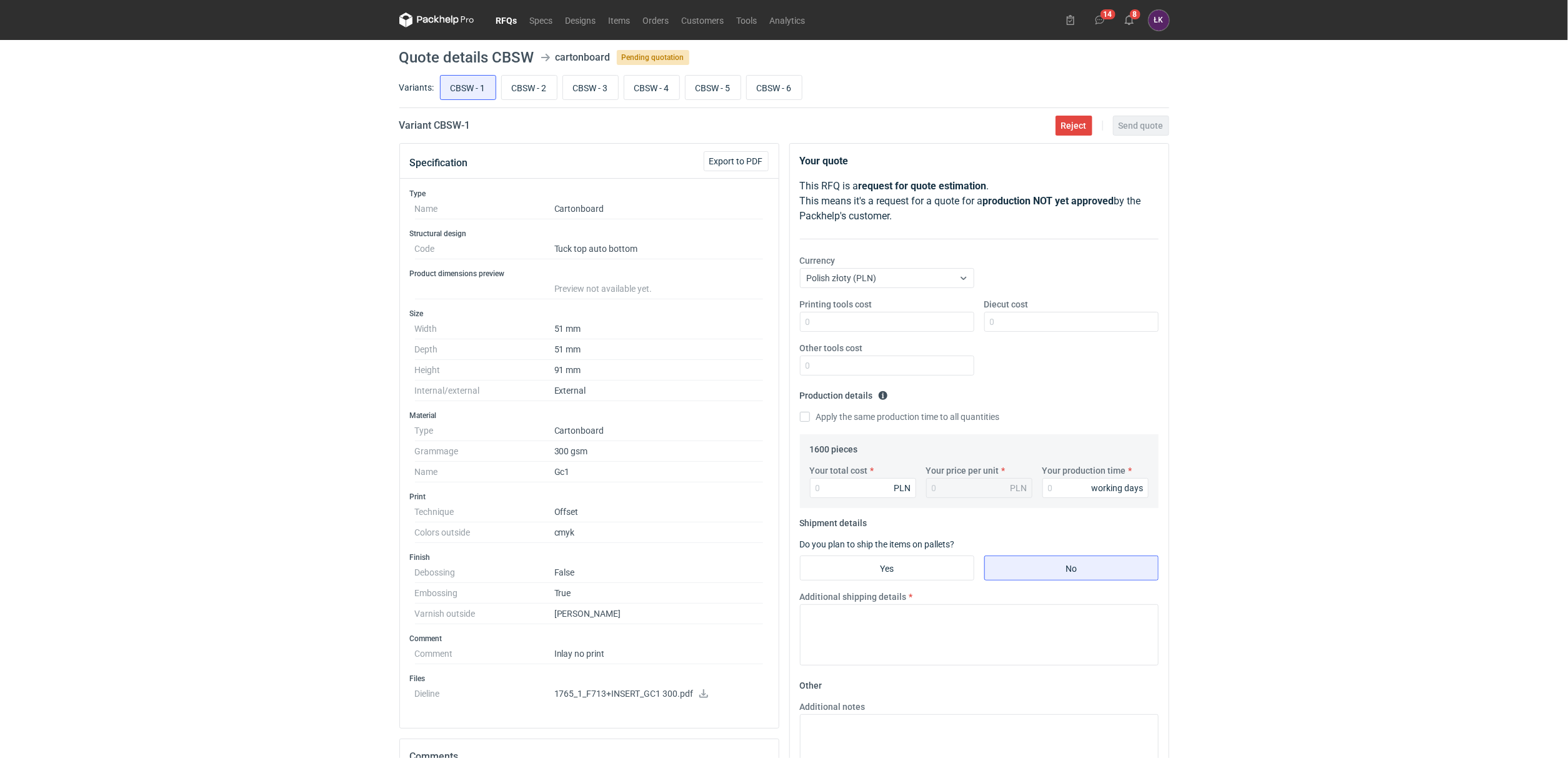
click at [343, 260] on div "RFQs Specs Designs Items Orders Customers Tools Analytics 14 8 [PERSON_NAME] Ko…" at bounding box center [784, 379] width 1568 height 758
click at [329, 355] on div "RFQs Specs Designs Items Orders Customers Tools Analytics 14 8 [PERSON_NAME] Ko…" at bounding box center [784, 379] width 1568 height 758
click at [106, 193] on div "RFQs Specs Designs Items Orders Customers Tools Analytics 14 8 [PERSON_NAME] Ko…" at bounding box center [784, 379] width 1568 height 758
click at [532, 90] on input "CBSW - 2" at bounding box center [530, 88] width 55 height 23
radio input "true"
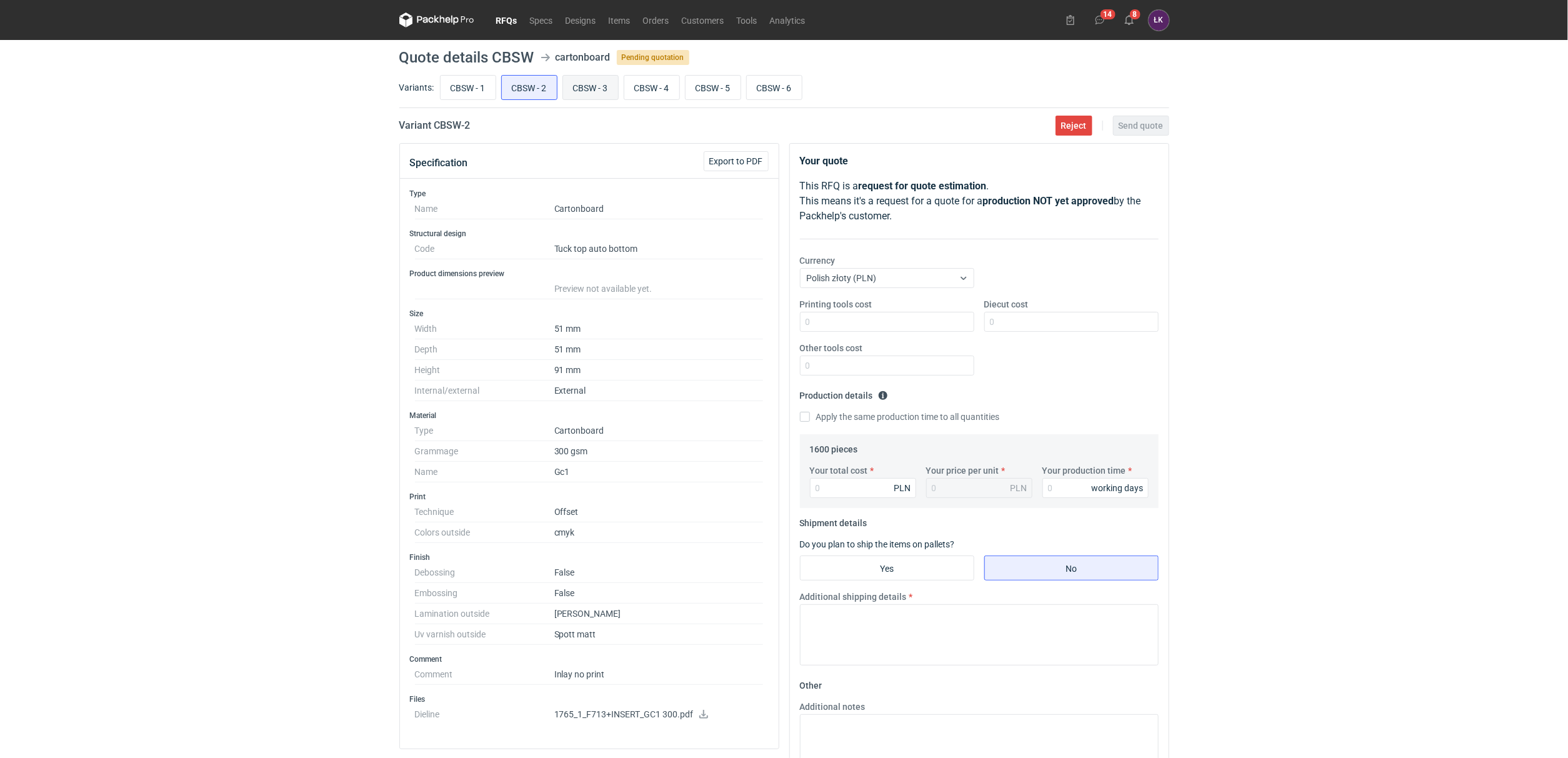
click at [596, 78] on input "CBSW - 3" at bounding box center [591, 88] width 55 height 23
radio input "true"
click at [666, 78] on input "CBSW - 4" at bounding box center [651, 88] width 55 height 23
radio input "true"
click at [692, 81] on input "CBSW - 5" at bounding box center [713, 88] width 55 height 23
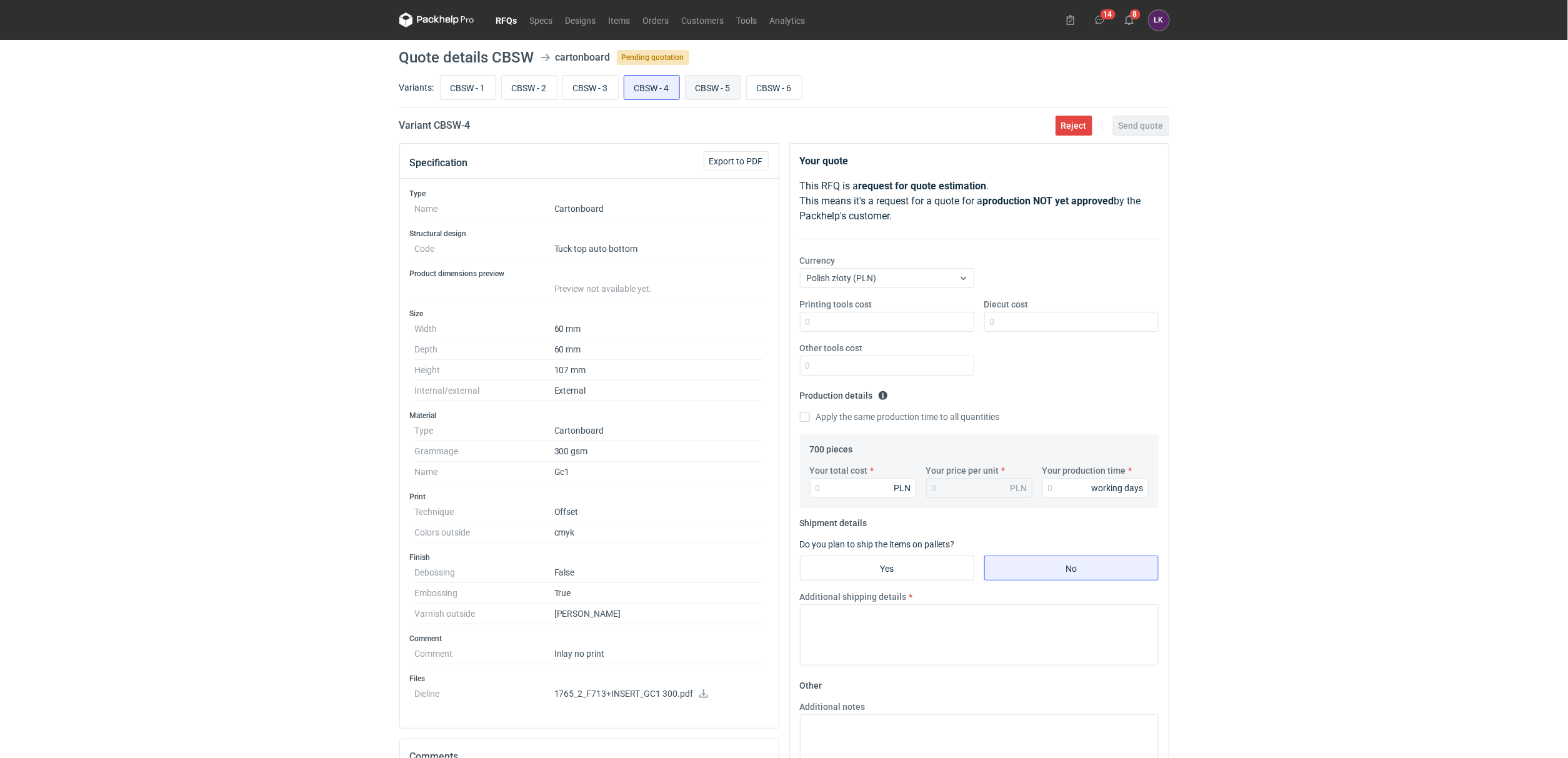
radio input "true"
click at [719, 83] on input "CBSW - 5" at bounding box center [713, 88] width 55 height 23
click at [756, 83] on input "CBSW - 6" at bounding box center [774, 88] width 55 height 23
radio input "true"
click at [484, 85] on input "CBSW - 1" at bounding box center [468, 88] width 55 height 23
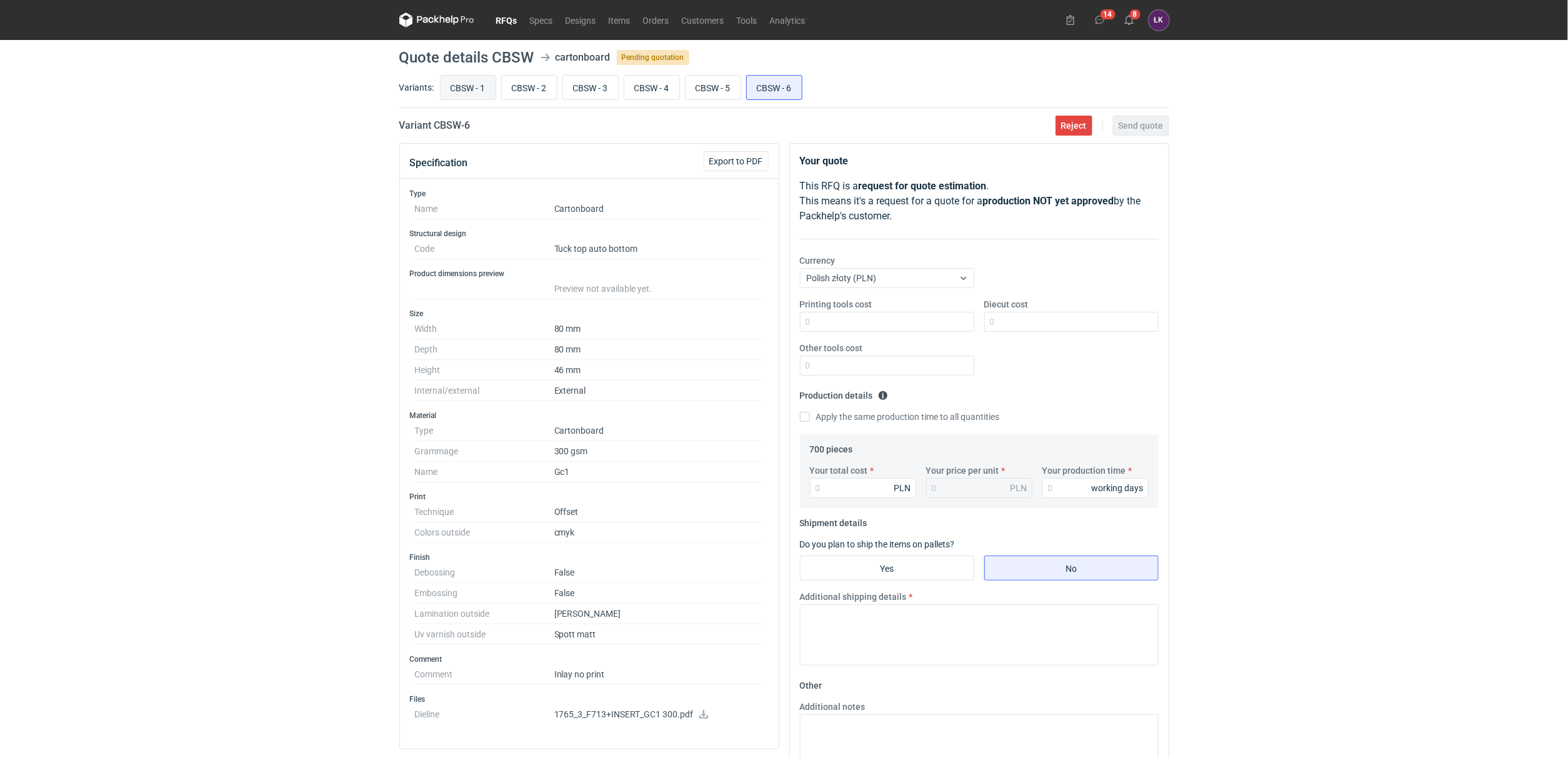
radio input "true"
click at [780, 86] on input "CBSW - 6" at bounding box center [774, 88] width 55 height 23
radio input "true"
click at [721, 82] on input "CBSW - 5" at bounding box center [713, 88] width 55 height 23
radio input "true"
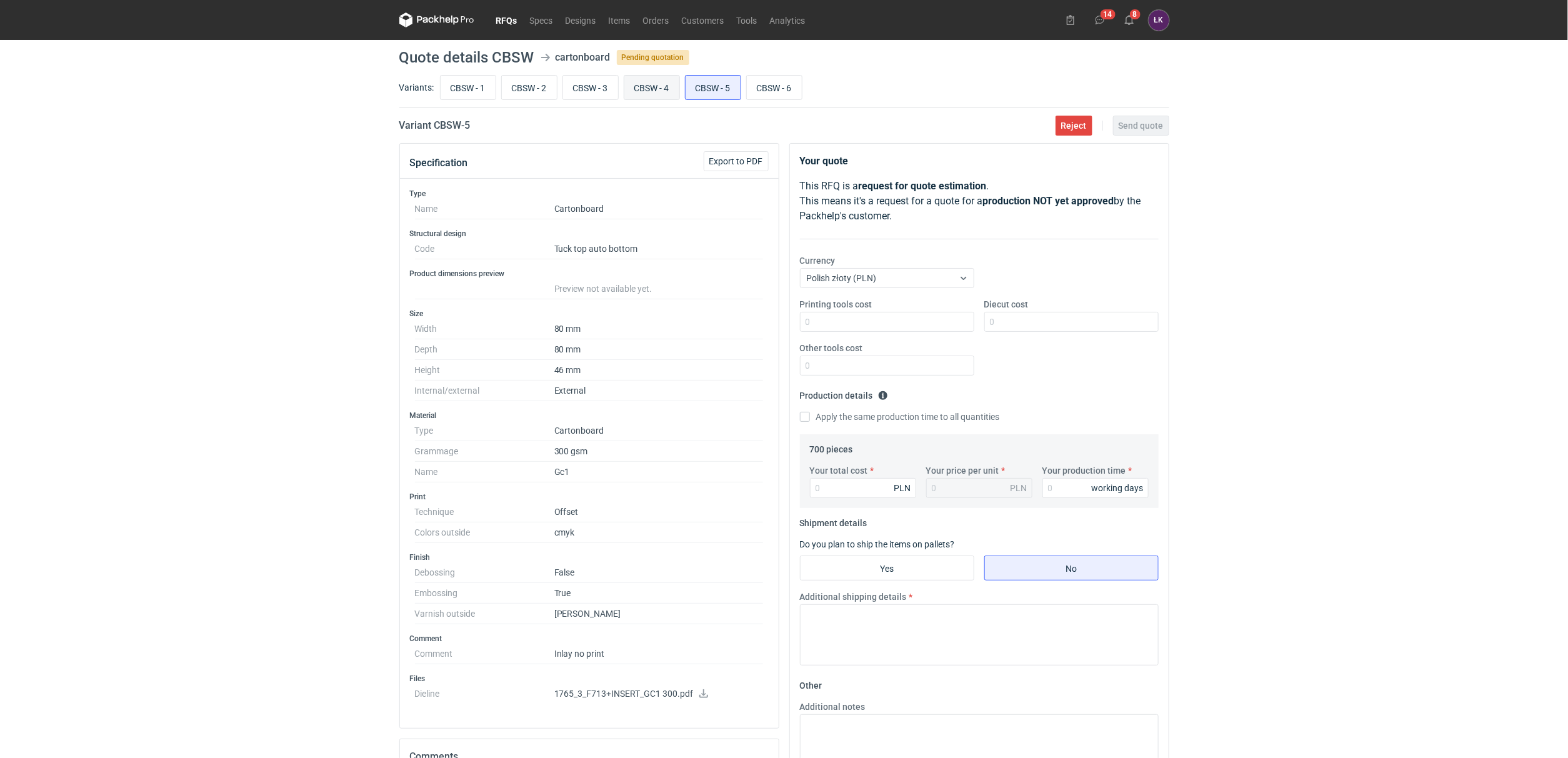
click at [669, 83] on input "CBSW - 4" at bounding box center [651, 88] width 55 height 23
radio input "true"
click at [600, 88] on input "CBSW - 3" at bounding box center [591, 88] width 55 height 23
radio input "true"
click at [543, 87] on input "CBSW - 2" at bounding box center [530, 88] width 55 height 23
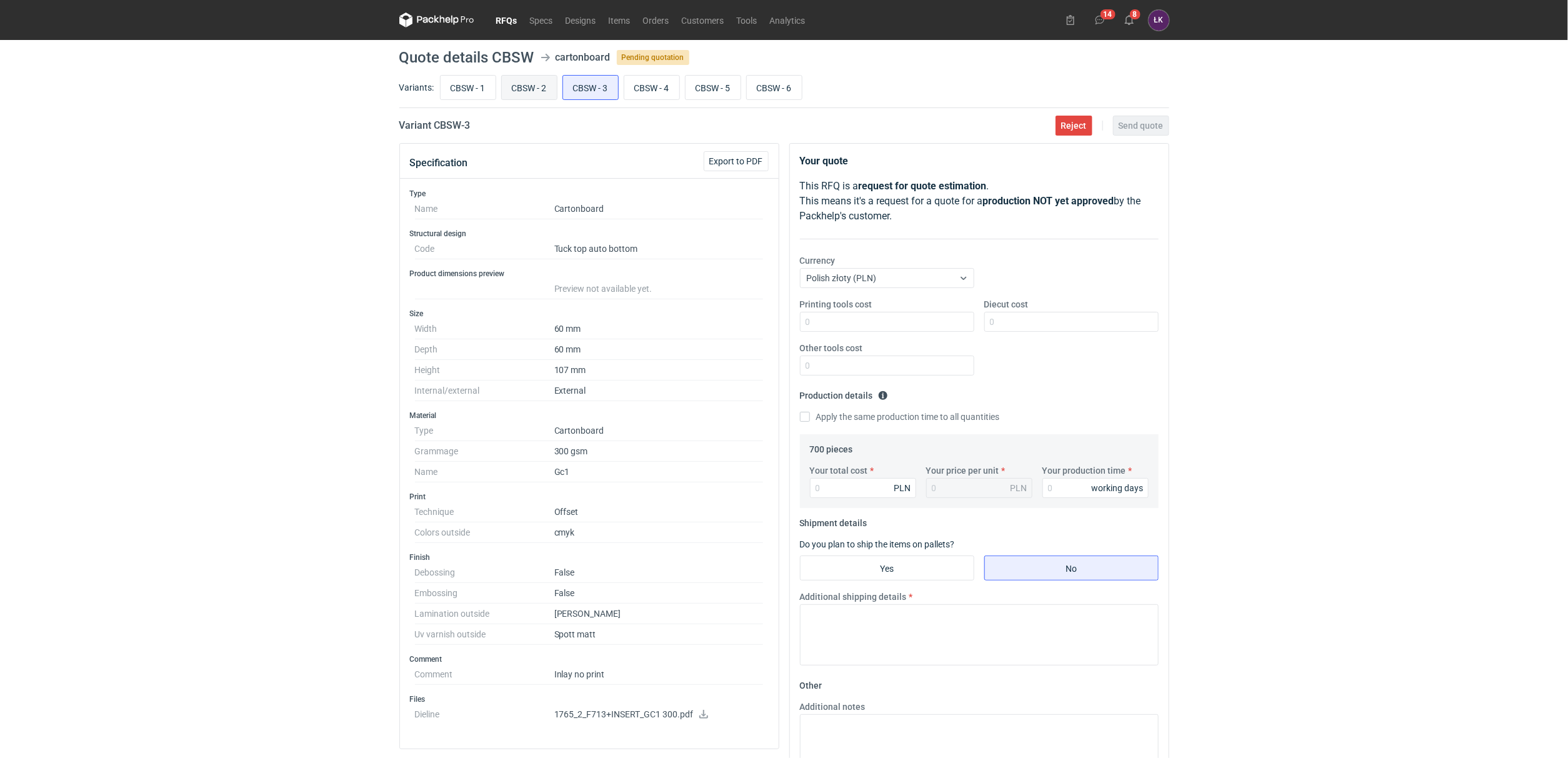
radio input "true"
click at [496, 87] on div "CBSW - 1 CBSW - 2 CBSW - 3 CBSW - 4 CBSW - 5 CBSW - 6" at bounding box center [802, 88] width 731 height 30
click at [467, 82] on input "CBSW - 1" at bounding box center [468, 88] width 55 height 23
radio input "true"
click at [258, 230] on div "RFQs Specs Designs Items Orders Customers Tools Analytics 14 8 [PERSON_NAME] Ko…" at bounding box center [784, 379] width 1568 height 758
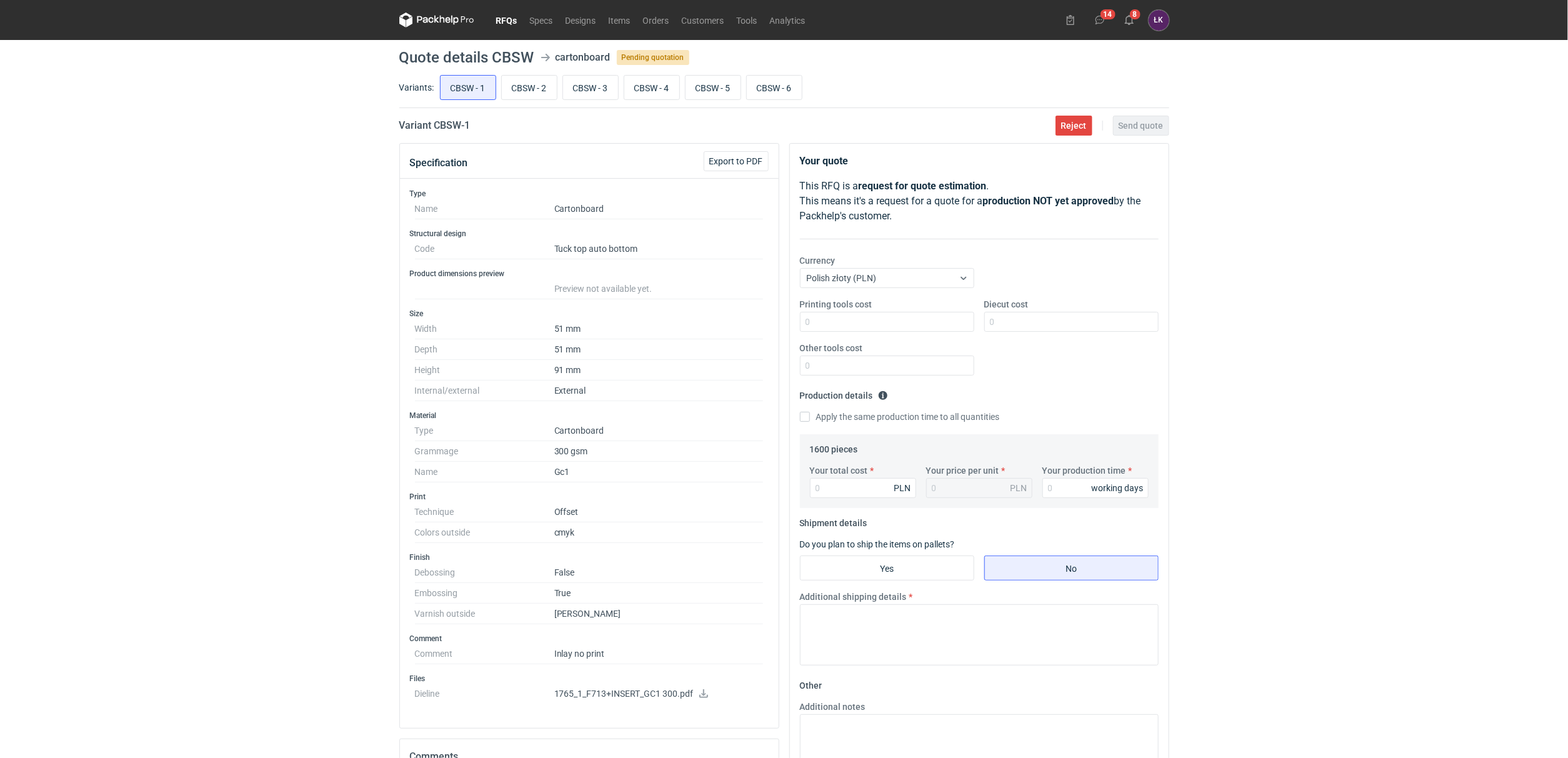
click at [253, 333] on div "RFQs Specs Designs Items Orders Customers Tools Analytics 14 8 [PERSON_NAME] Ko…" at bounding box center [784, 379] width 1568 height 758
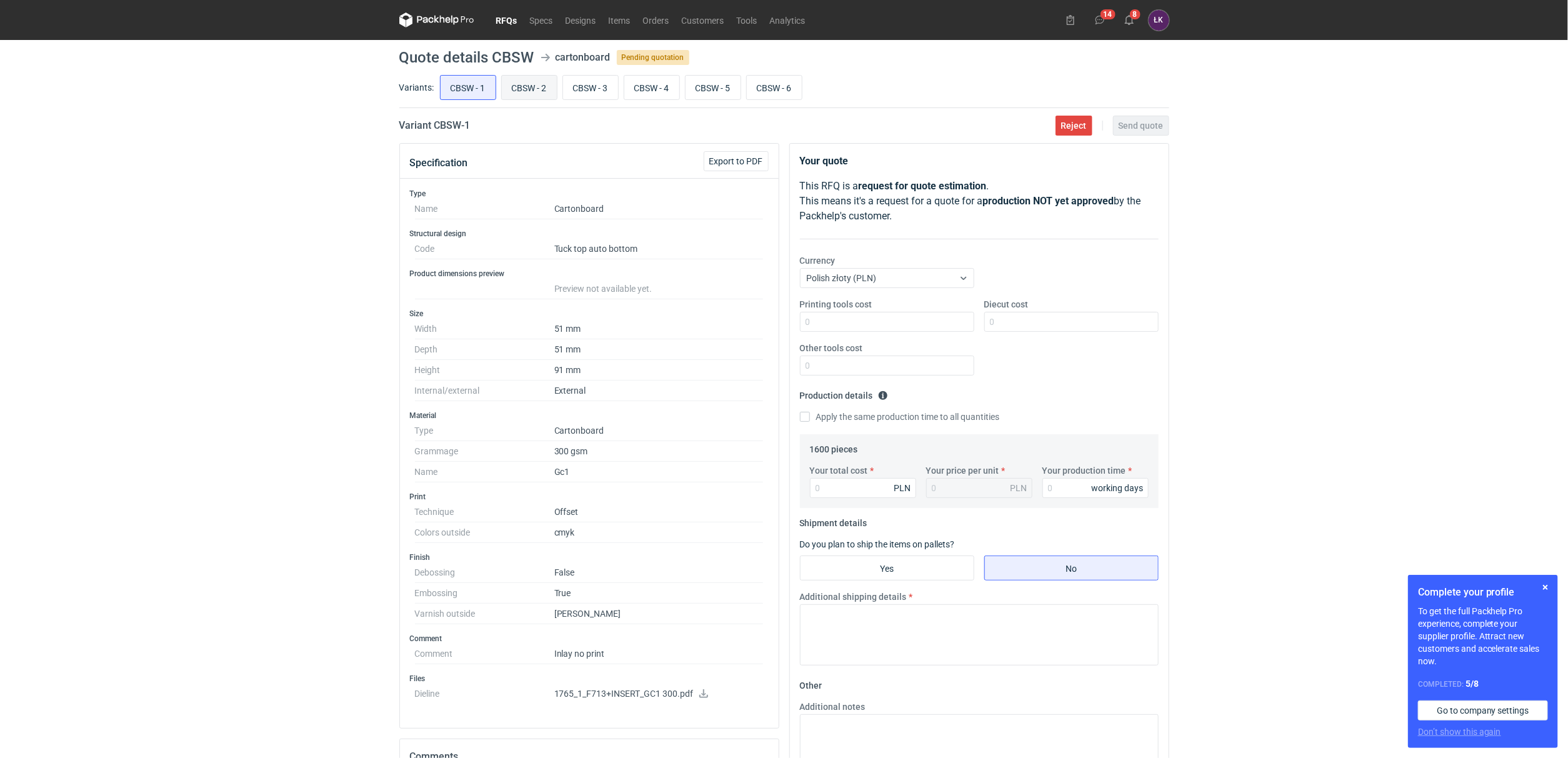
click at [528, 88] on input "CBSW - 2" at bounding box center [530, 88] width 55 height 23
radio input "true"
click at [462, 89] on input "CBSW - 1" at bounding box center [468, 88] width 55 height 23
radio input "true"
click at [702, 694] on icon at bounding box center [703, 693] width 8 height 8
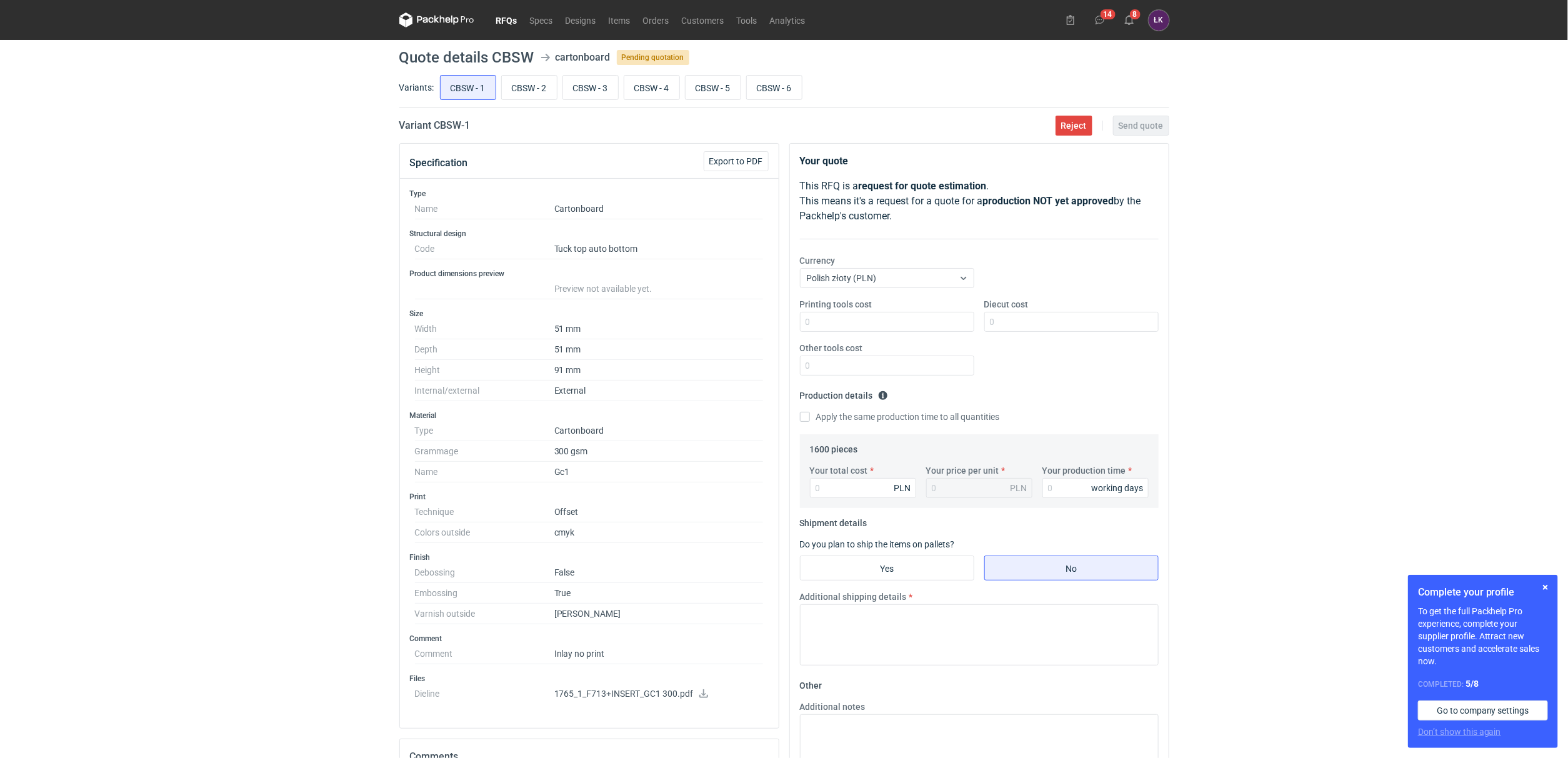
click at [180, 320] on div "RFQs Specs Designs Items Orders Customers Tools Analytics 14 8 [PERSON_NAME] Ko…" at bounding box center [784, 379] width 1568 height 758
